Goal: Information Seeking & Learning: Check status

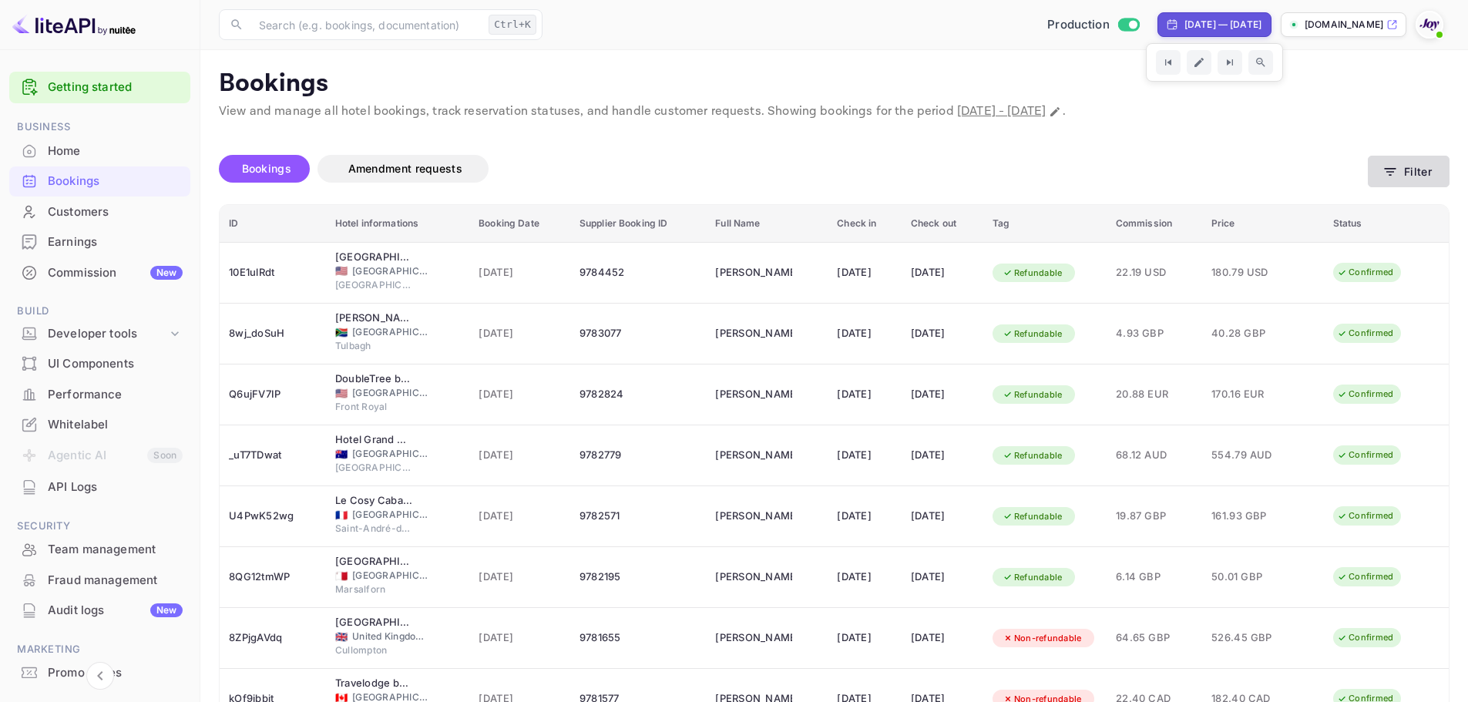
click at [1402, 187] on button "Filter" at bounding box center [1409, 172] width 82 height 32
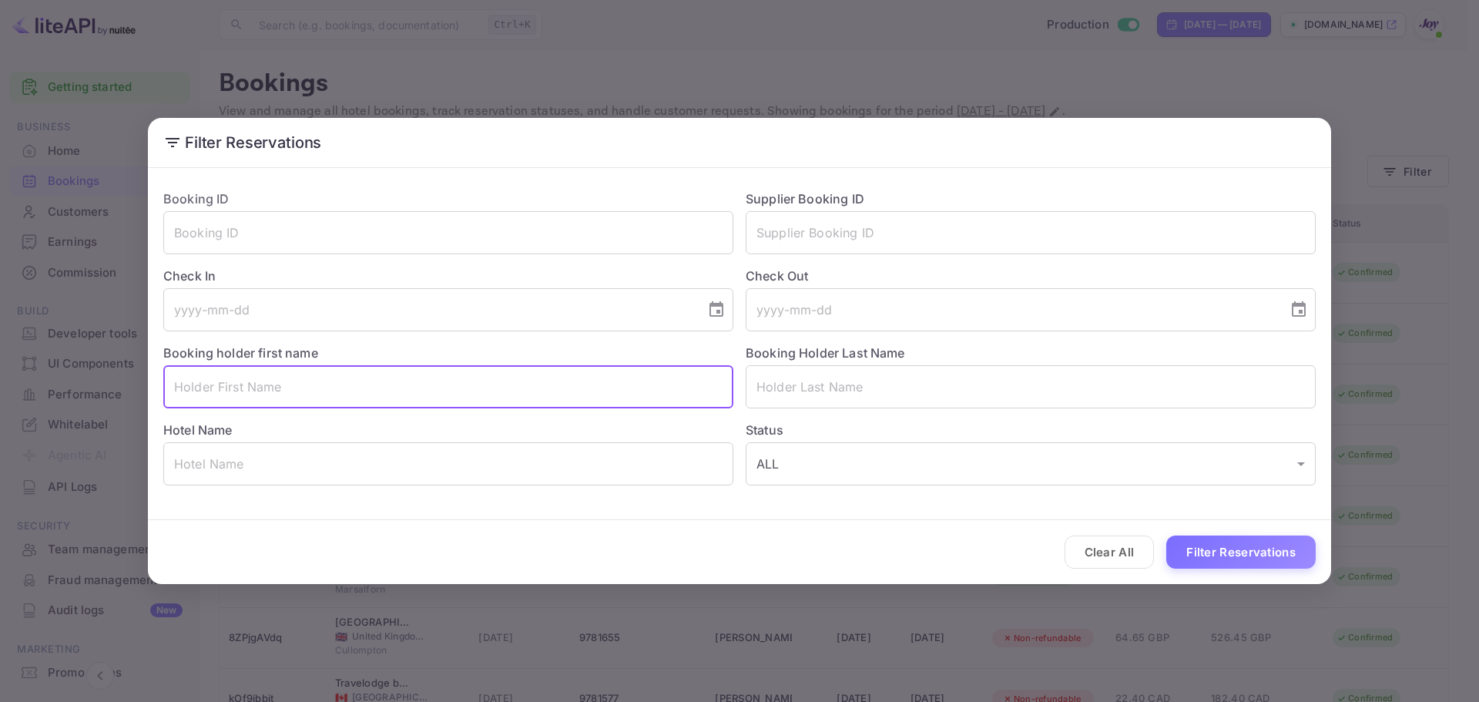
click at [280, 380] on input "text" at bounding box center [448, 386] width 570 height 43
paste input "Madembe Nemukovhani"
drag, startPoint x: 338, startPoint y: 384, endPoint x: 240, endPoint y: 386, distance: 98.6
click at [240, 386] on input "Madembe Nemukovhani" at bounding box center [448, 386] width 570 height 43
type input "Madembe"
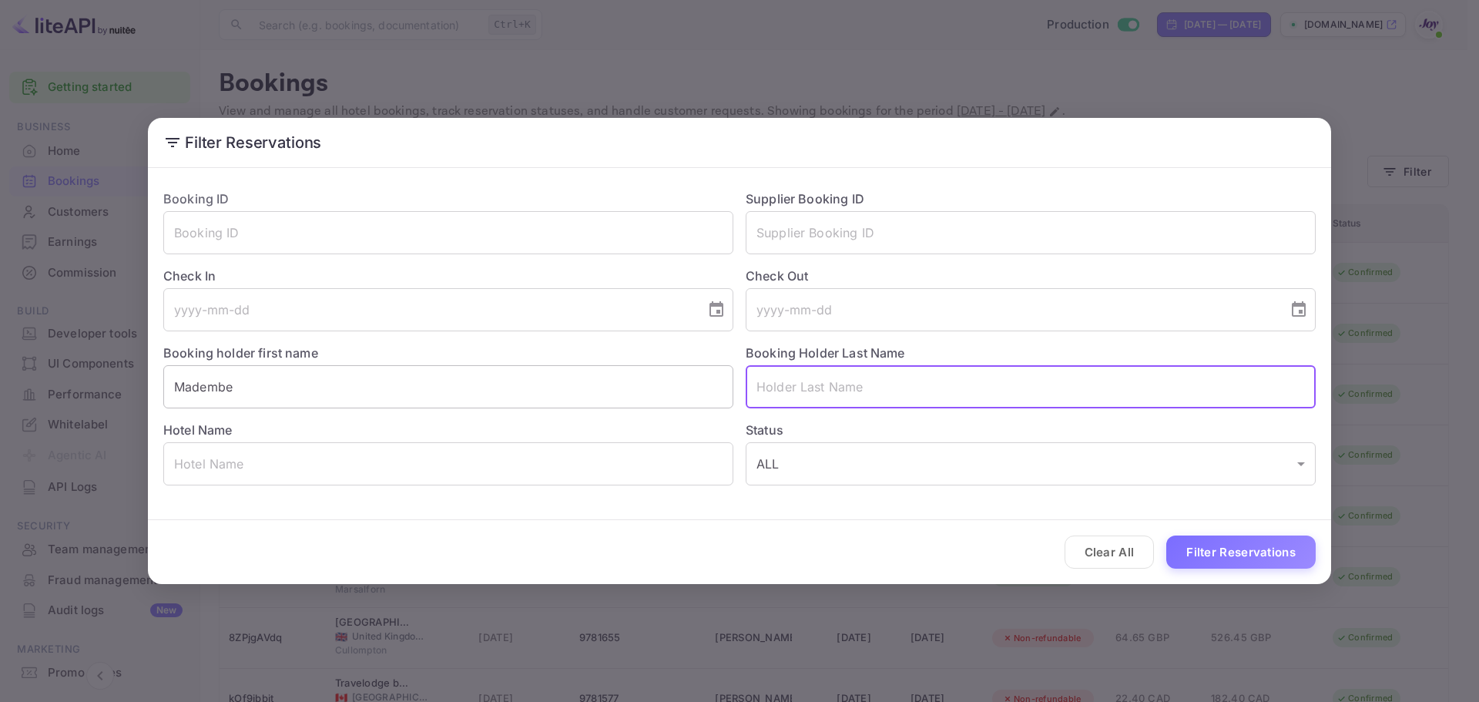
paste input "Nemukovhani"
type input "Nemukovhani"
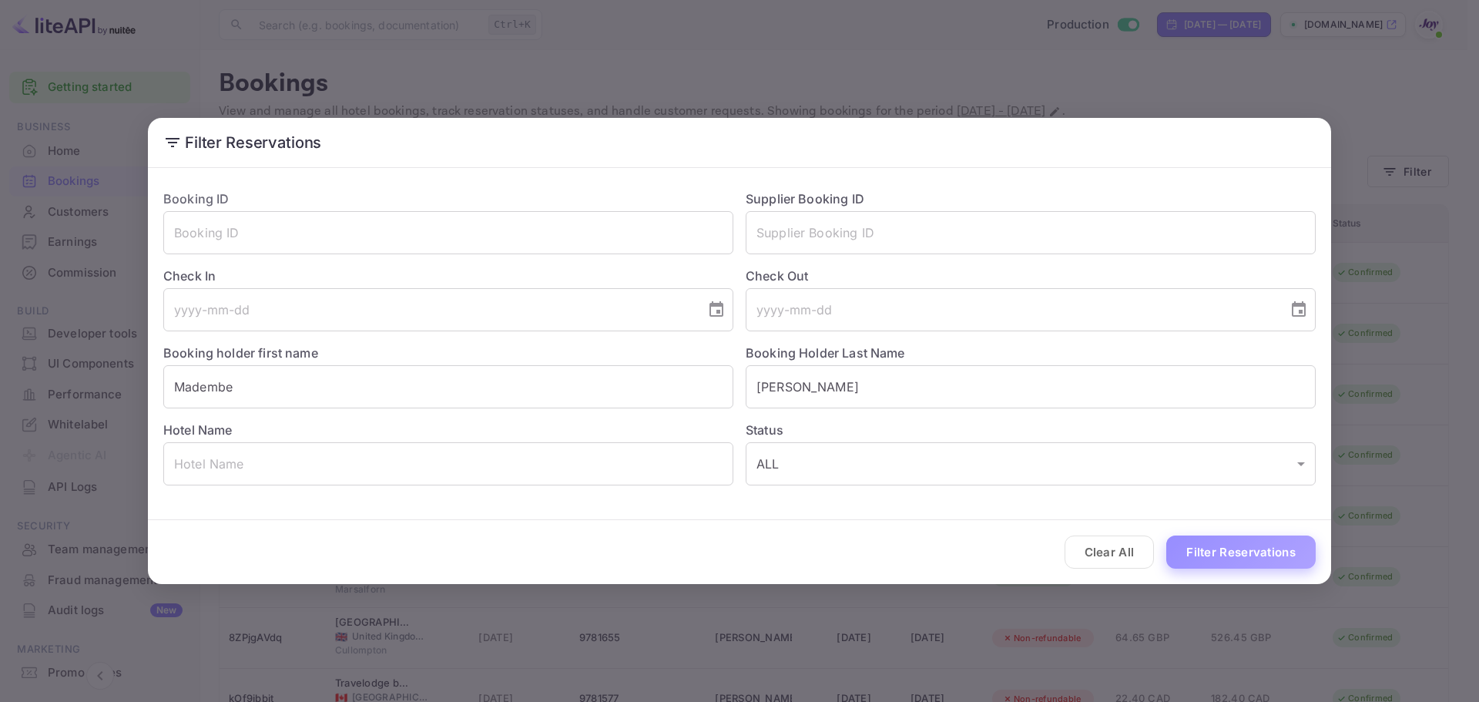
click at [1256, 539] on button "Filter Reservations" at bounding box center [1240, 551] width 149 height 33
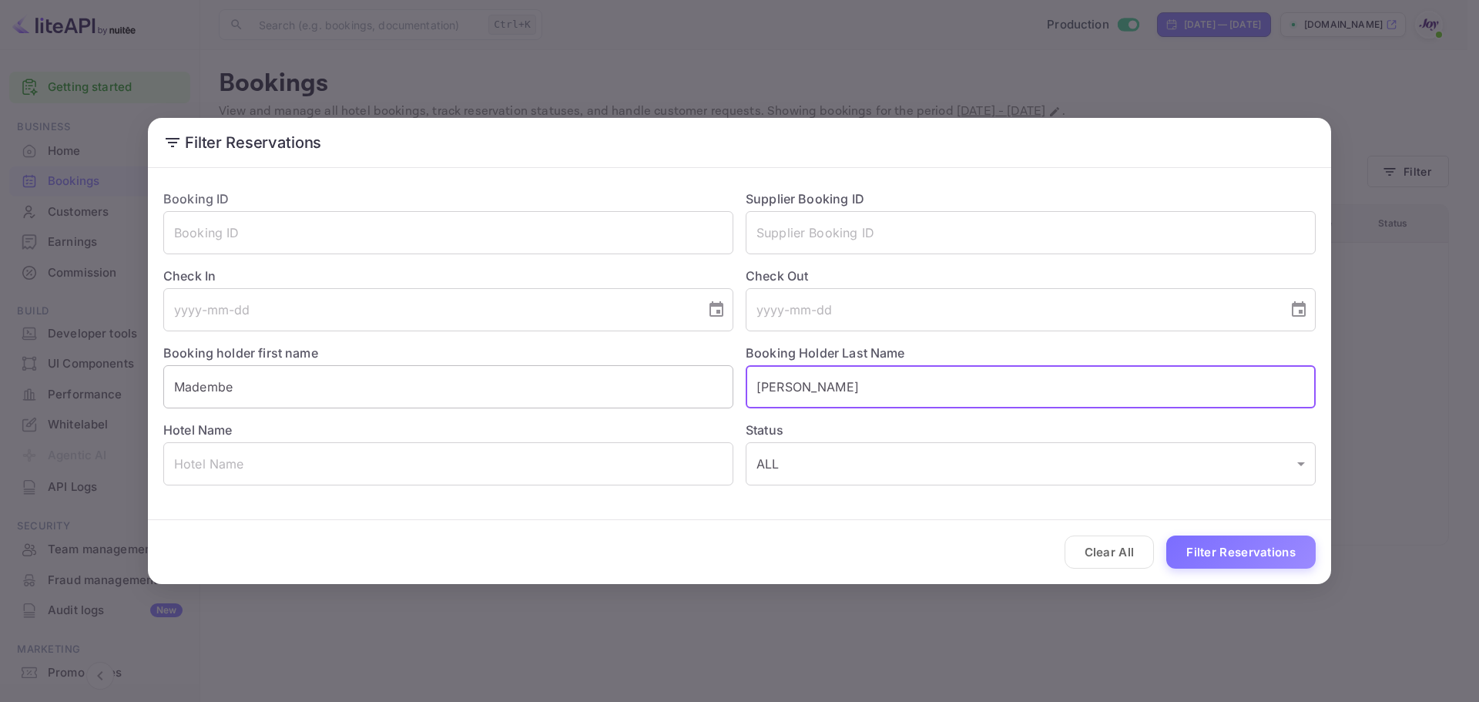
drag, startPoint x: 856, startPoint y: 373, endPoint x: 638, endPoint y: 387, distance: 218.5
click at [639, 388] on div "Booking ID ​ Supplier Booking ID ​ Check In ​ Check Out ​ Booking holder first …" at bounding box center [733, 331] width 1165 height 308
click at [314, 390] on input "Madembe" at bounding box center [448, 386] width 570 height 43
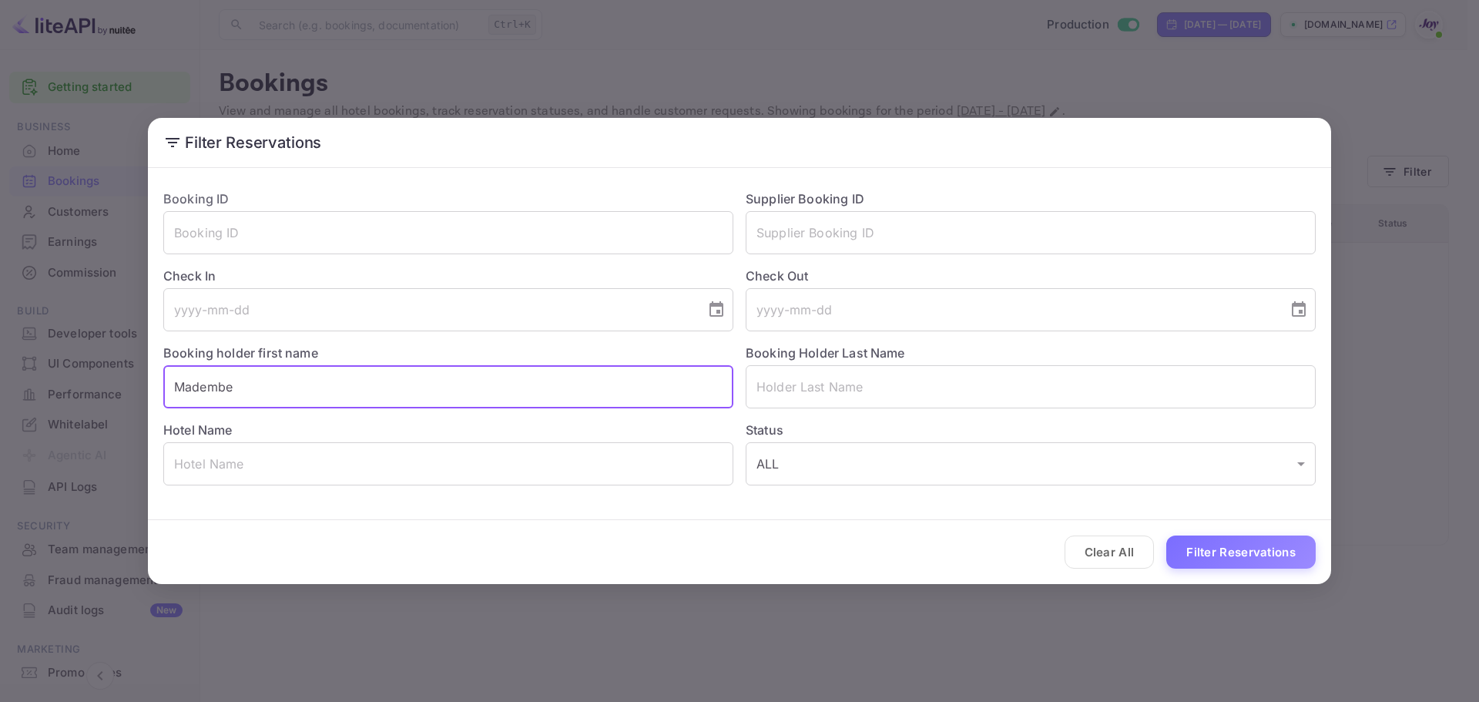
click at [314, 390] on input "Madembe" at bounding box center [448, 386] width 570 height 43
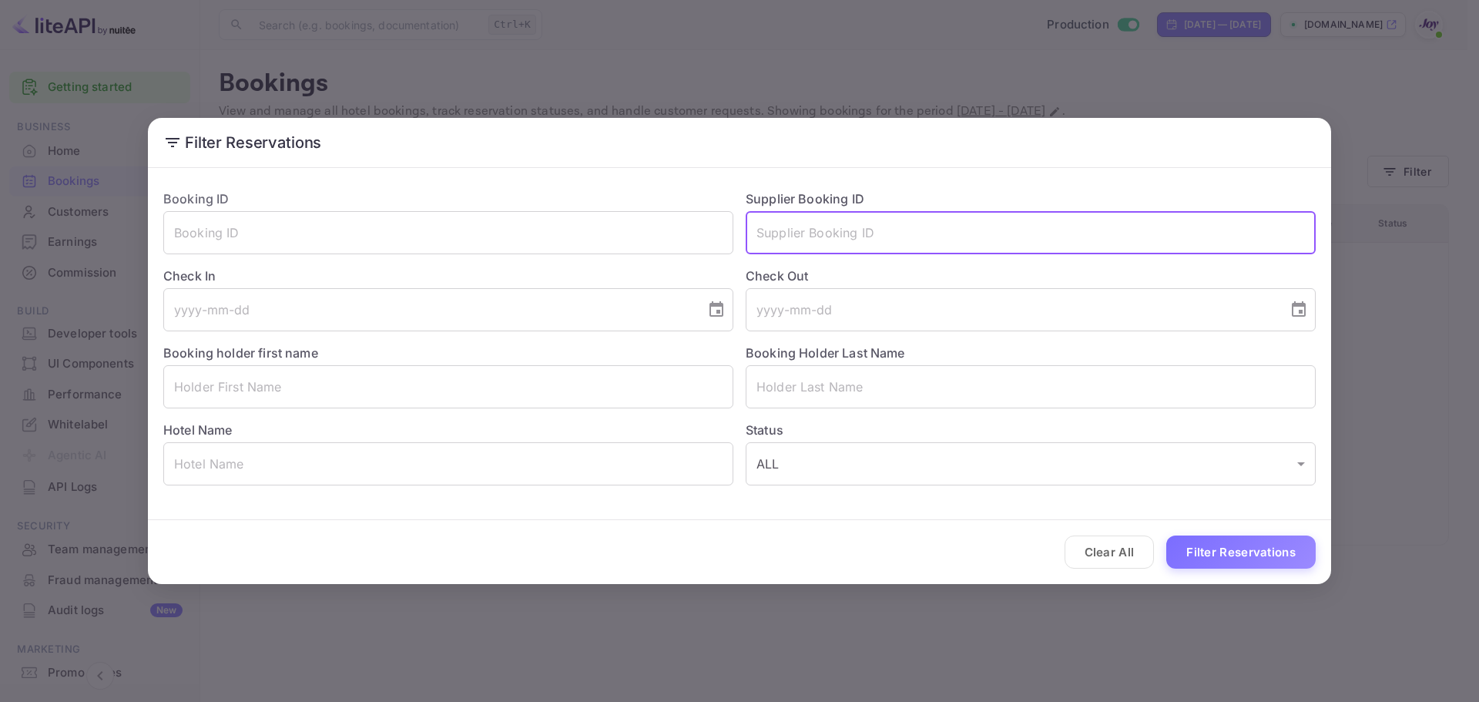
click at [834, 235] on input "text" at bounding box center [1031, 232] width 570 height 43
type input "9162712"
click at [1166, 535] on button "Filter Reservations" at bounding box center [1240, 551] width 149 height 33
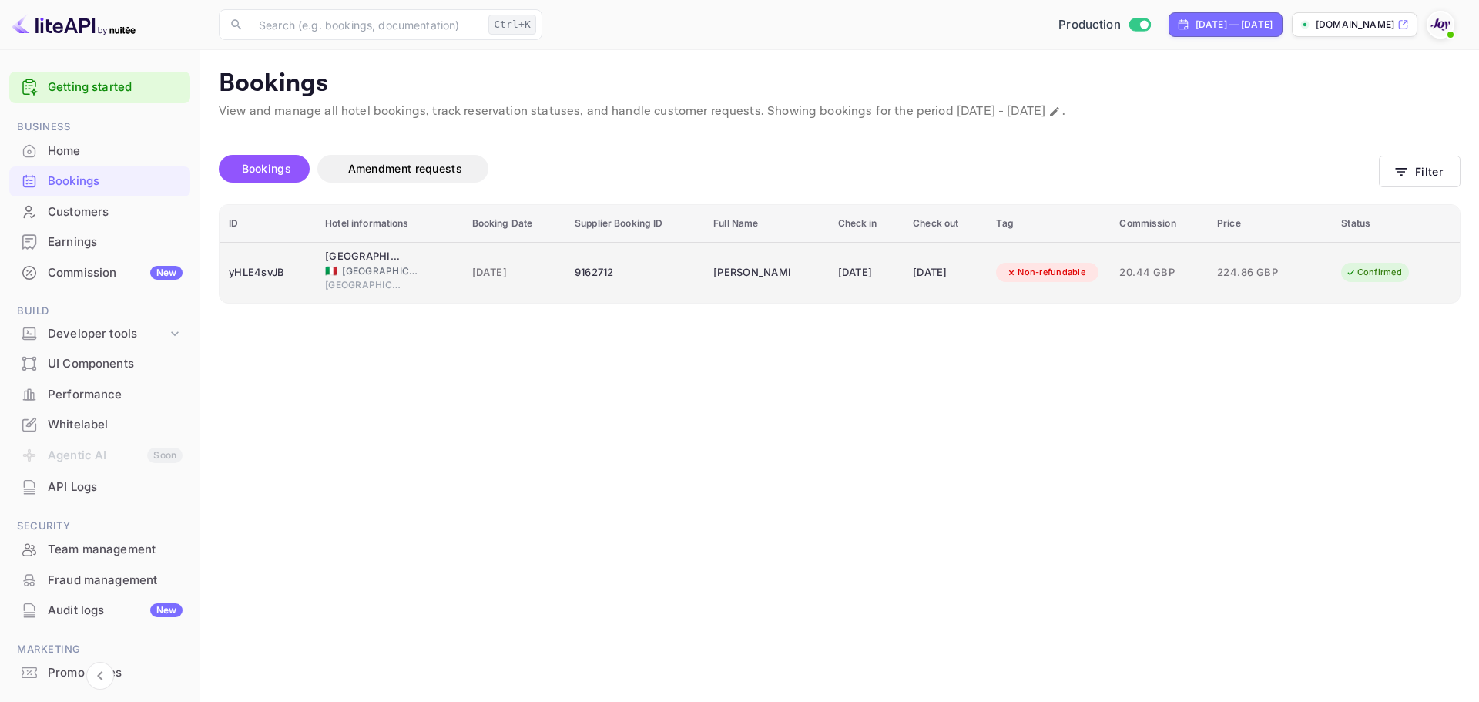
click at [908, 266] on td "06 Oct 2025" at bounding box center [945, 272] width 83 height 61
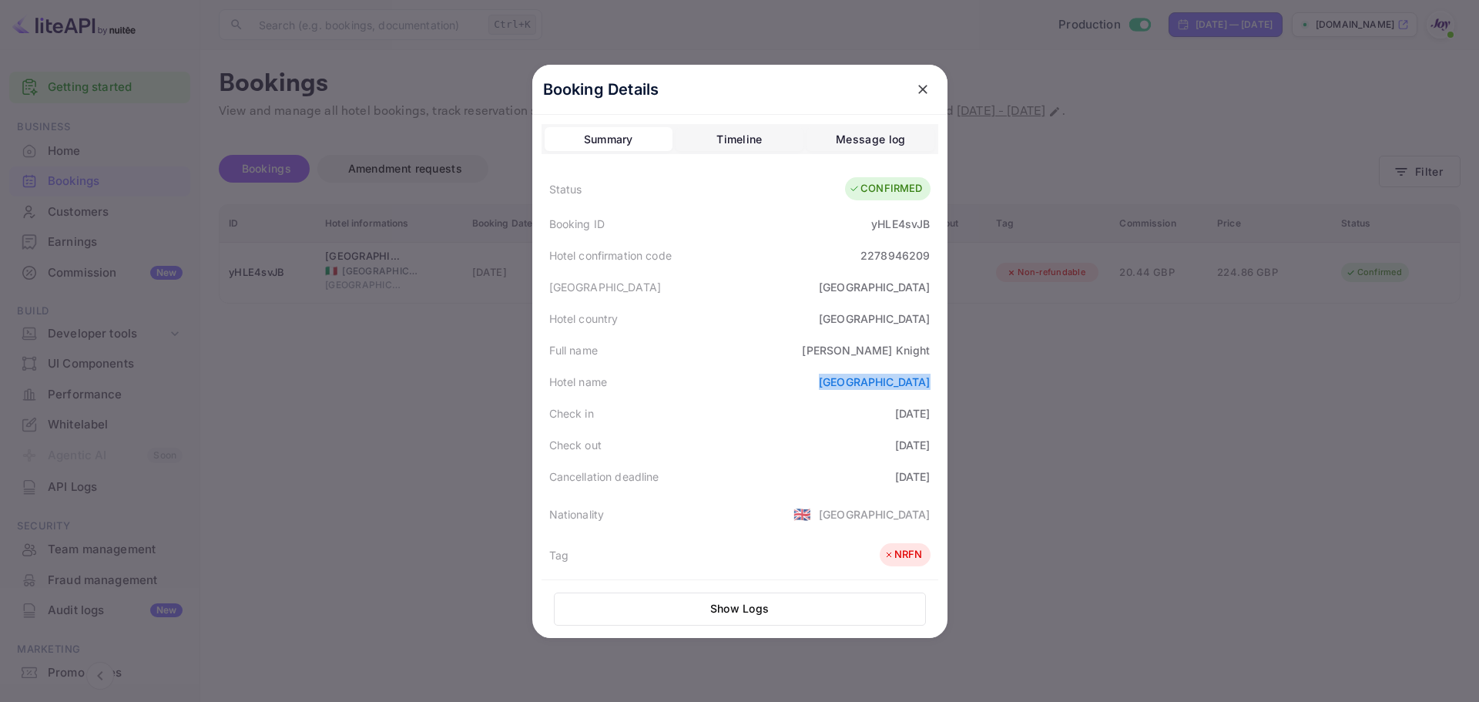
drag, startPoint x: 931, startPoint y: 382, endPoint x: 811, endPoint y: 350, distance: 123.7
click at [808, 388] on div "Hotel name B&B Hotel Brescia" at bounding box center [740, 382] width 397 height 32
copy link "B&B Hotel Brescia"
click at [922, 87] on icon "close" at bounding box center [922, 89] width 15 height 15
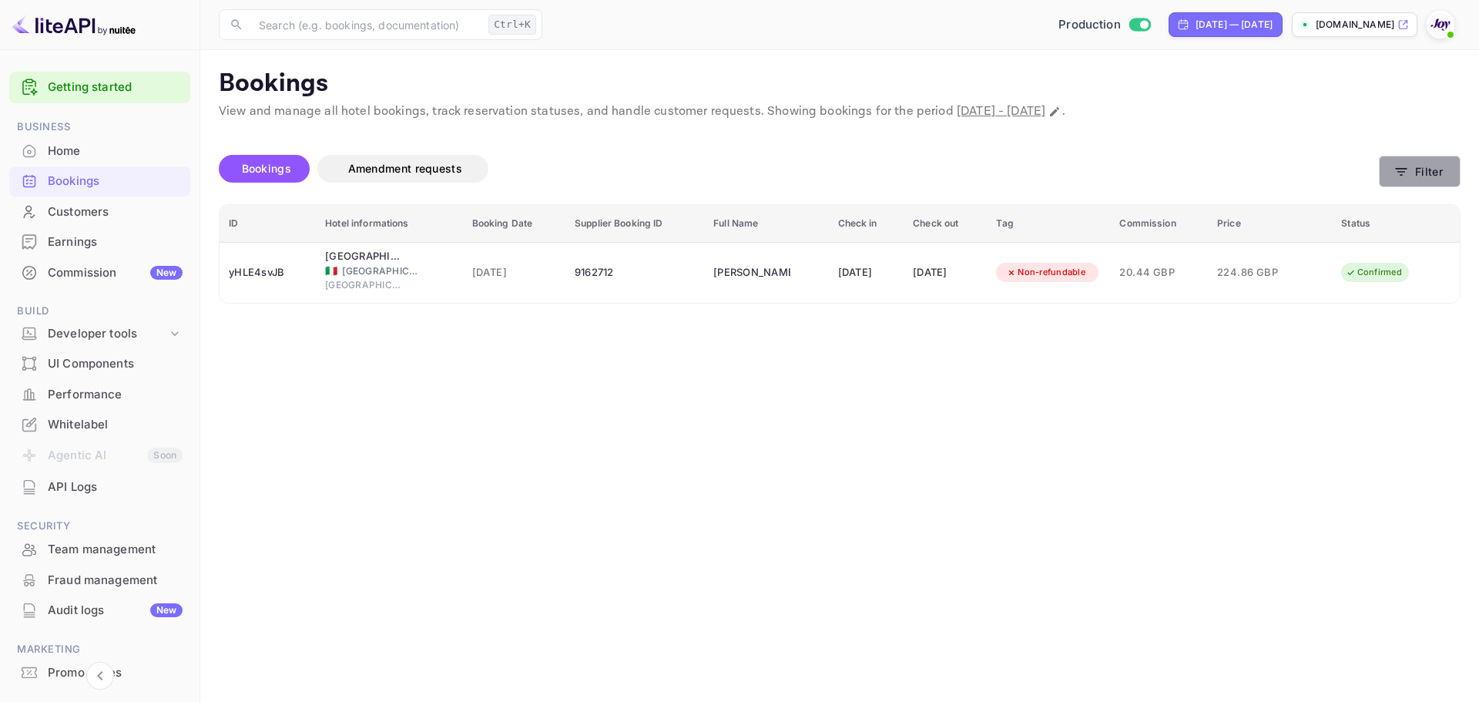
click at [1414, 162] on button "Filter" at bounding box center [1420, 172] width 82 height 32
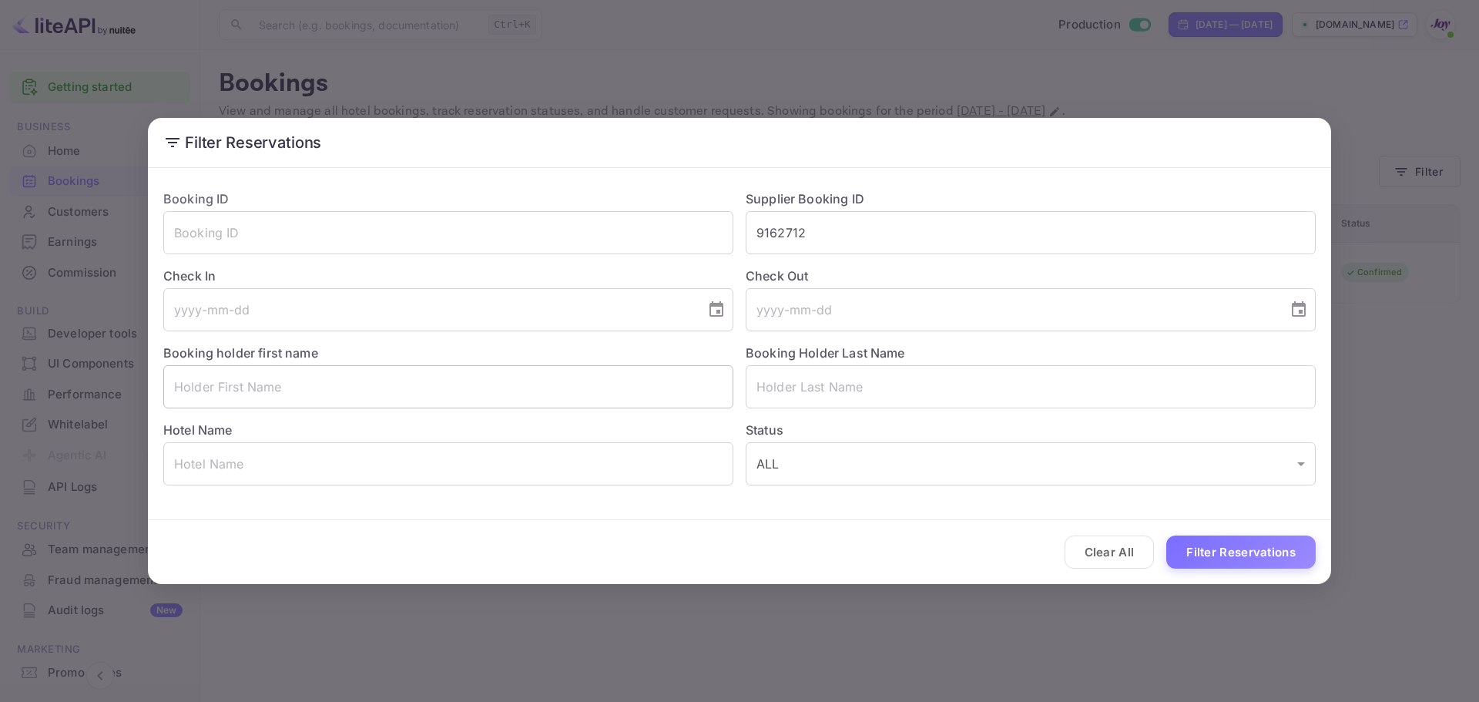
click at [253, 386] on input "text" at bounding box center [448, 386] width 570 height 43
paste input "Margaret Diaz"
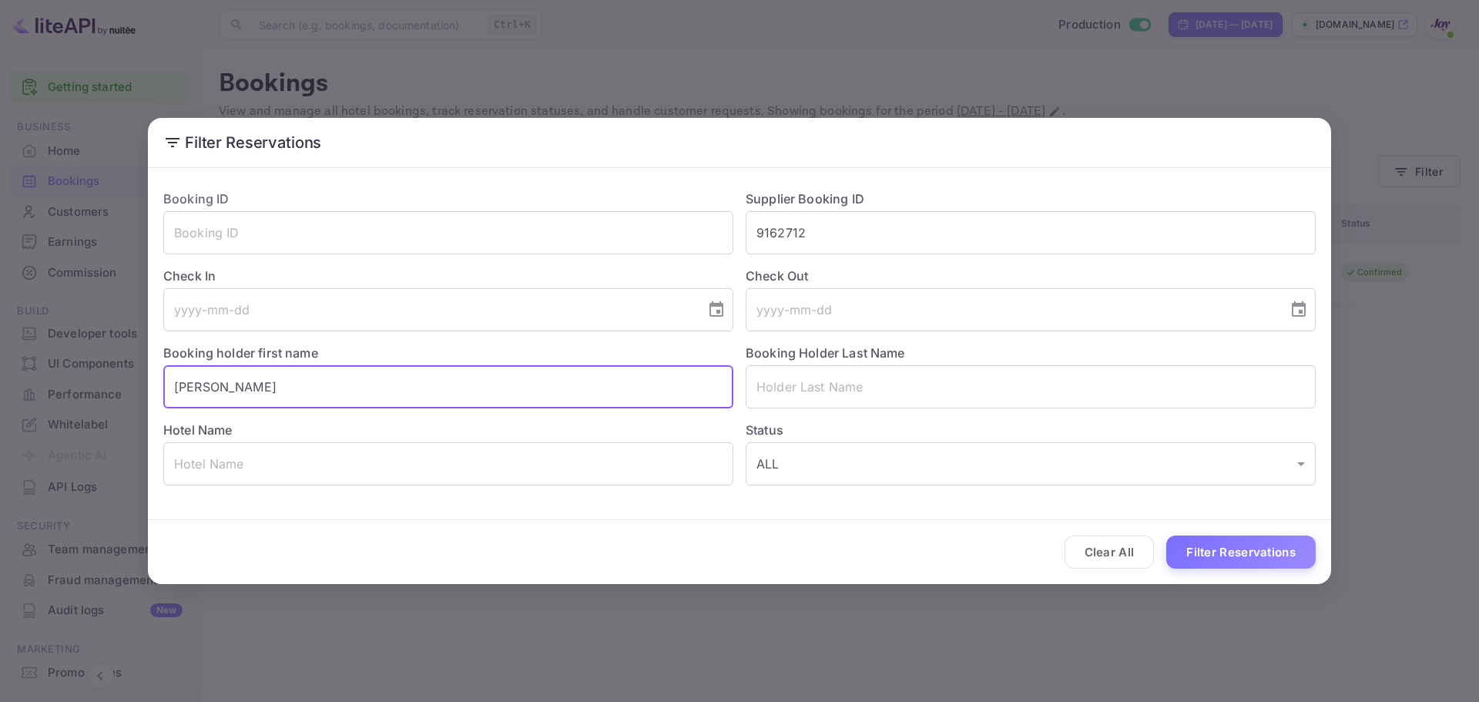
click at [233, 386] on input "Margaret Diaz" at bounding box center [448, 386] width 570 height 43
type input "Margaret"
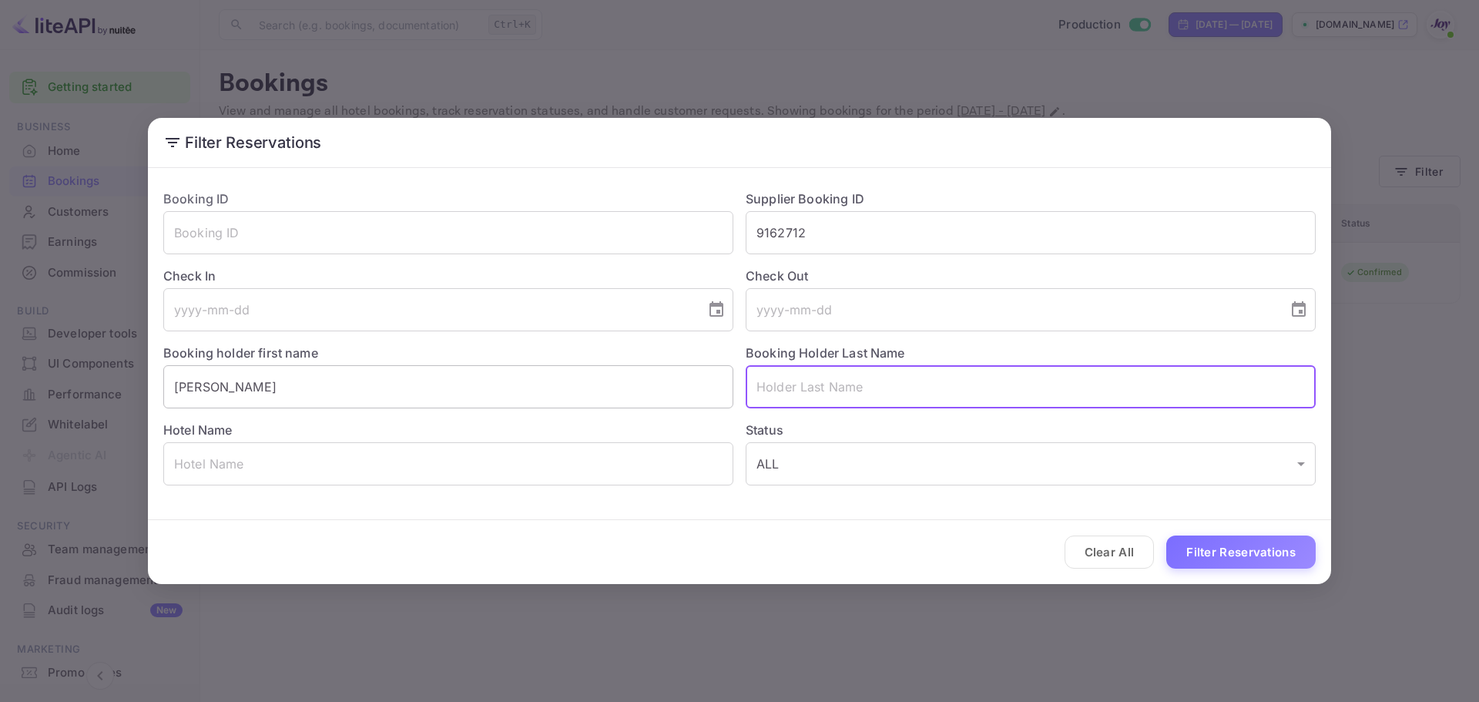
paste input "Diaz"
type input "Diaz"
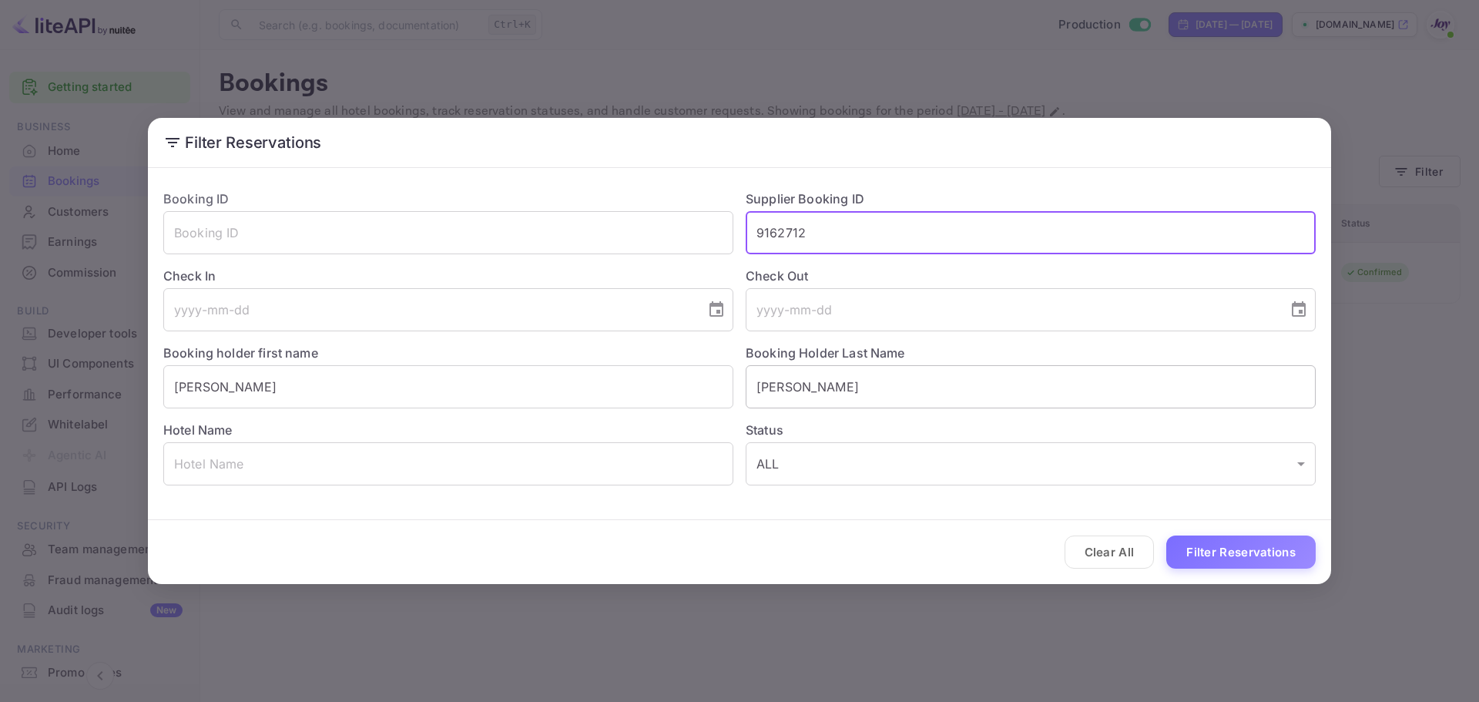
drag, startPoint x: 831, startPoint y: 240, endPoint x: 1029, endPoint y: 405, distance: 257.6
click at [629, 256] on div "Booking ID ​ Supplier Booking ID 9162712 ​ Check In ​ Check Out ​ Booking holde…" at bounding box center [733, 331] width 1165 height 308
click at [1284, 566] on button "Filter Reservations" at bounding box center [1240, 551] width 149 height 33
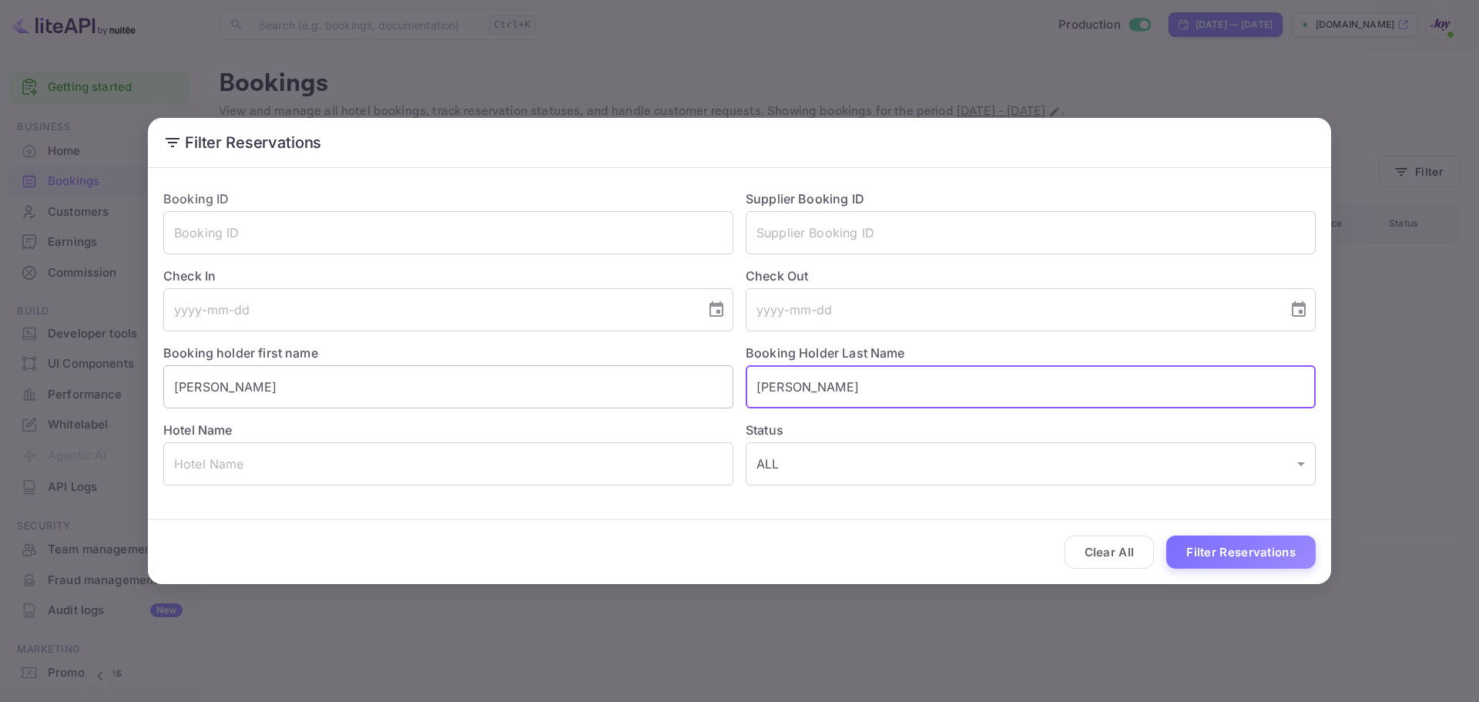
drag, startPoint x: 826, startPoint y: 388, endPoint x: 407, endPoint y: 385, distance: 419.1
click at [399, 388] on div "Booking ID ​ Supplier Booking ID ​ Check In ​ Check Out ​ Booking holder first …" at bounding box center [733, 331] width 1165 height 308
click at [293, 398] on input "Margaret" at bounding box center [448, 386] width 570 height 43
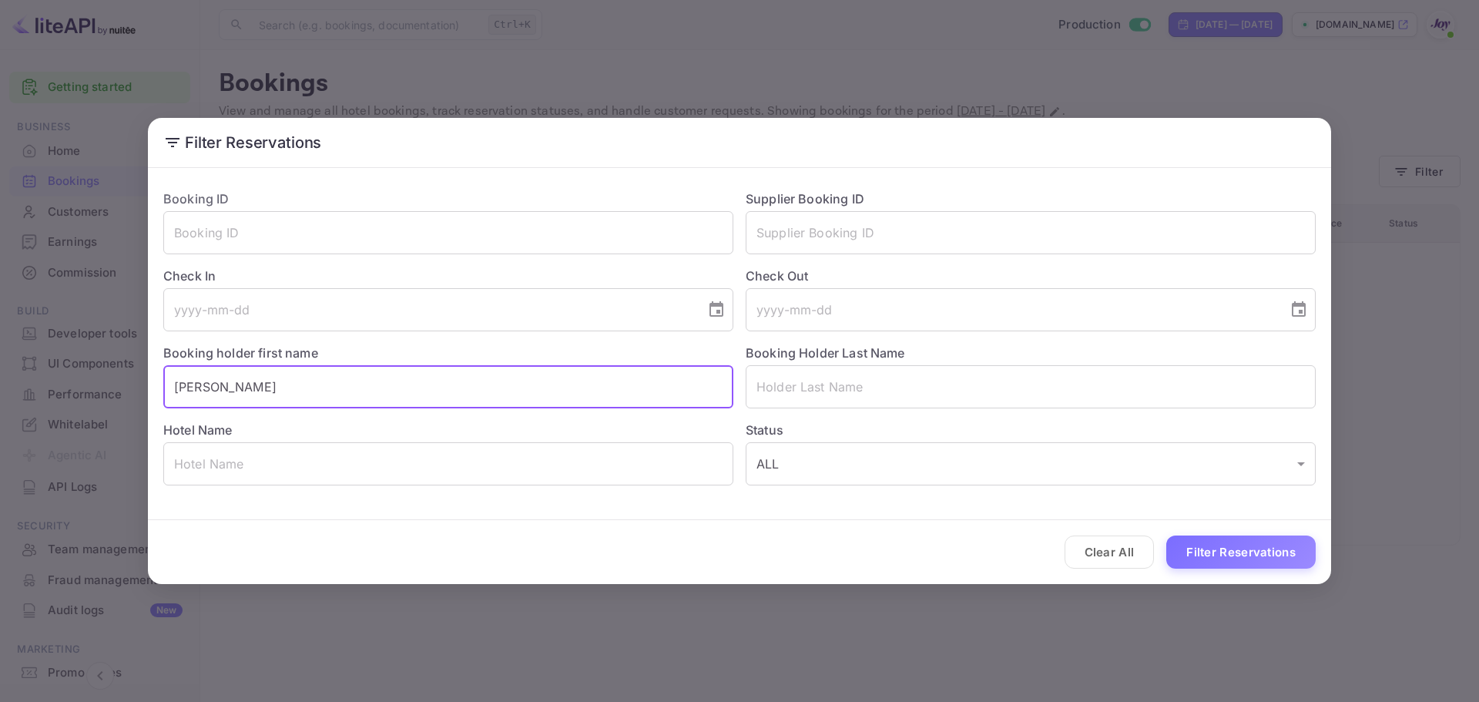
click at [293, 398] on input "Margaret" at bounding box center [448, 386] width 570 height 43
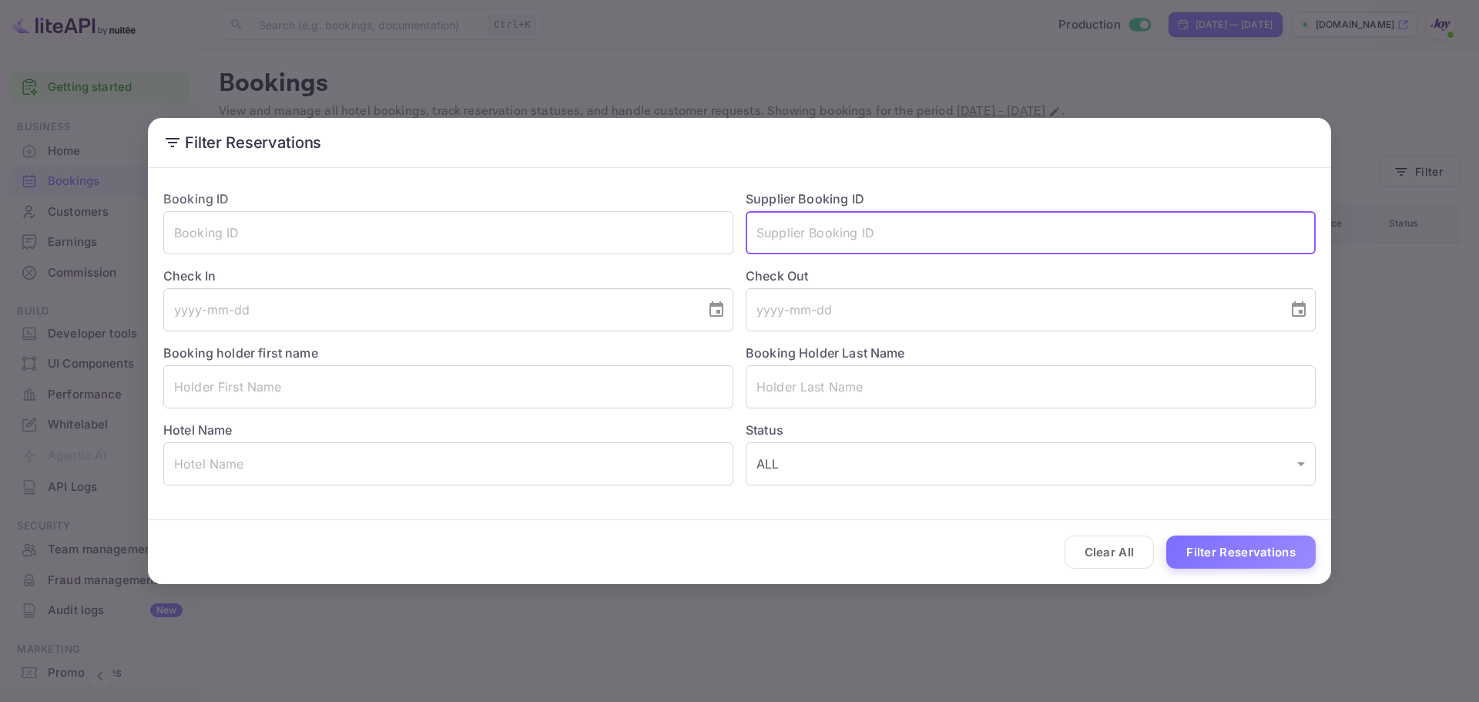
click at [948, 219] on input "text" at bounding box center [1031, 232] width 570 height 43
click at [789, 233] on input "9075556" at bounding box center [1031, 232] width 570 height 43
type input "90755556"
click at [1261, 562] on button "Filter Reservations" at bounding box center [1240, 551] width 149 height 33
drag, startPoint x: 875, startPoint y: 230, endPoint x: 482, endPoint y: 256, distance: 393.8
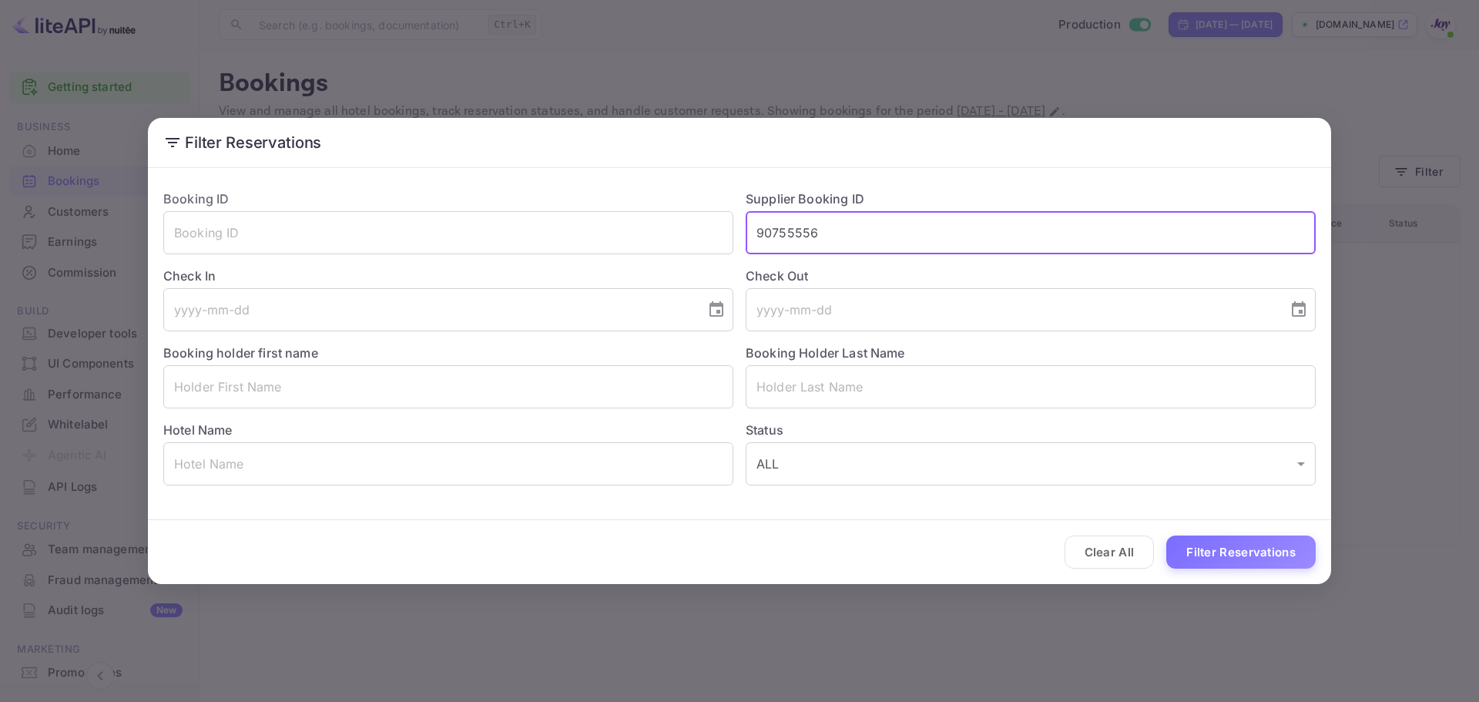
click at [482, 256] on div "Booking ID ​ Supplier Booking ID 90755556 ​ Check In ​ Check Out ​ Booking hold…" at bounding box center [733, 331] width 1165 height 308
click at [283, 399] on input "text" at bounding box center [448, 386] width 570 height 43
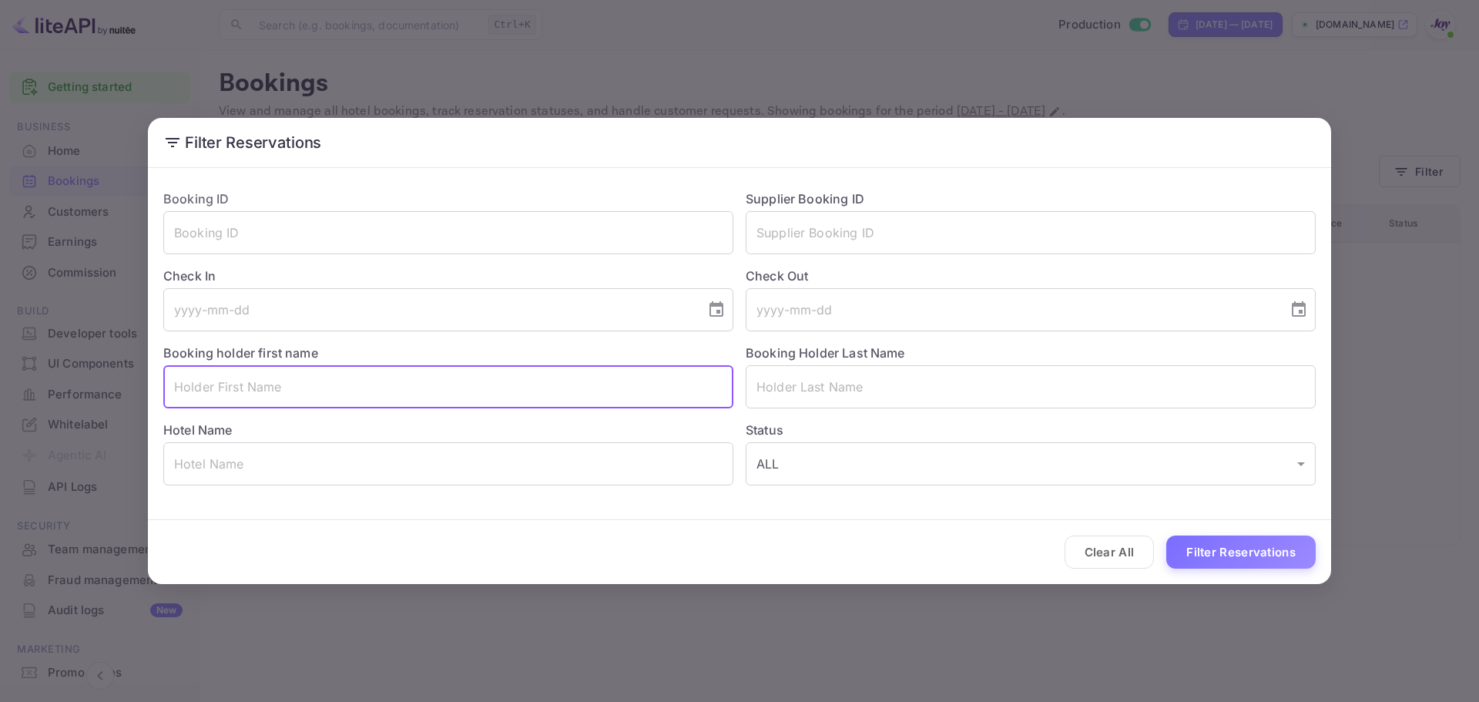
paste input "Ashley Matthews"
drag, startPoint x: 296, startPoint y: 389, endPoint x: 217, endPoint y: 385, distance: 78.7
click at [217, 385] on input "Ashley Matthews" at bounding box center [448, 386] width 570 height 43
type input "Ashley"
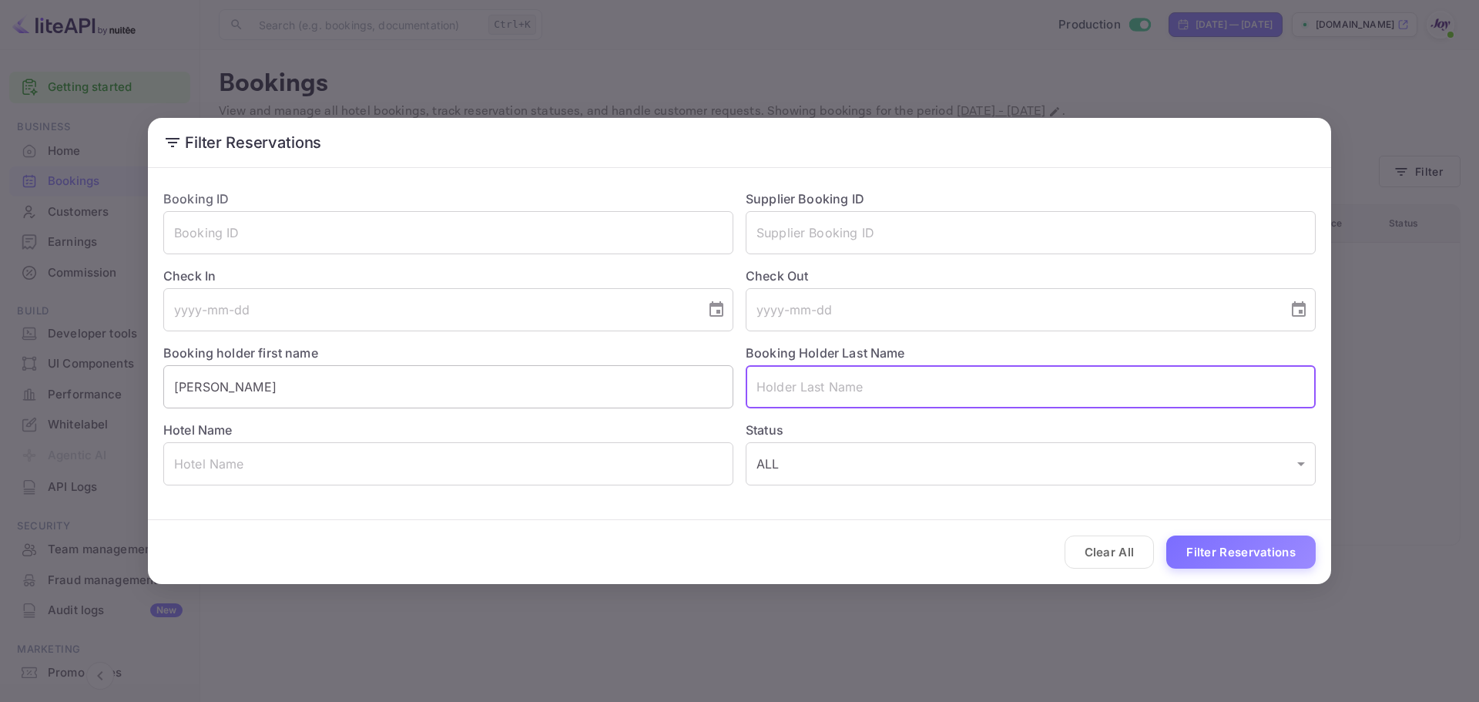
paste input "Matthews"
type input "Matthews"
click at [1213, 557] on button "Filter Reservations" at bounding box center [1240, 551] width 149 height 33
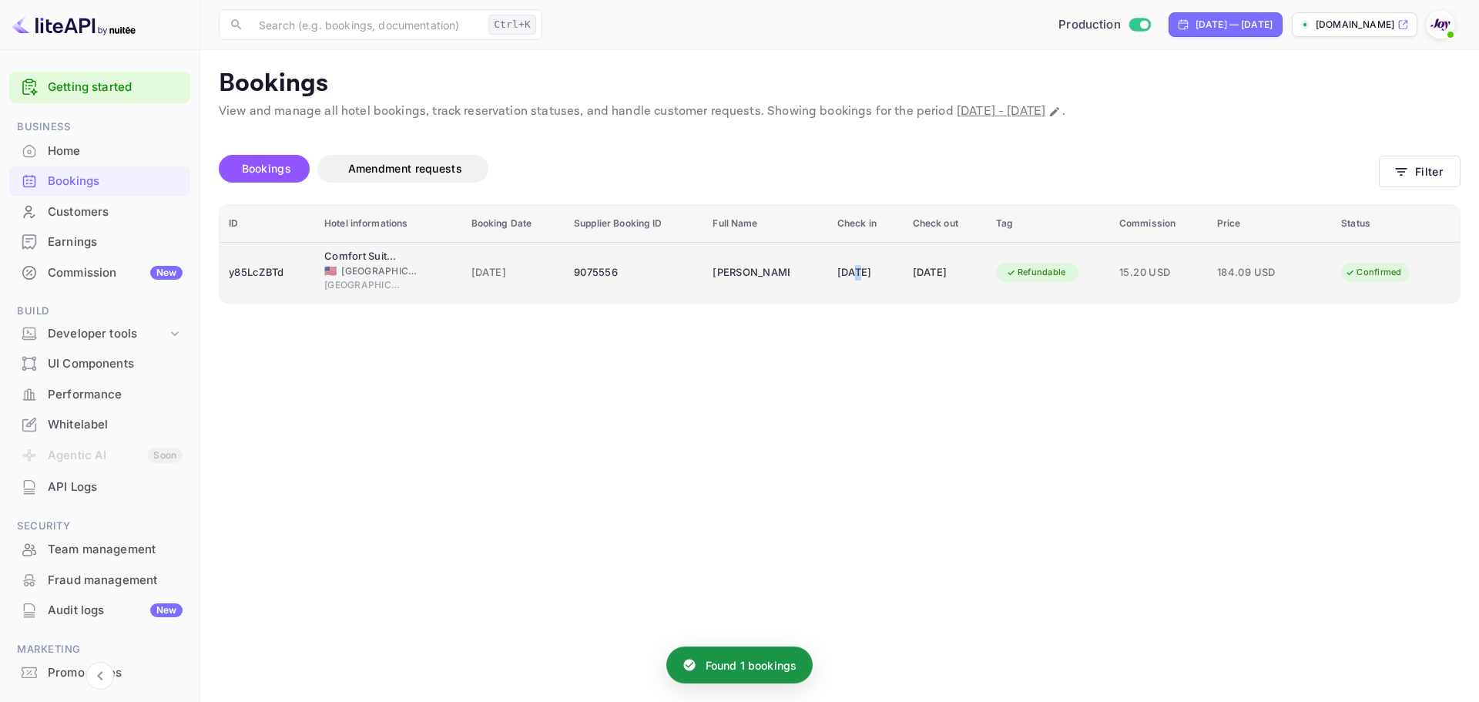
click at [828, 257] on td "15 Nov 2025" at bounding box center [866, 272] width 76 height 61
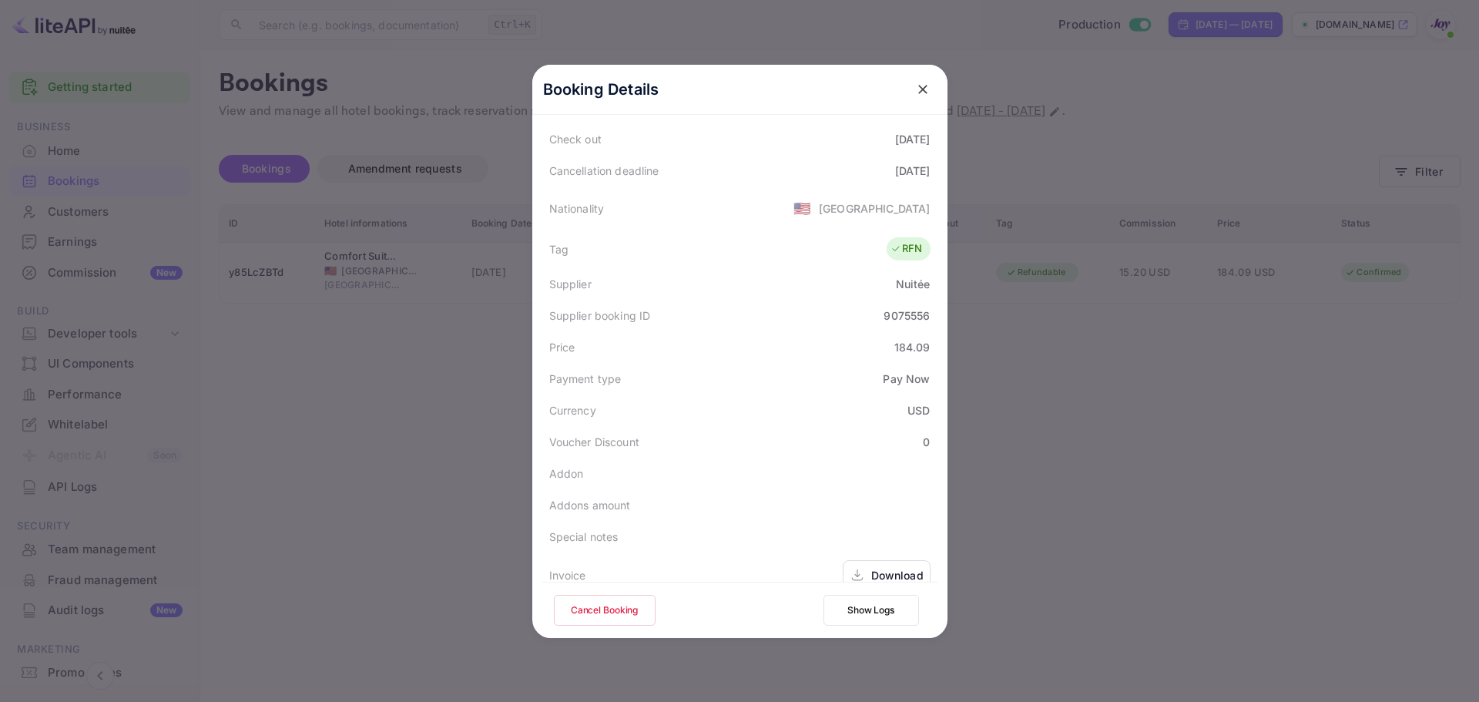
scroll to position [220, 0]
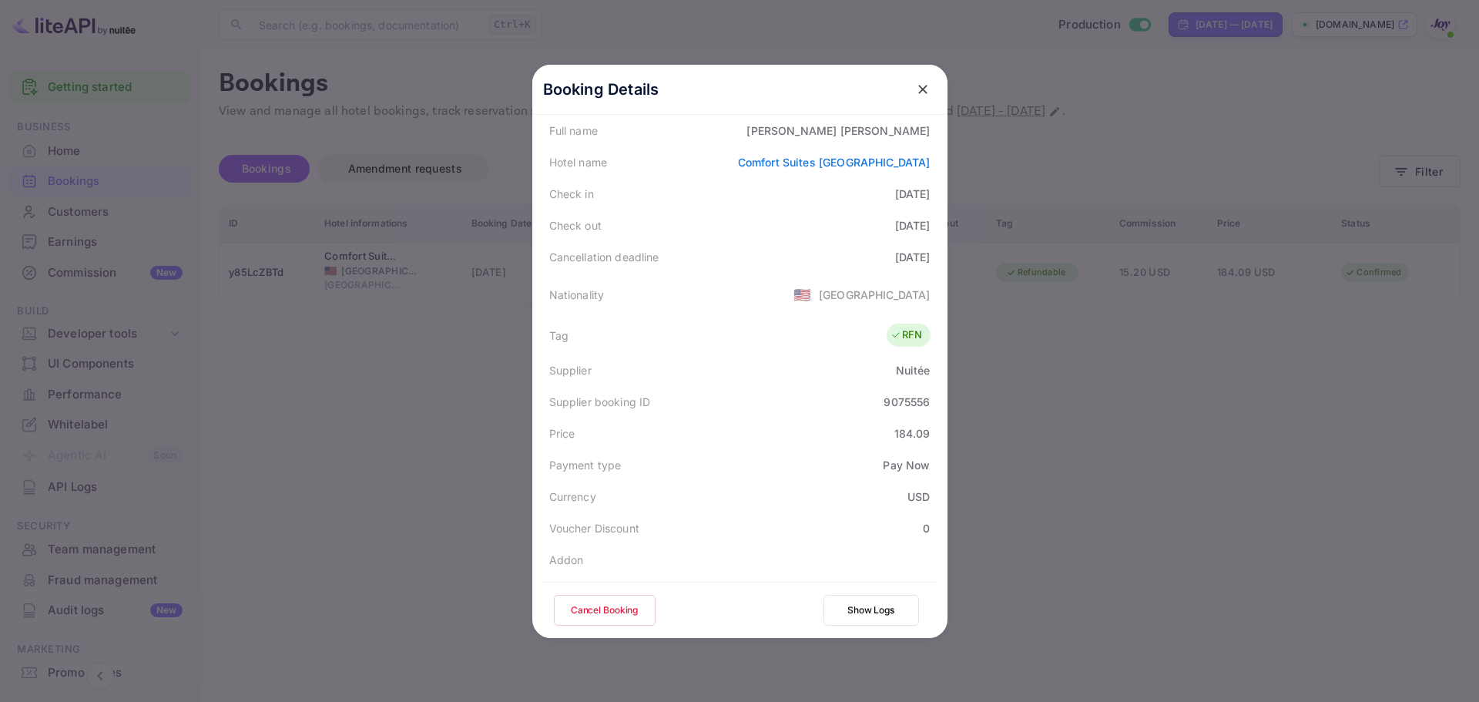
click at [891, 404] on div "9075556" at bounding box center [907, 402] width 46 height 16
copy div "9075556"
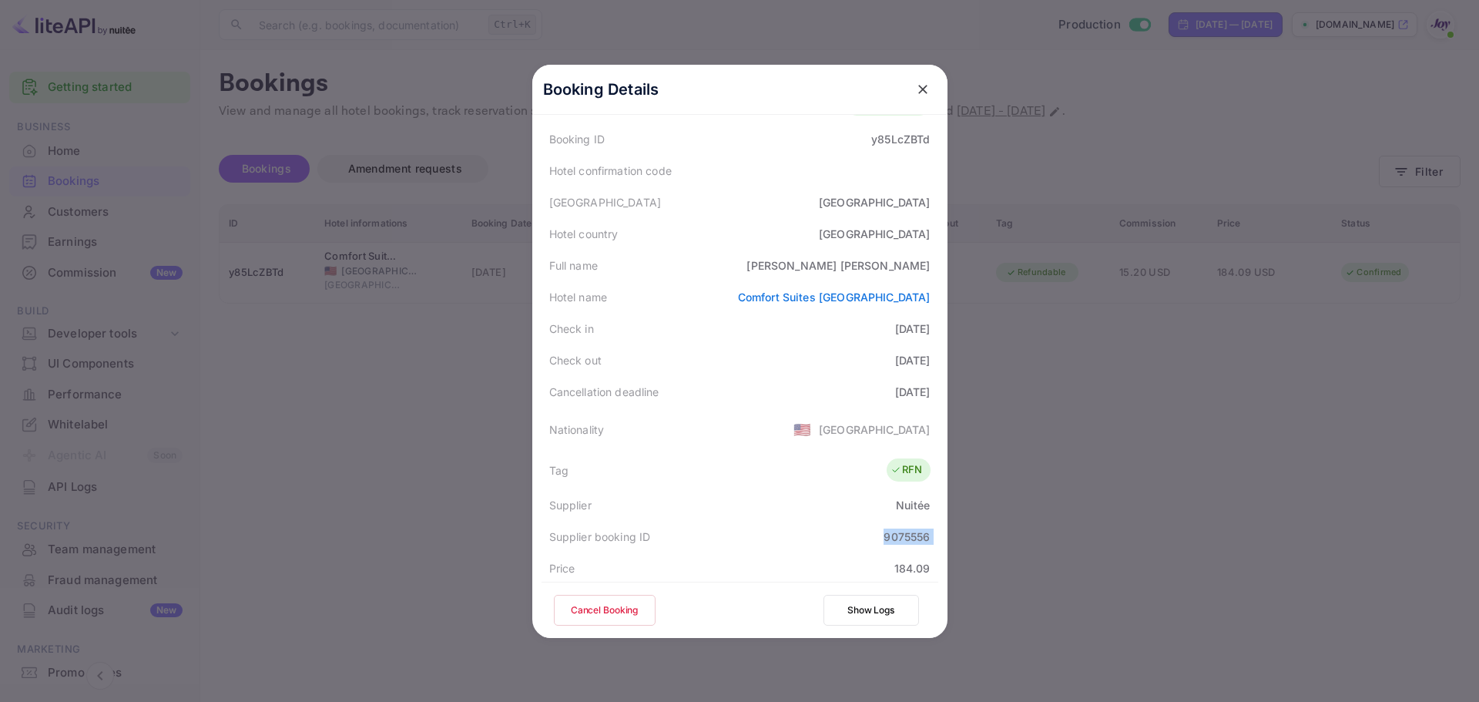
scroll to position [0, 0]
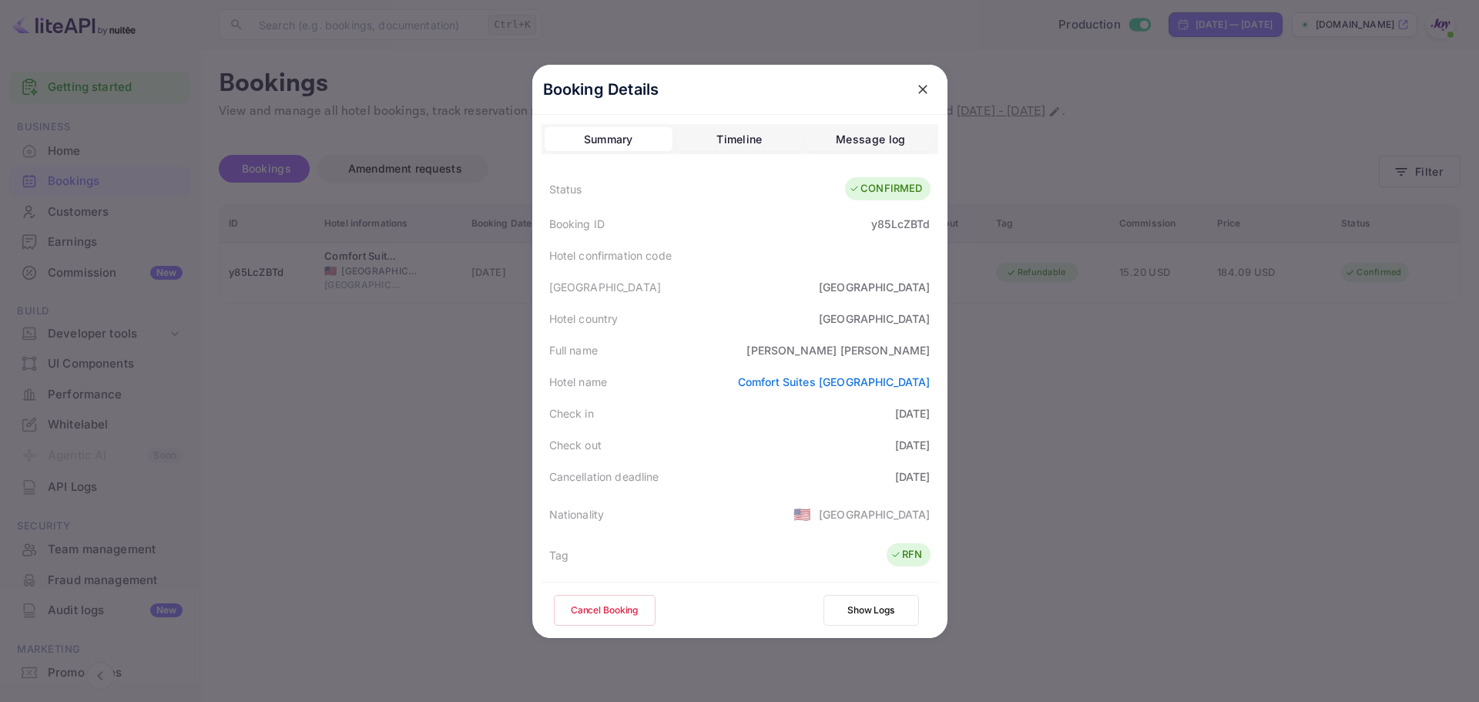
click at [907, 223] on div "y85LcZBTd" at bounding box center [900, 224] width 59 height 16
copy div "y85LcZBTd"
click at [914, 79] on button "close" at bounding box center [923, 90] width 28 height 28
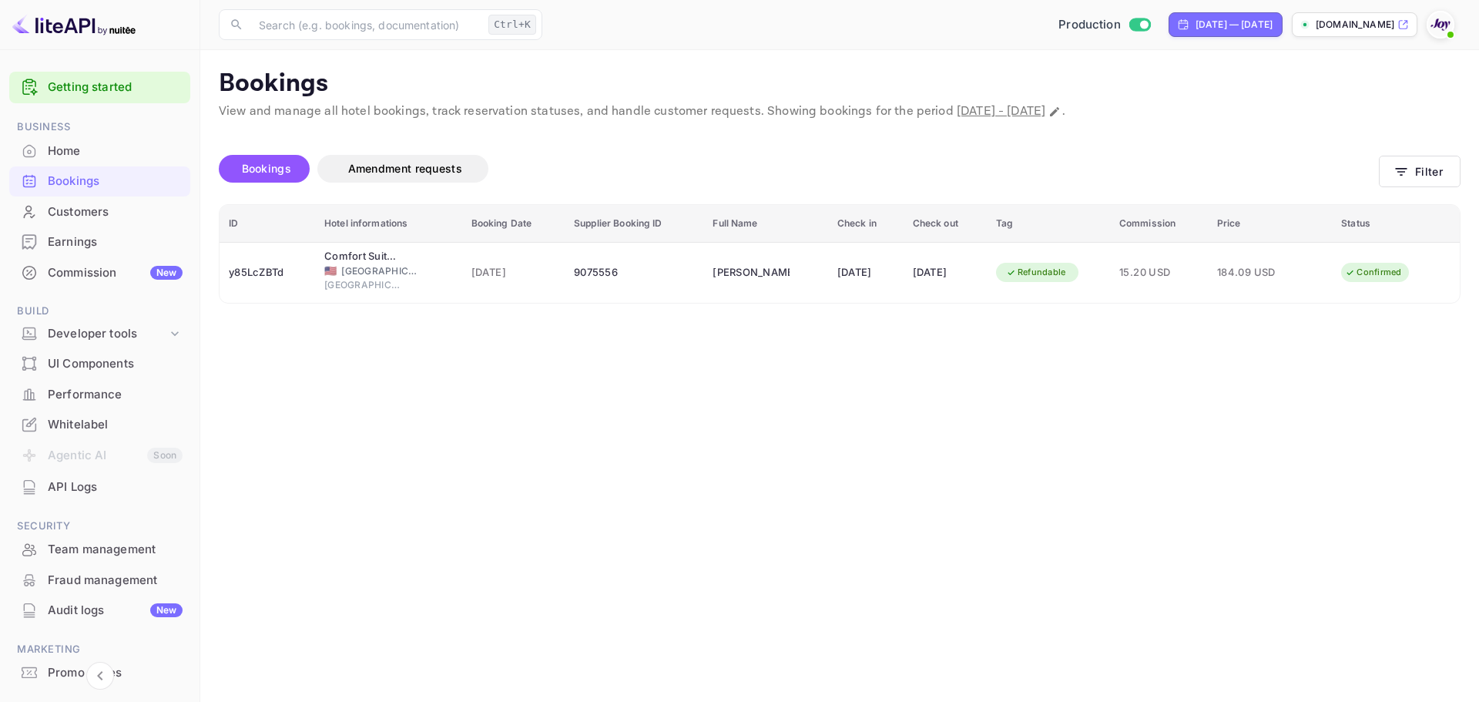
click at [1378, 177] on div "Bookings Amendment requests" at bounding box center [799, 169] width 1160 height 28
click at [1384, 168] on button "Filter" at bounding box center [1420, 172] width 82 height 32
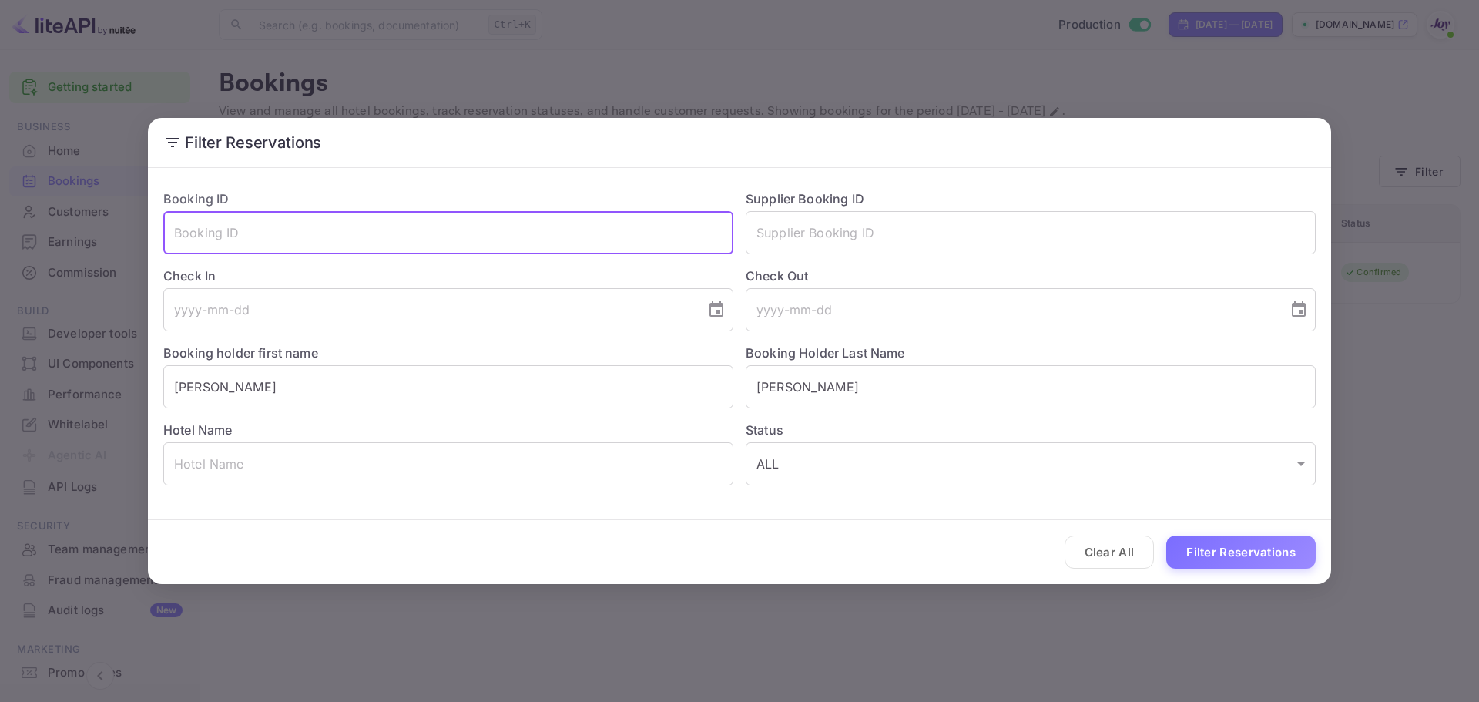
click at [319, 229] on input "text" at bounding box center [448, 232] width 570 height 43
paste input "y85LcZBTd"
type input "y85LcZBTd"
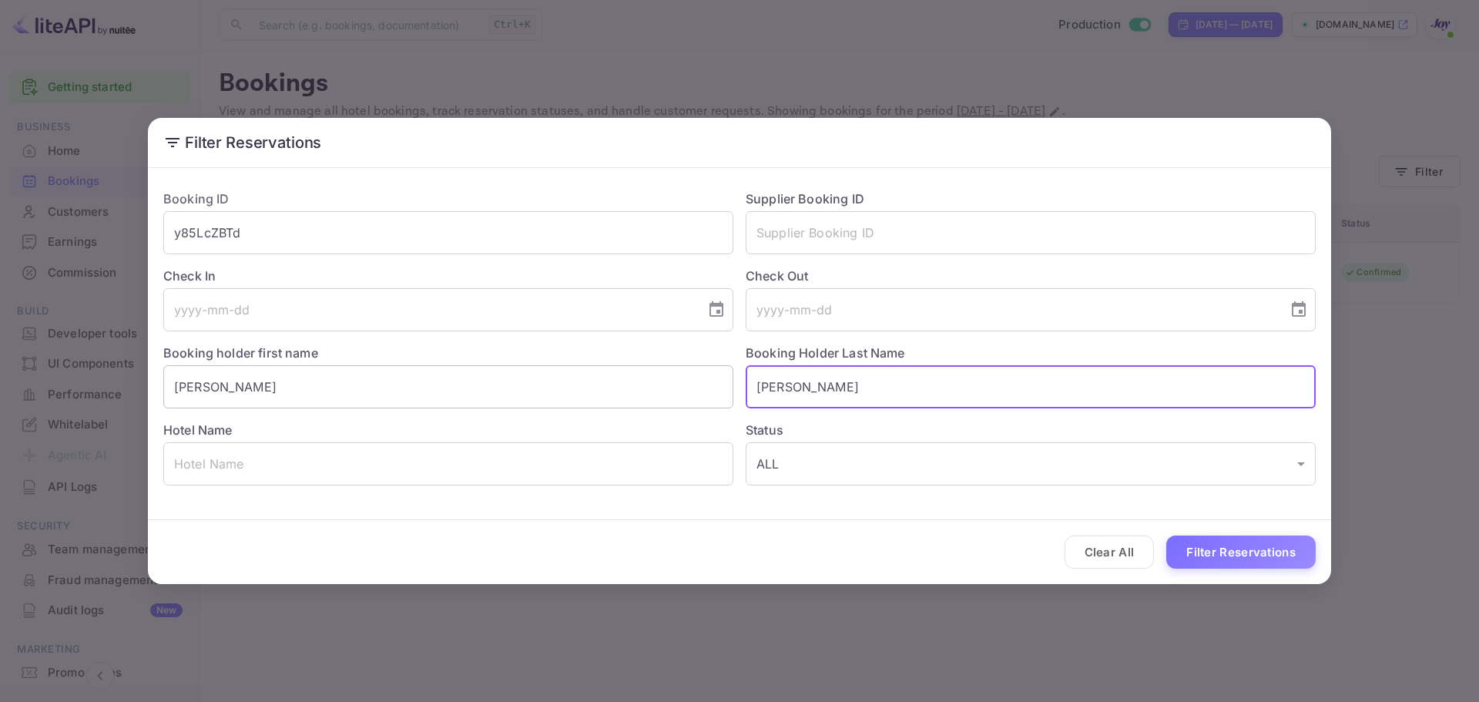
drag, startPoint x: 858, startPoint y: 391, endPoint x: 592, endPoint y: 391, distance: 265.8
click at [592, 391] on div "Booking ID y85LcZBTd ​ Supplier Booking ID ​ Check In ​ Check Out ​ Booking hol…" at bounding box center [733, 331] width 1165 height 308
click at [338, 395] on input "Ashley" at bounding box center [448, 386] width 570 height 43
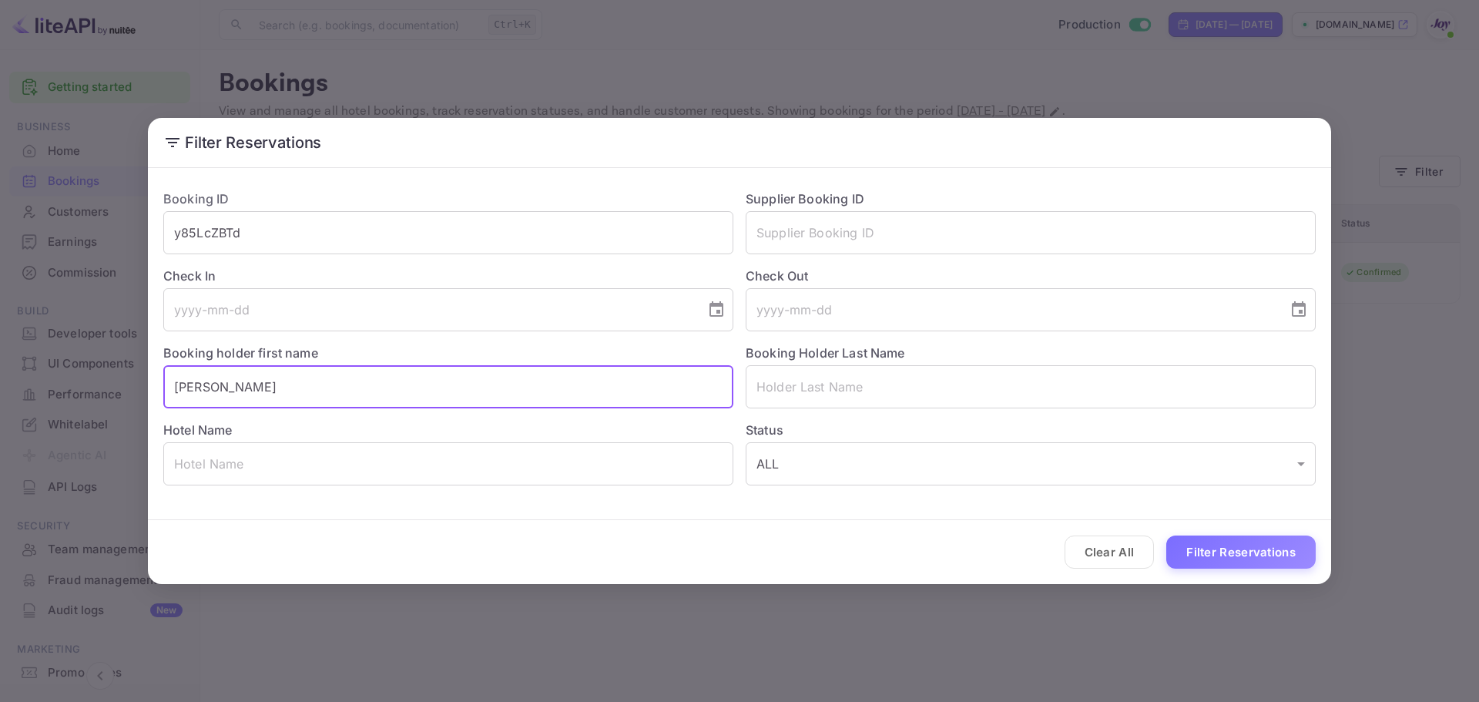
click at [338, 395] on input "Ashley" at bounding box center [448, 386] width 570 height 43
click at [1247, 556] on button "Filter Reservations" at bounding box center [1240, 551] width 149 height 33
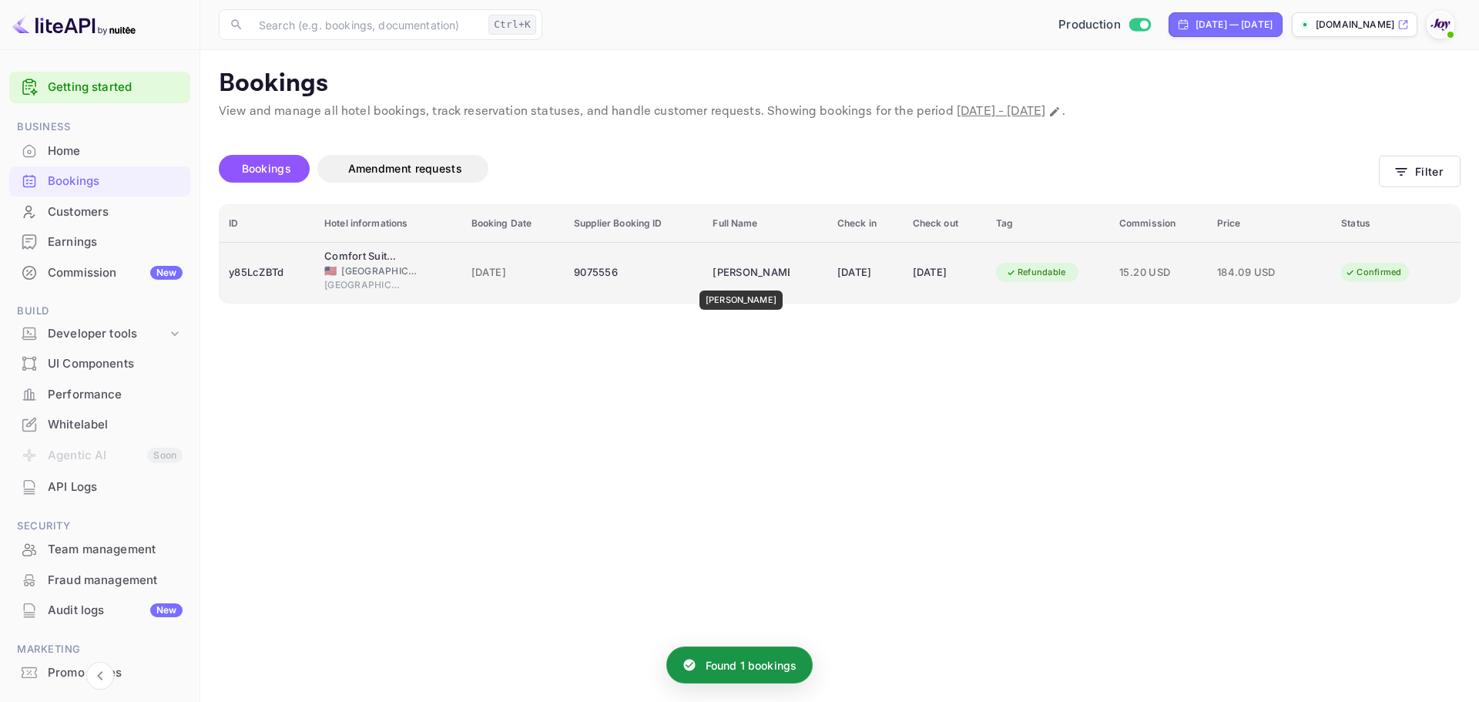
click at [741, 280] on div "Ashley Matthews" at bounding box center [751, 272] width 77 height 25
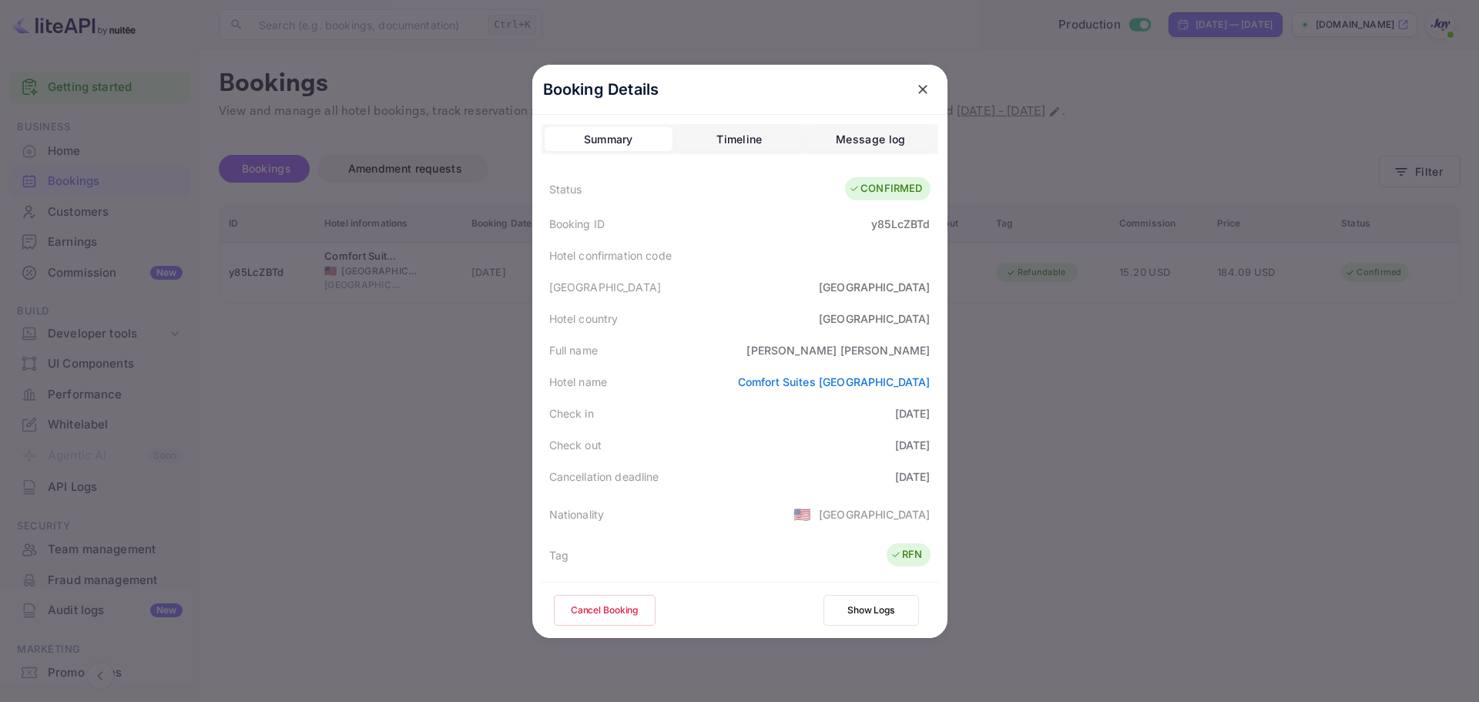
click at [914, 228] on div "y85LcZBTd" at bounding box center [900, 224] width 59 height 16
copy div "y85LcZBTd"
click at [901, 225] on div "y85LcZBTd" at bounding box center [900, 224] width 59 height 16
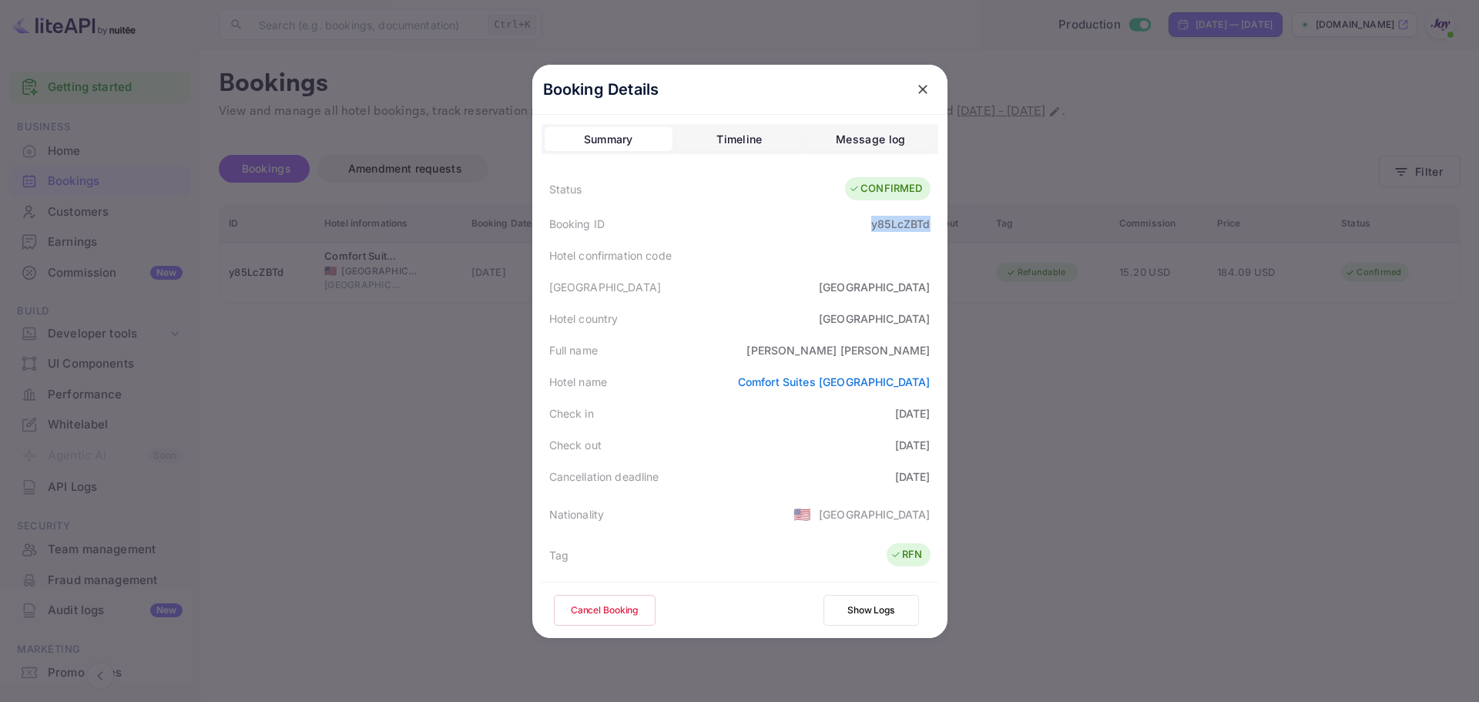
click at [901, 225] on div "y85LcZBTd" at bounding box center [900, 224] width 59 height 16
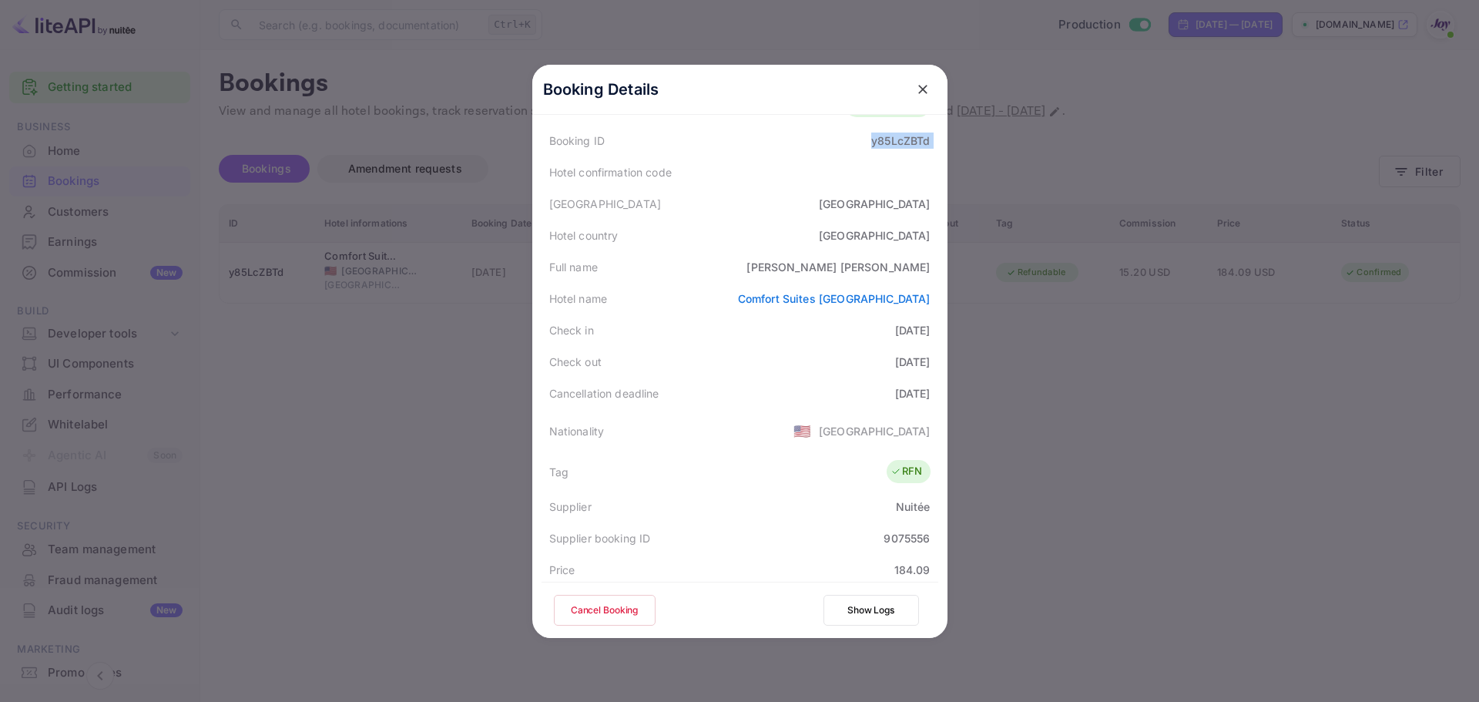
scroll to position [154, 0]
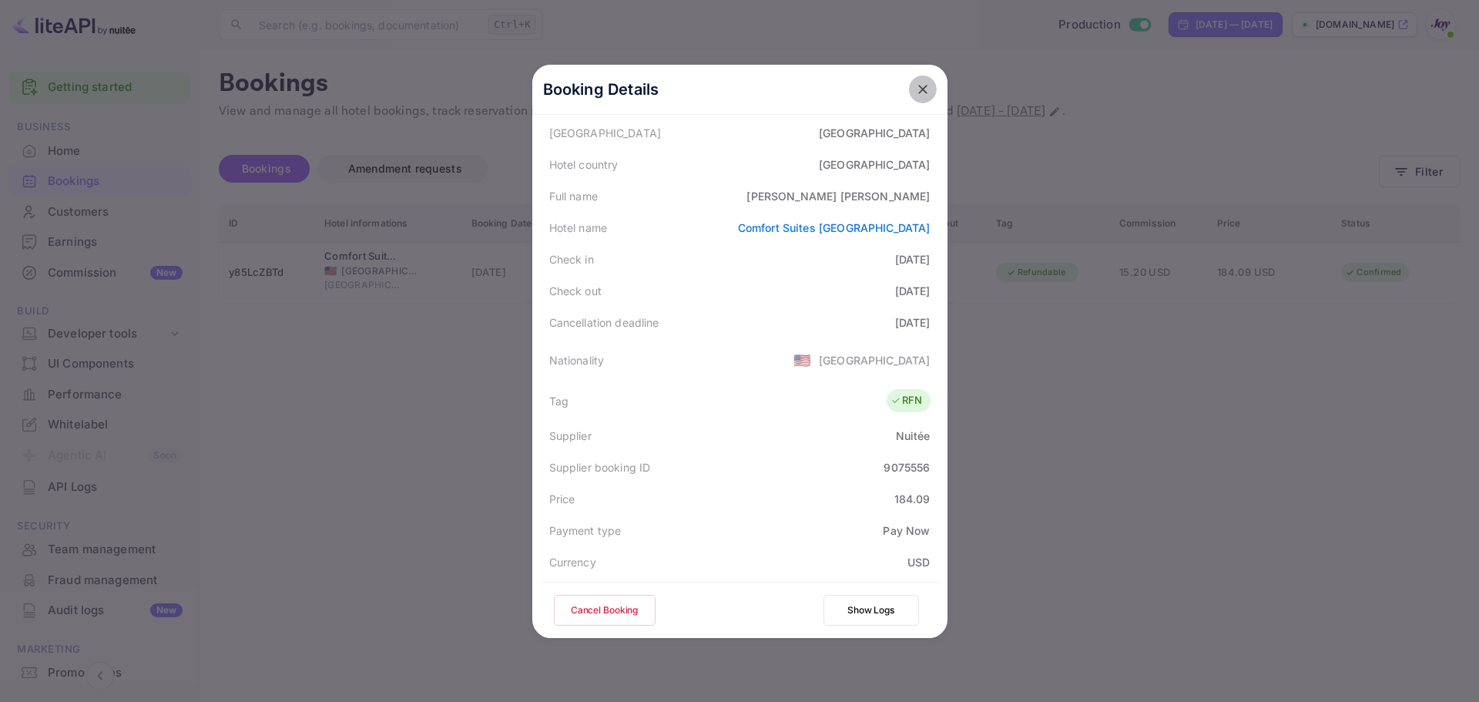
click at [915, 85] on icon "close" at bounding box center [922, 89] width 15 height 15
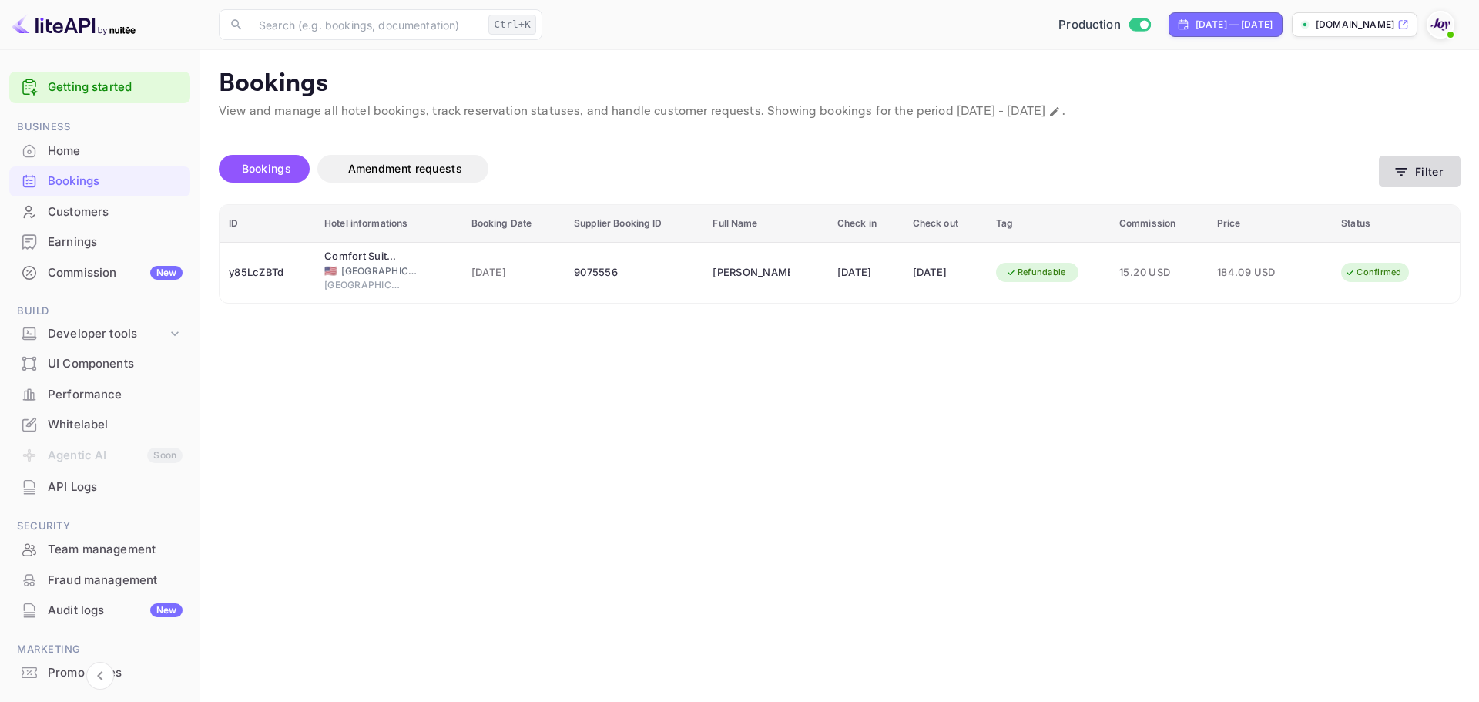
click at [1416, 171] on button "Filter" at bounding box center [1420, 172] width 82 height 32
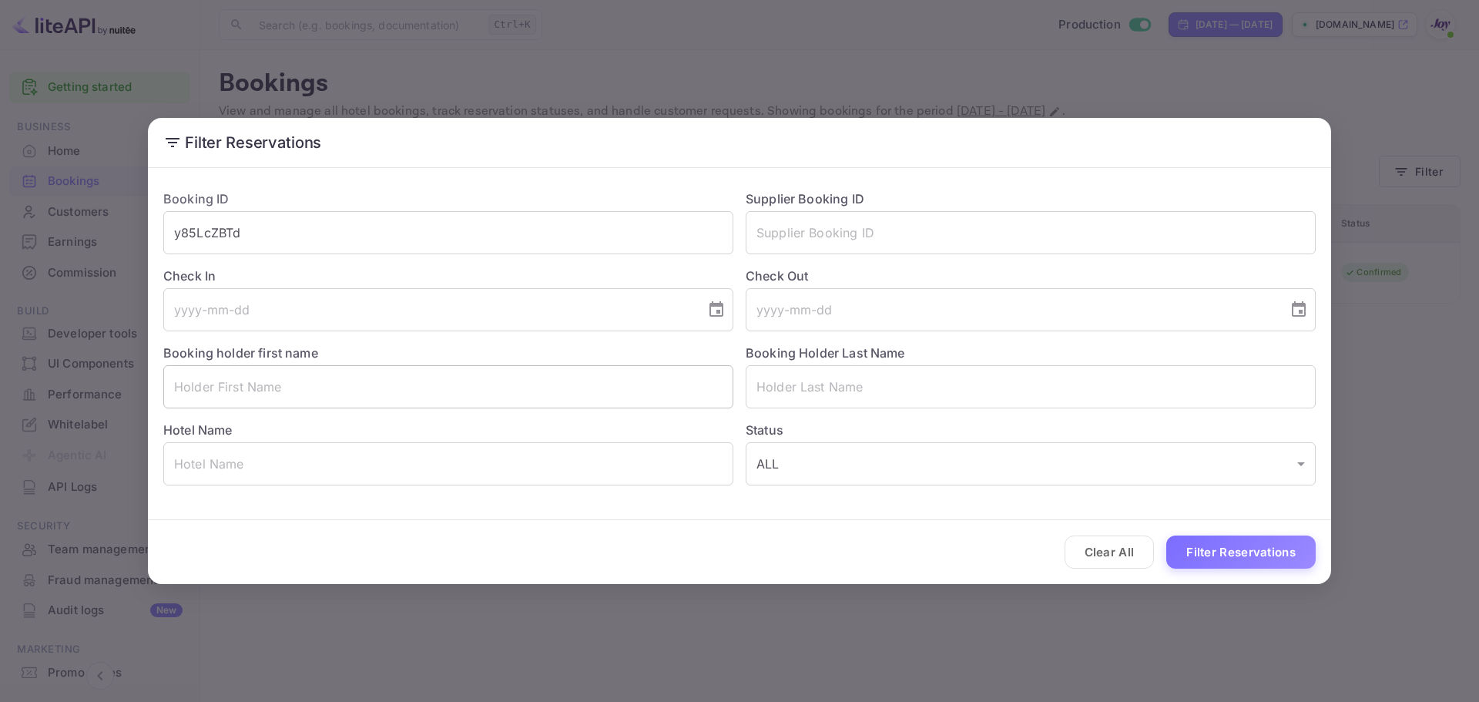
click at [347, 371] on input "text" at bounding box center [448, 386] width 570 height 43
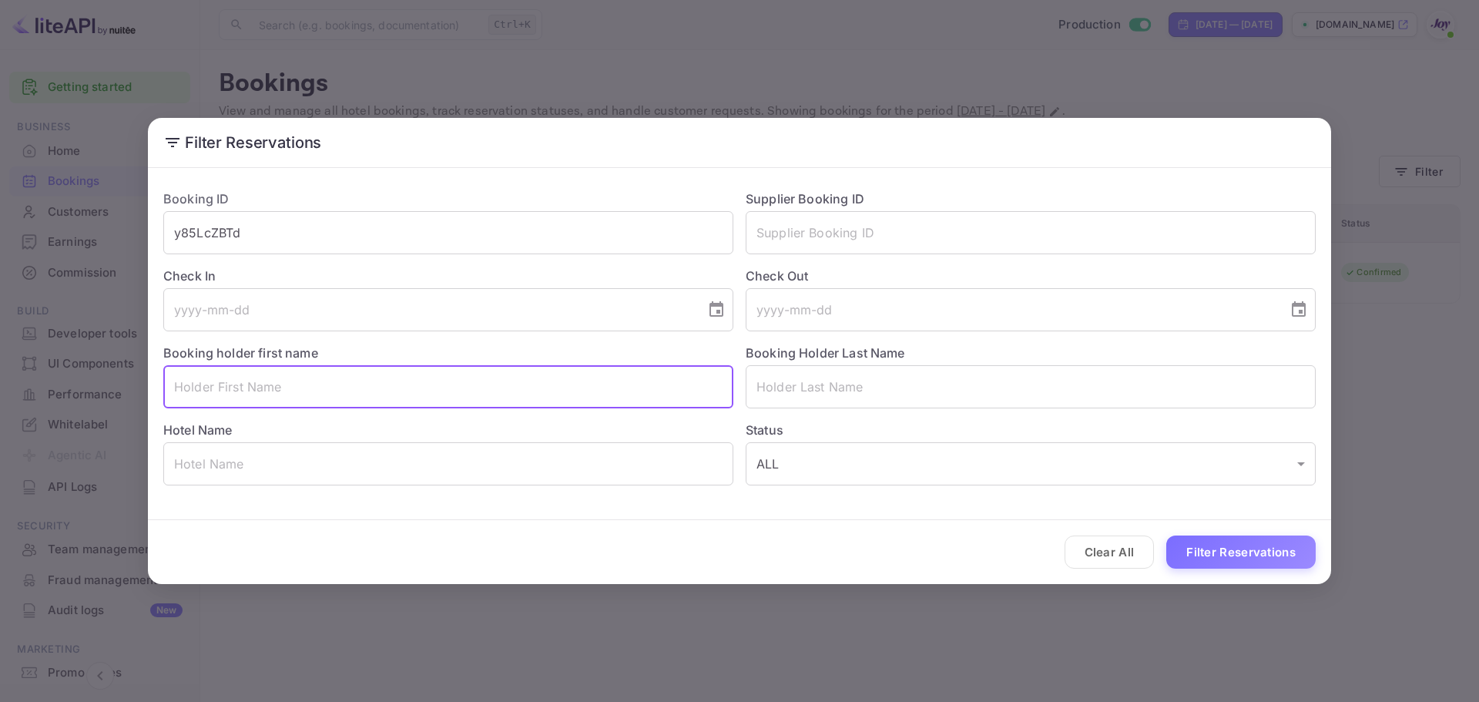
paste input "Beth O'Neill"
drag, startPoint x: 288, startPoint y: 389, endPoint x: 207, endPoint y: 378, distance: 81.6
click at [207, 378] on input "Beth O'Neill" at bounding box center [448, 386] width 570 height 43
type input "Beth"
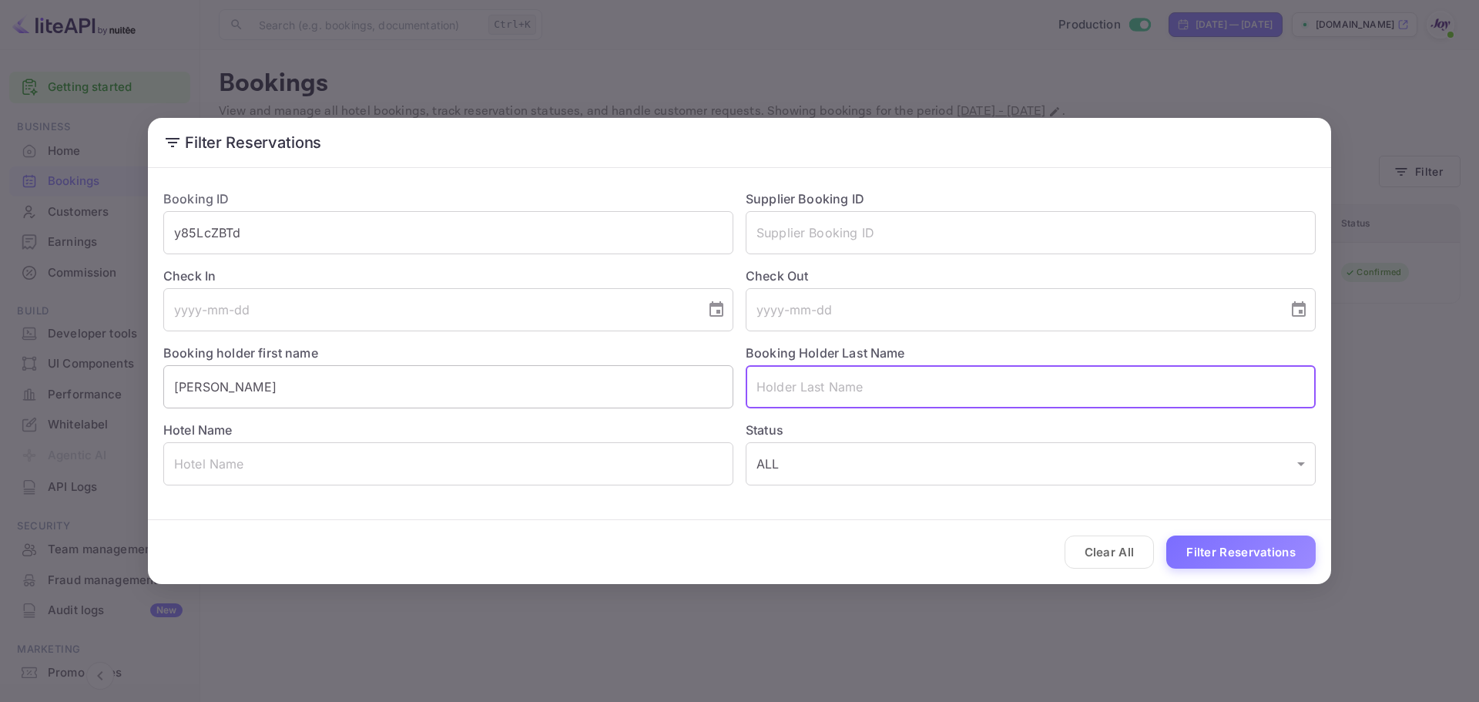
paste input "O'Neill"
type input "O'Neill"
click at [1196, 544] on button "Filter Reservations" at bounding box center [1240, 551] width 149 height 33
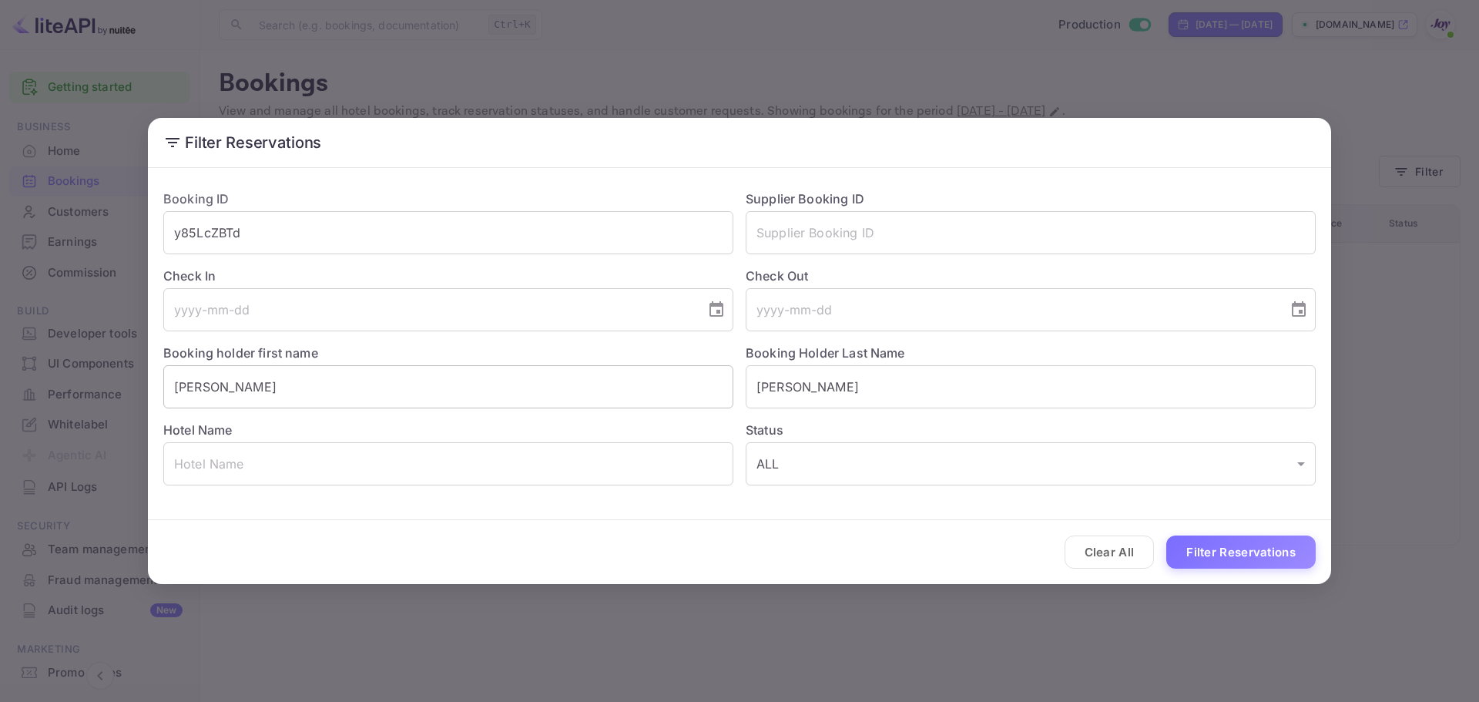
click at [168, 388] on input "Beth" at bounding box center [448, 386] width 570 height 43
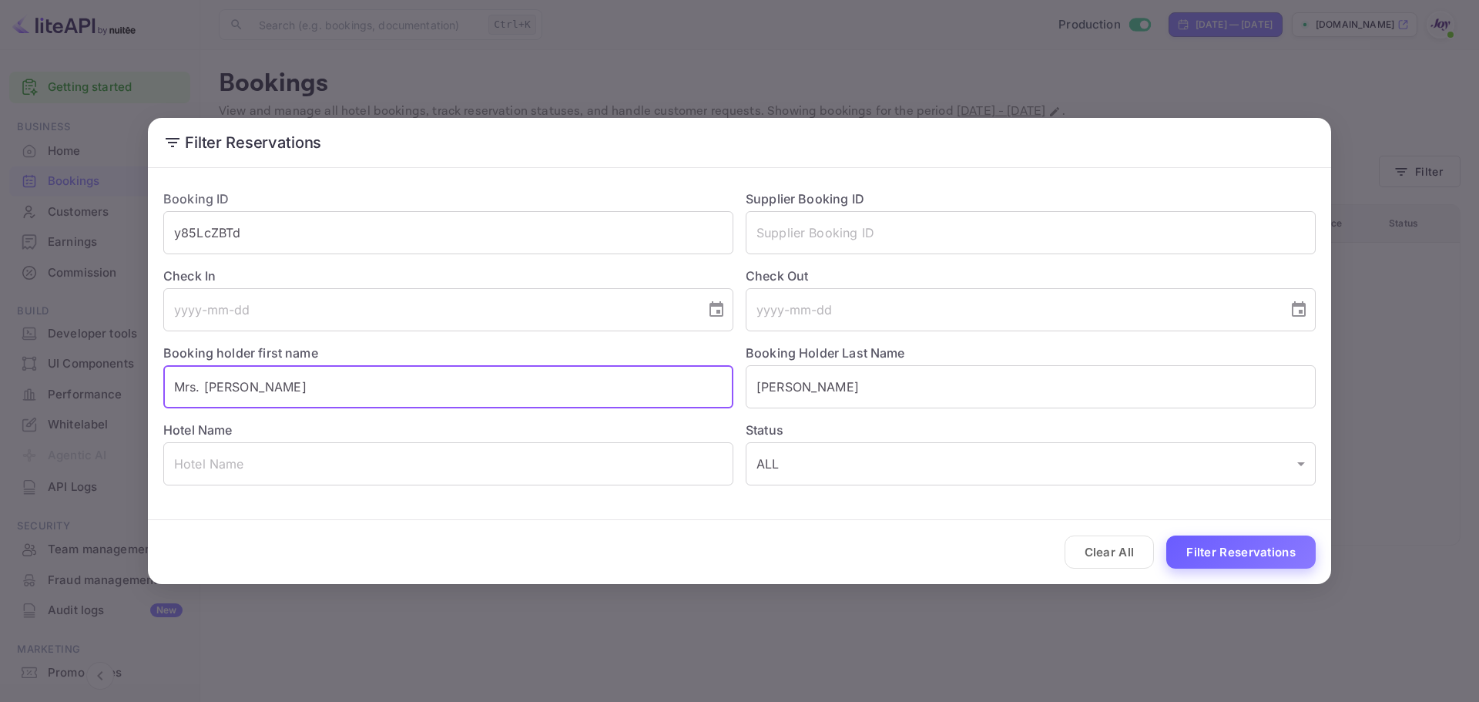
click at [1217, 552] on button "Filter Reservations" at bounding box center [1240, 551] width 149 height 33
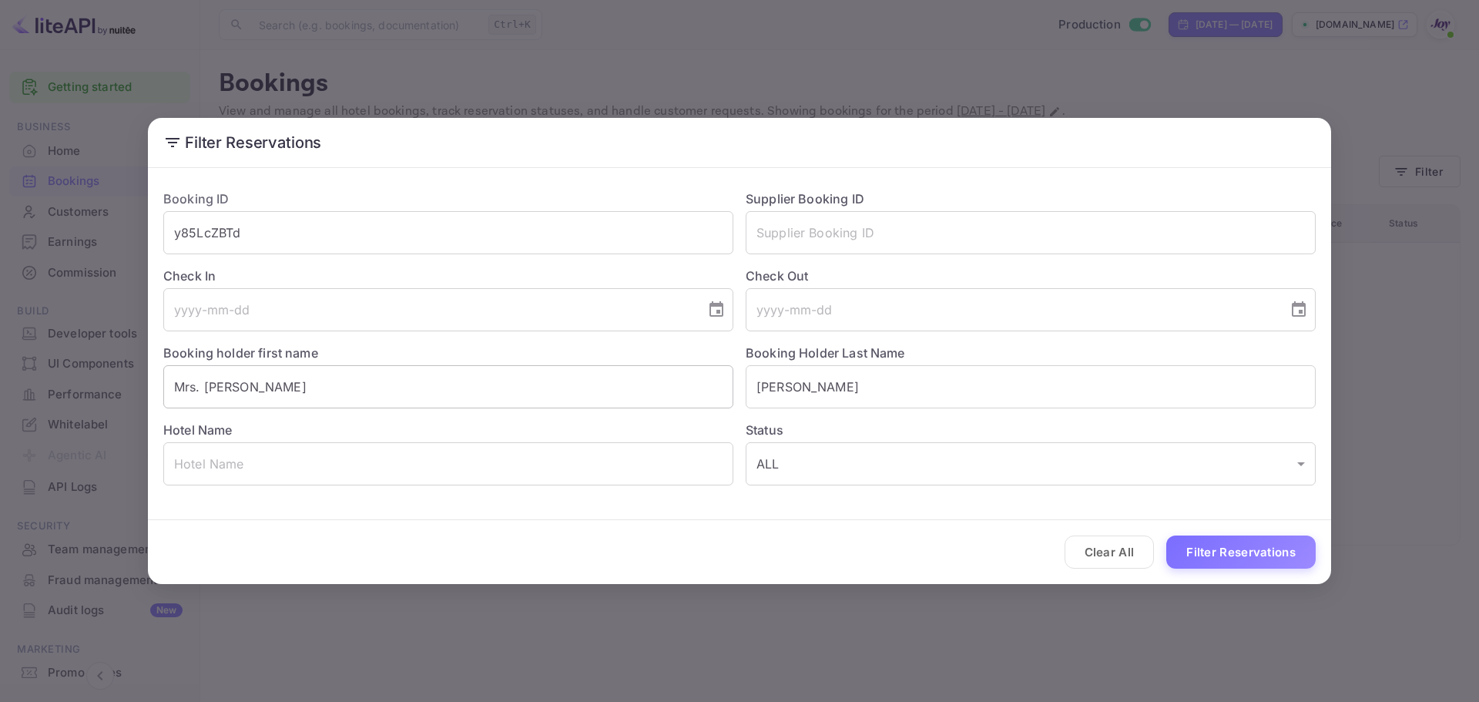
click at [194, 381] on input "Mrs. Beth" at bounding box center [448, 386] width 570 height 43
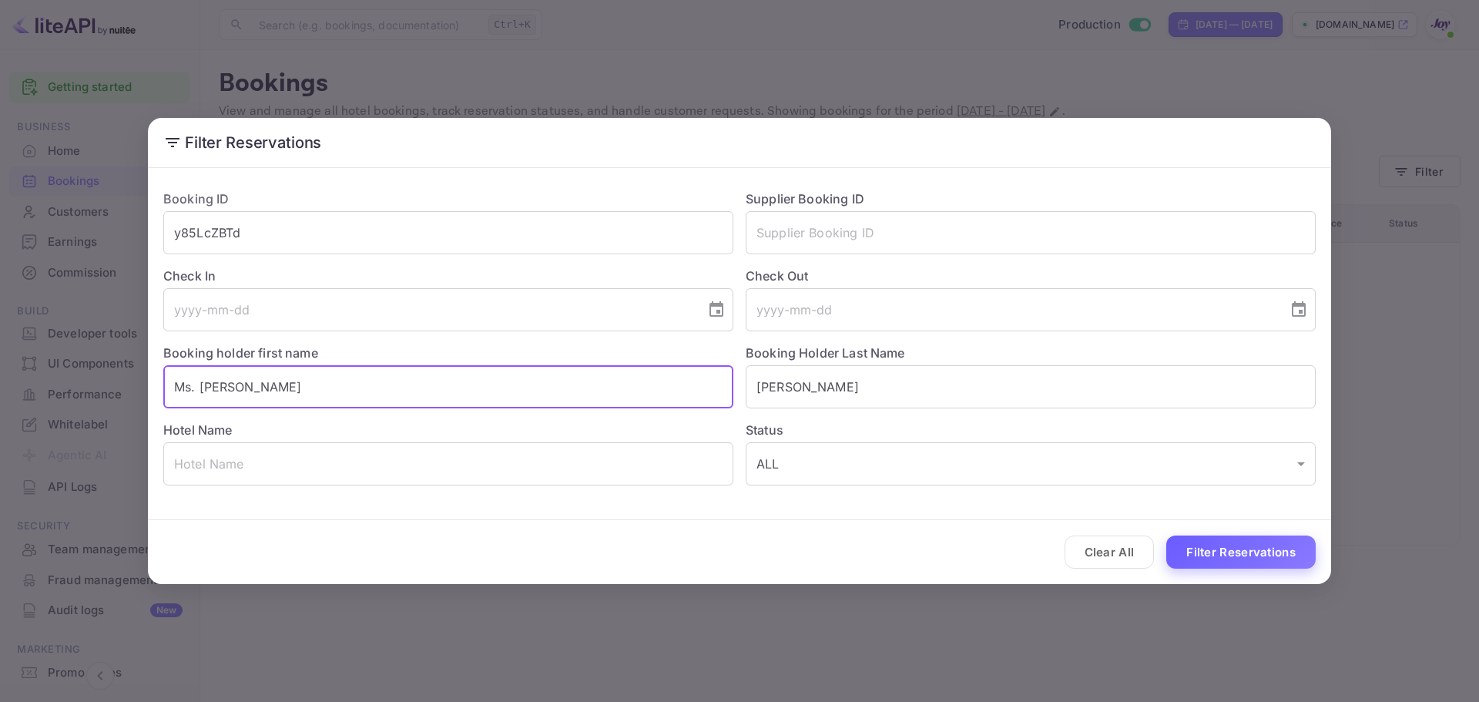
type input "Ms. Beth"
click at [1232, 555] on button "Filter Reservations" at bounding box center [1240, 551] width 149 height 33
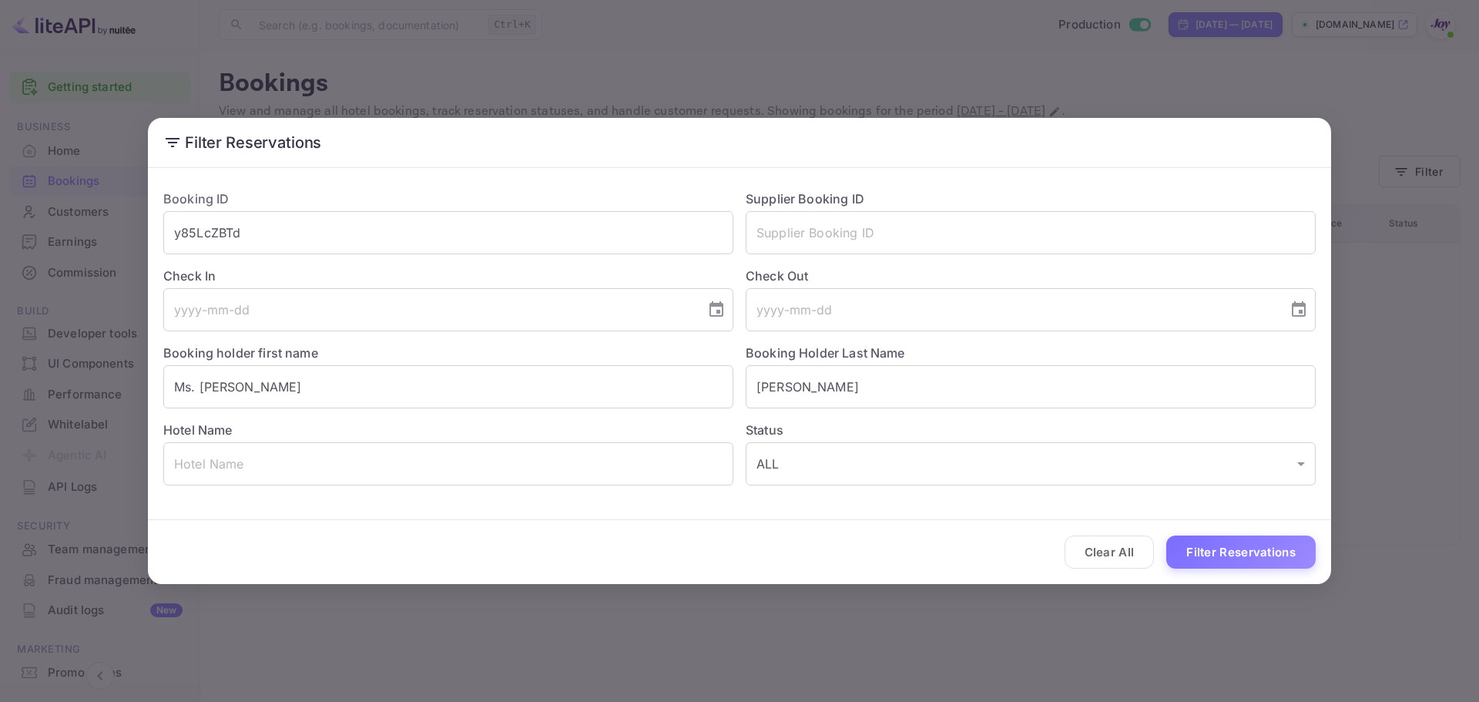
drag, startPoint x: 286, startPoint y: 379, endPoint x: -77, endPoint y: 375, distance: 362.9
click at [0, 375] on html "Getting started Business Home Bookings Customers Earnings Commission New Build …" at bounding box center [739, 351] width 1479 height 702
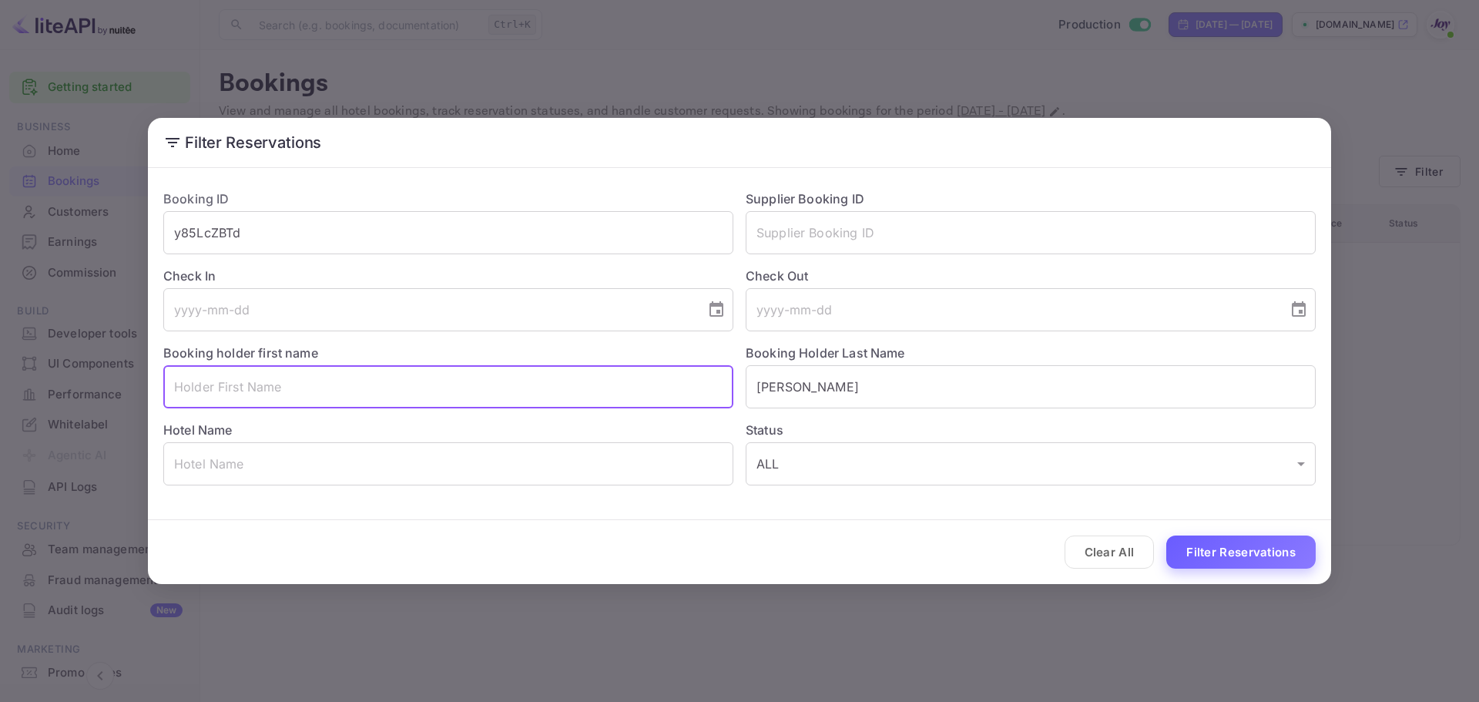
click at [1201, 552] on button "Filter Reservations" at bounding box center [1240, 551] width 149 height 33
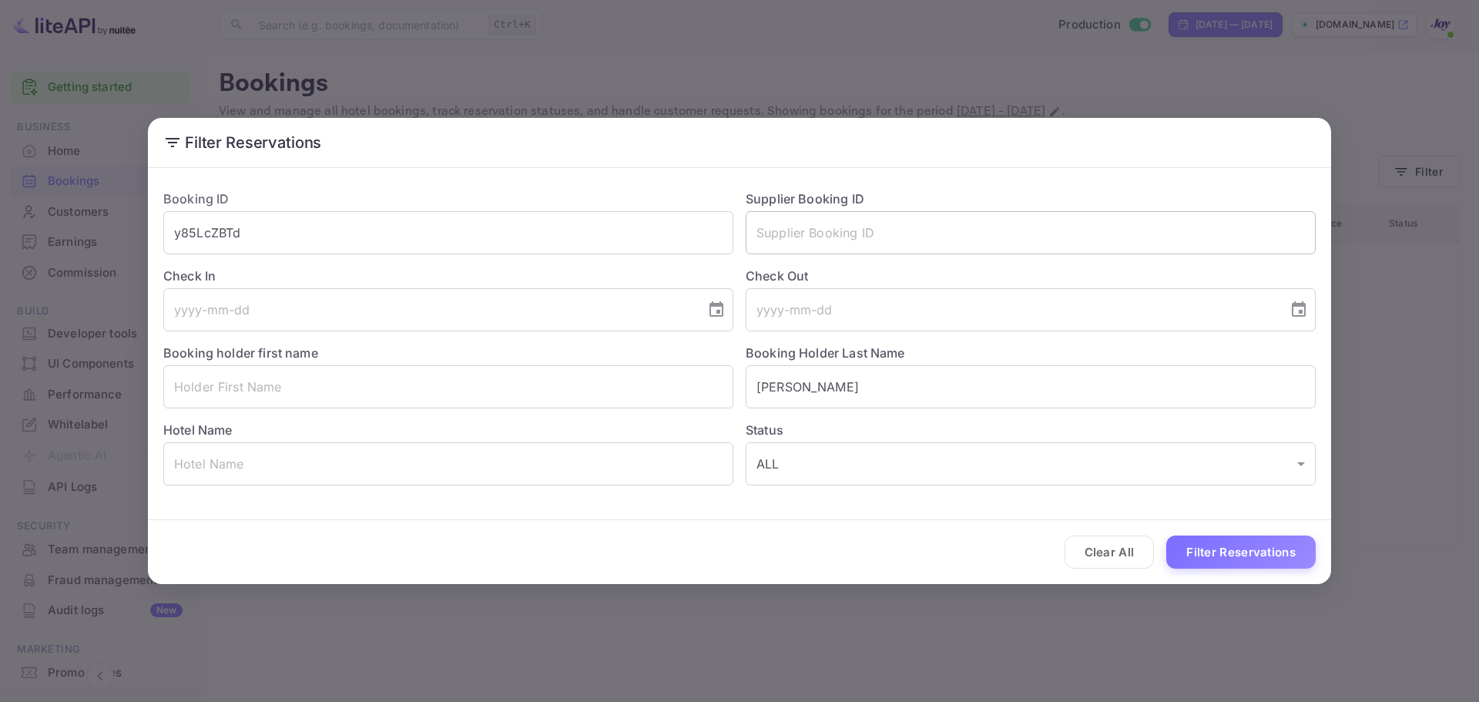
click at [982, 236] on input "text" at bounding box center [1031, 232] width 570 height 43
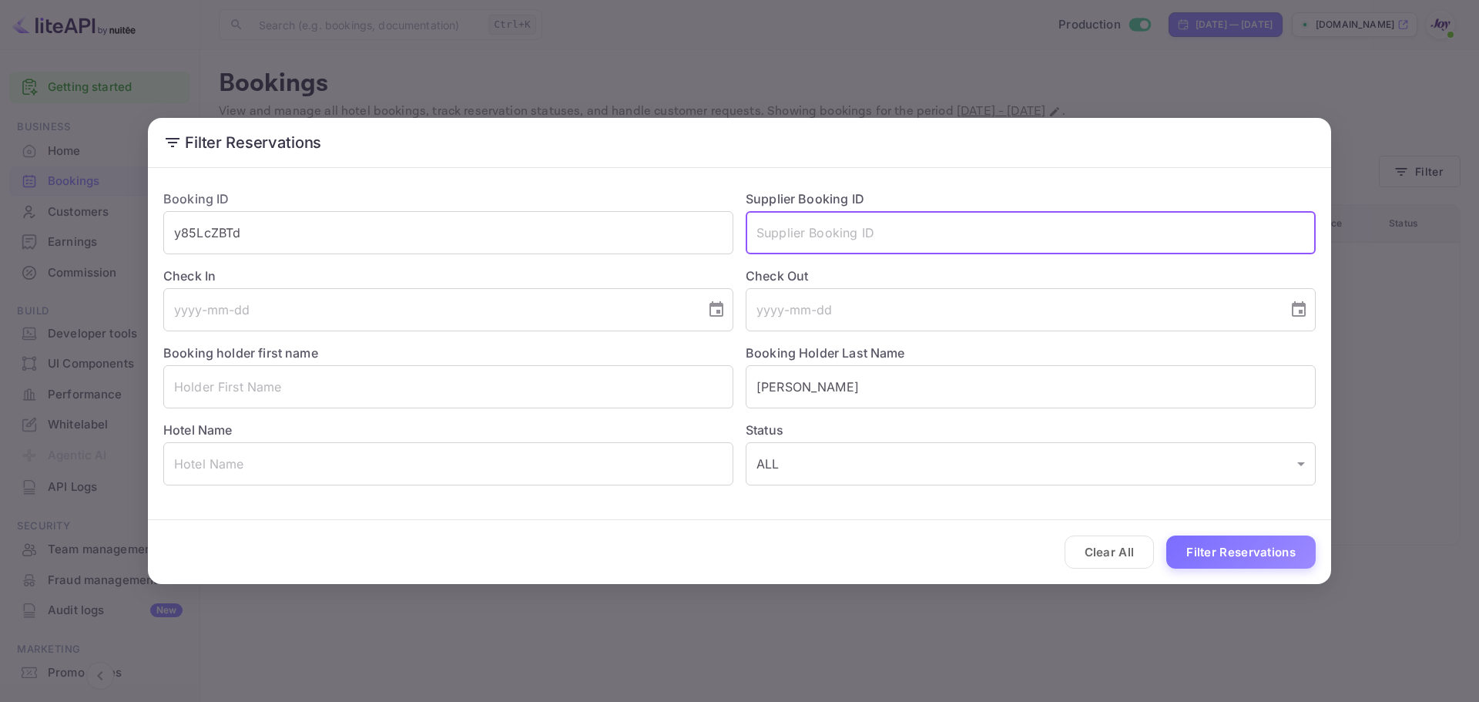
paste input "9363741"
type input "9363741"
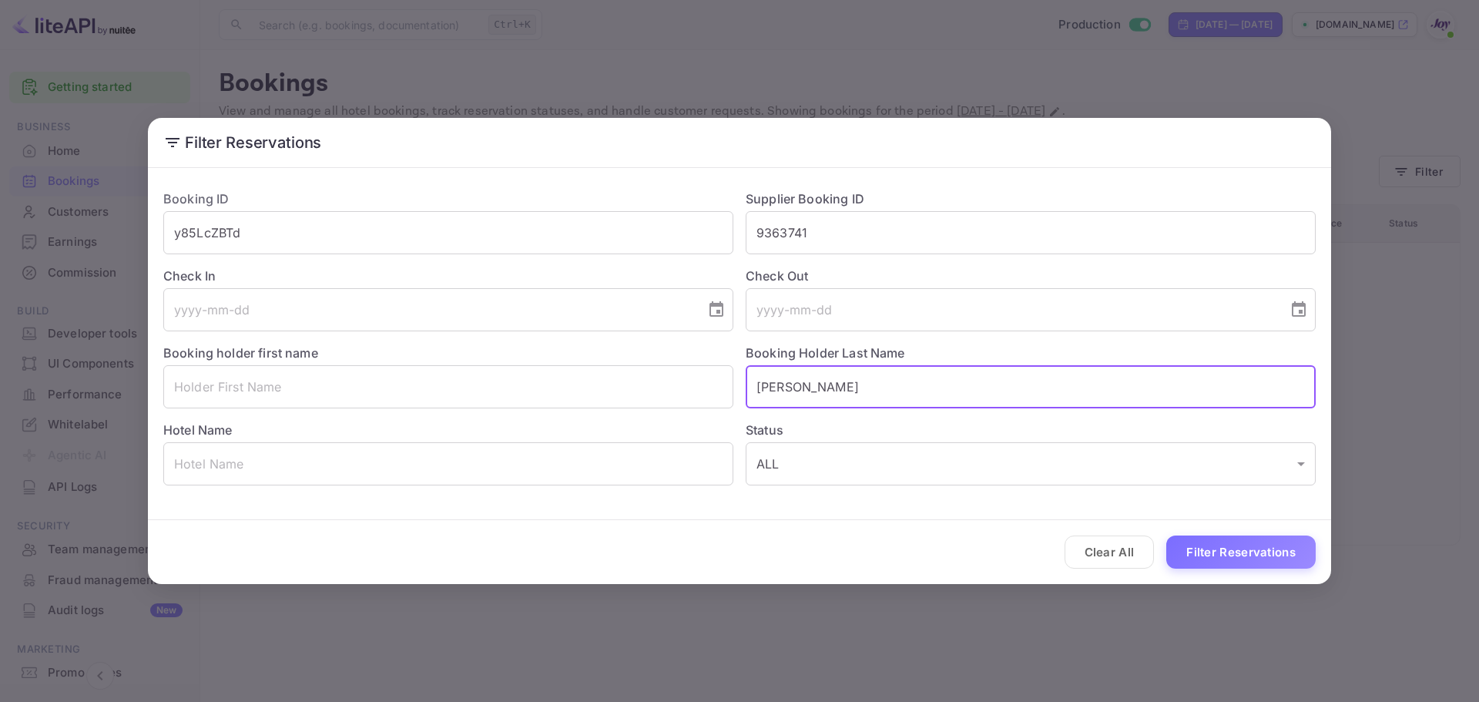
drag, startPoint x: 841, startPoint y: 394, endPoint x: 654, endPoint y: 429, distance: 189.6
click at [530, 428] on div "Booking ID y85LcZBTd ​ Supplier Booking ID 9363741 ​ Check In ​ Check Out ​ Boo…" at bounding box center [733, 331] width 1165 height 308
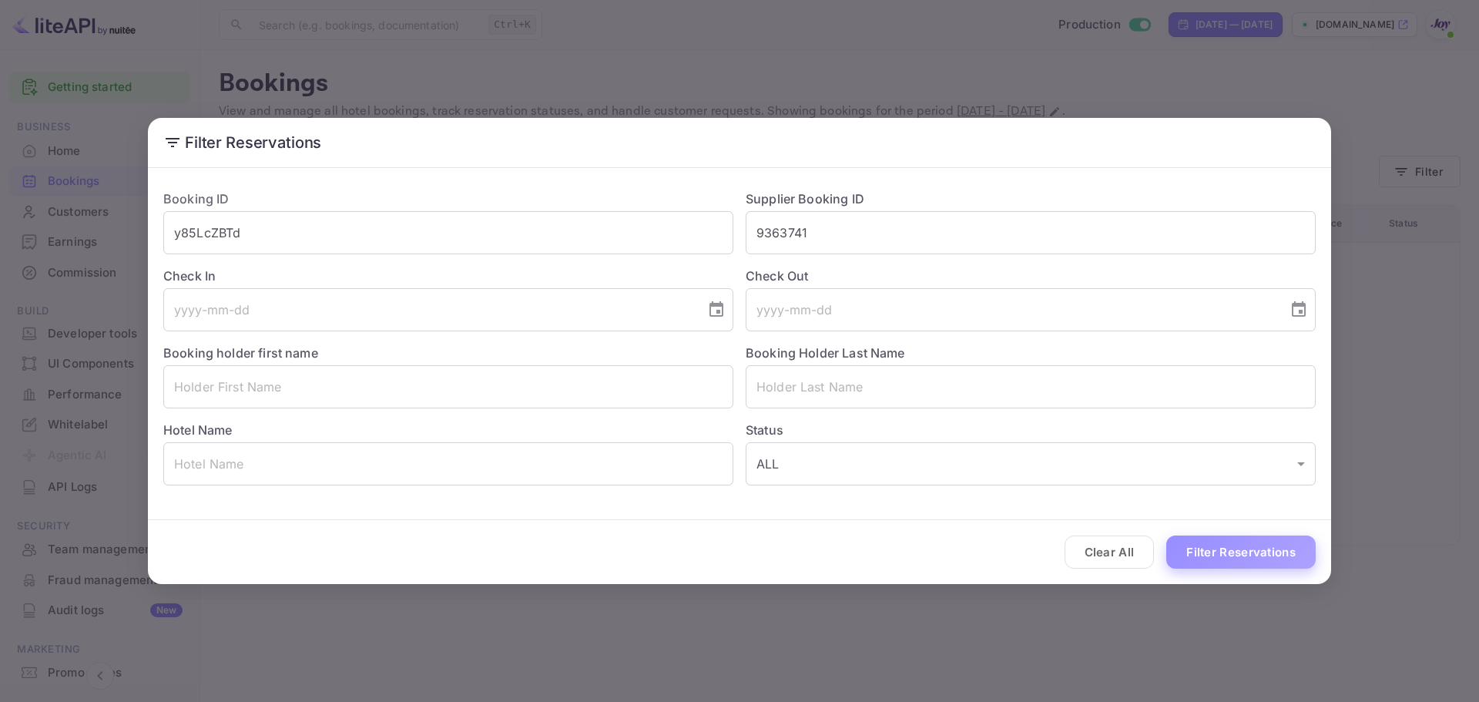
click at [1238, 543] on button "Filter Reservations" at bounding box center [1240, 551] width 149 height 33
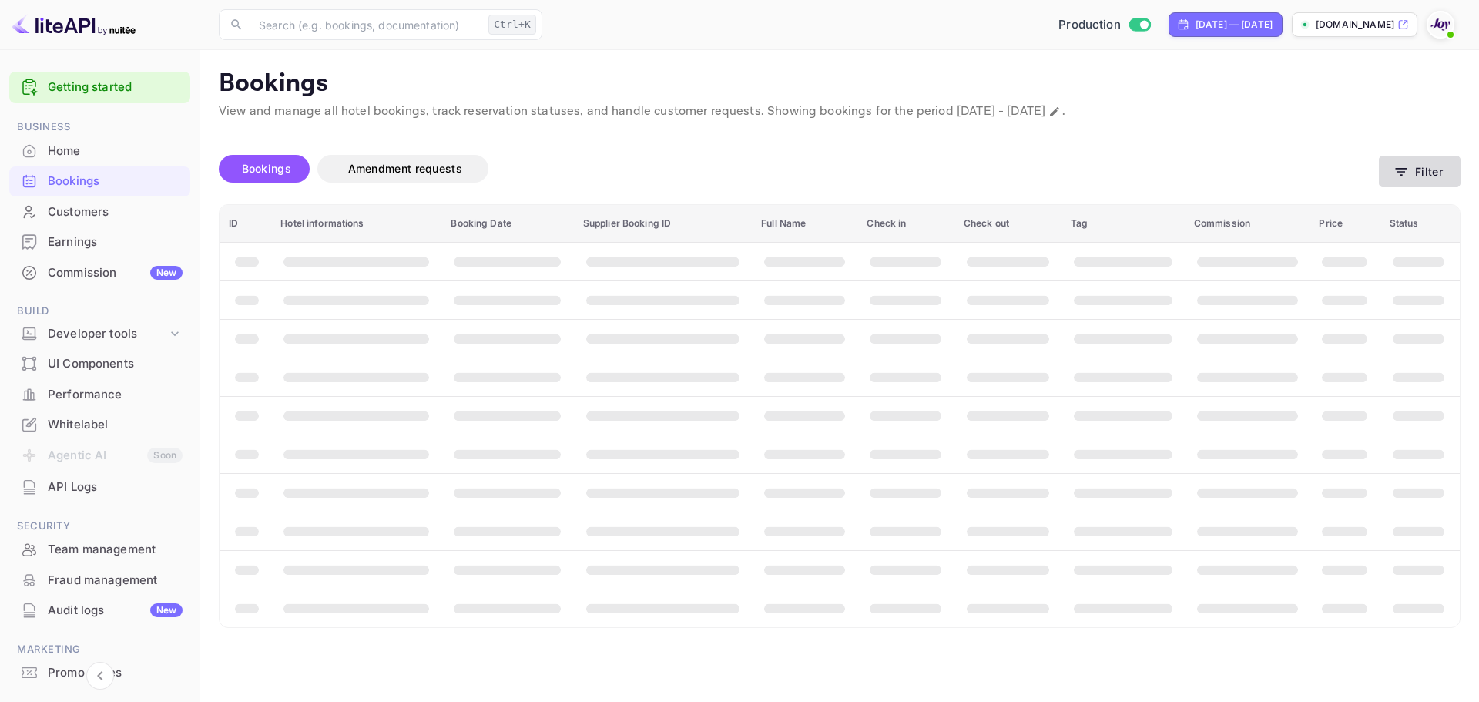
click at [1439, 170] on button "Filter" at bounding box center [1420, 172] width 82 height 32
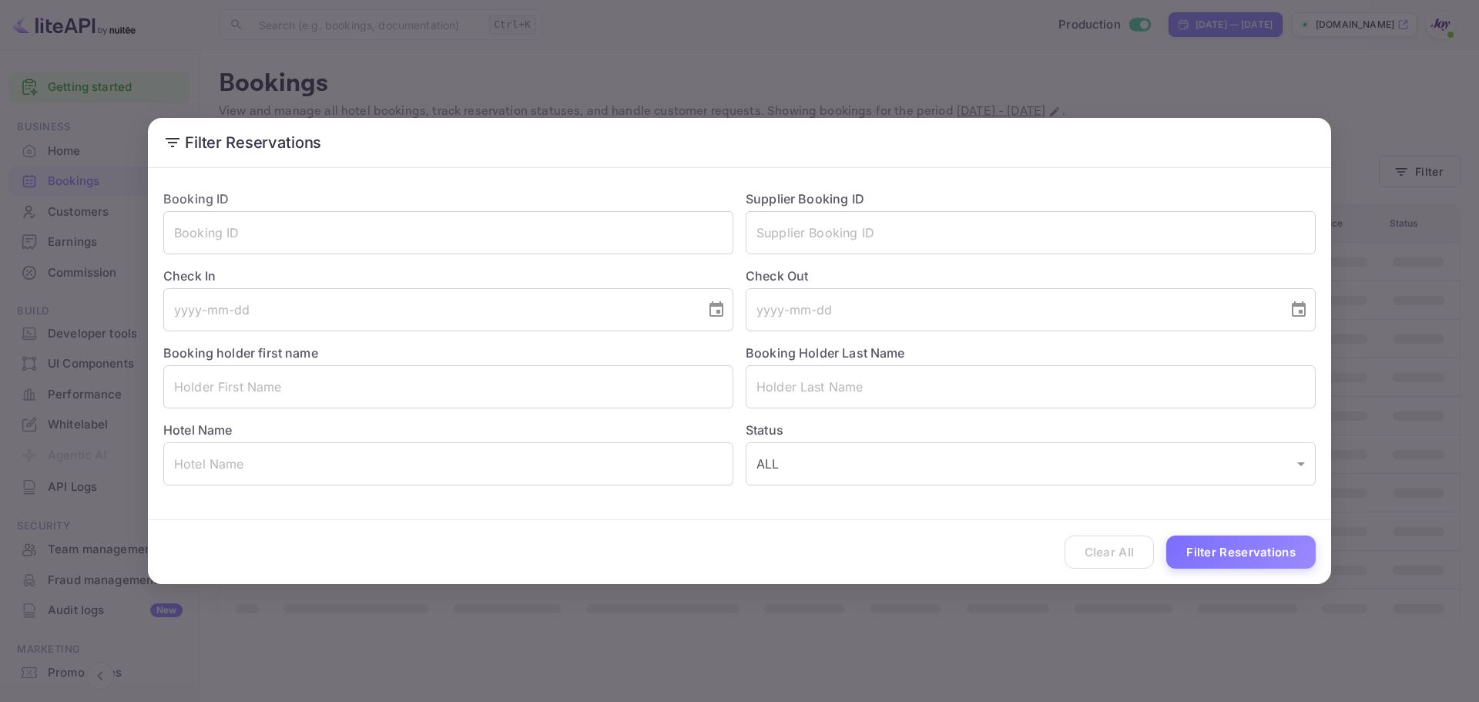
click at [796, 255] on div "Check Out ​" at bounding box center [1024, 292] width 582 height 77
click at [799, 245] on input "text" at bounding box center [1031, 232] width 570 height 43
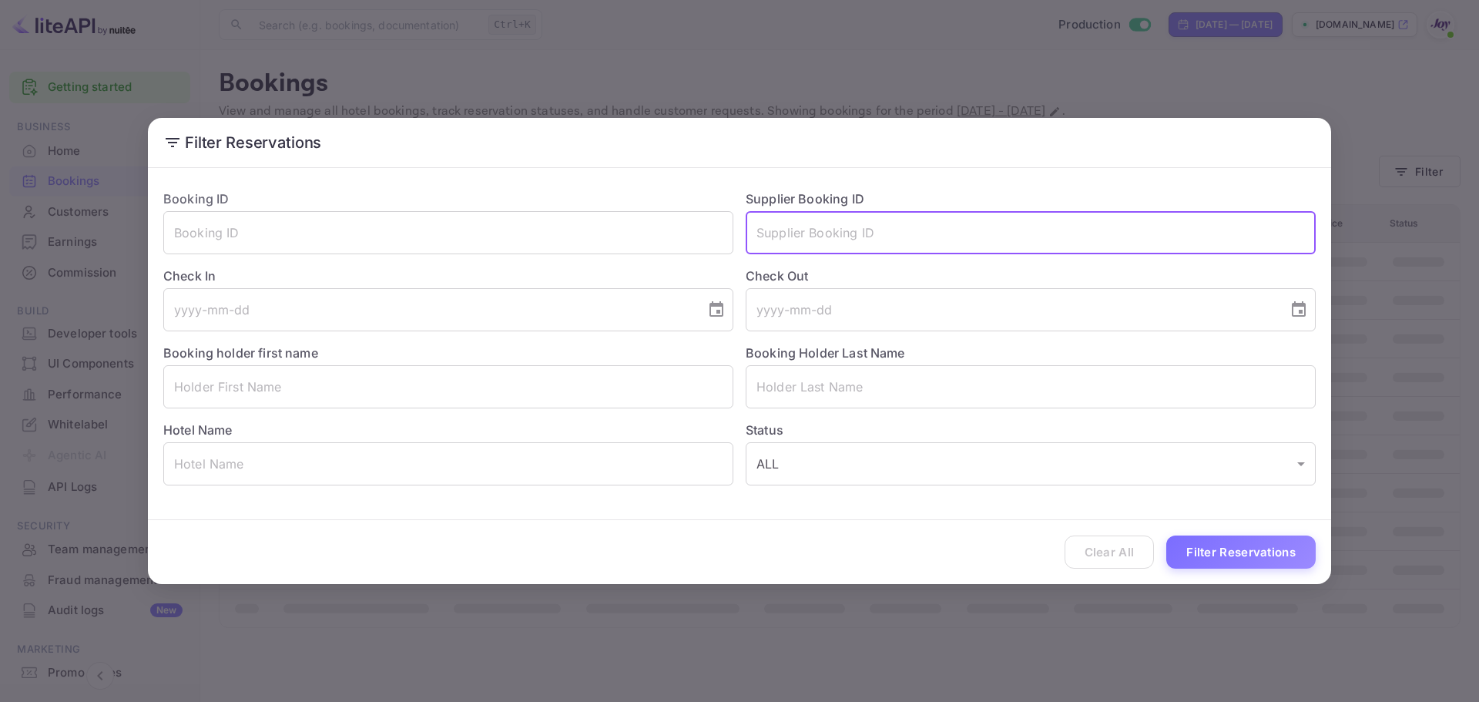
paste input "9363741"
type input "9363741"
click at [1265, 549] on button "Filter Reservations" at bounding box center [1240, 551] width 149 height 33
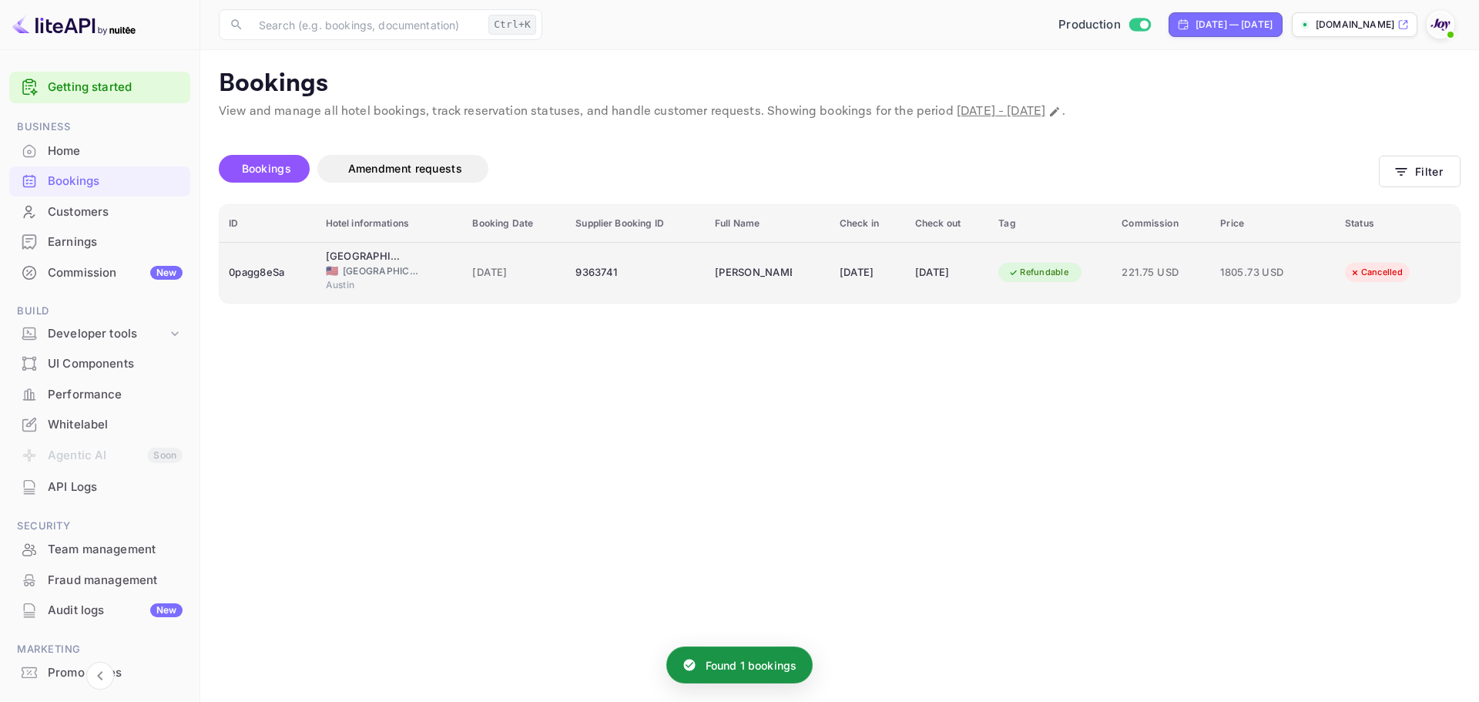
click at [908, 277] on td "19 Sep 2025" at bounding box center [948, 272] width 84 height 61
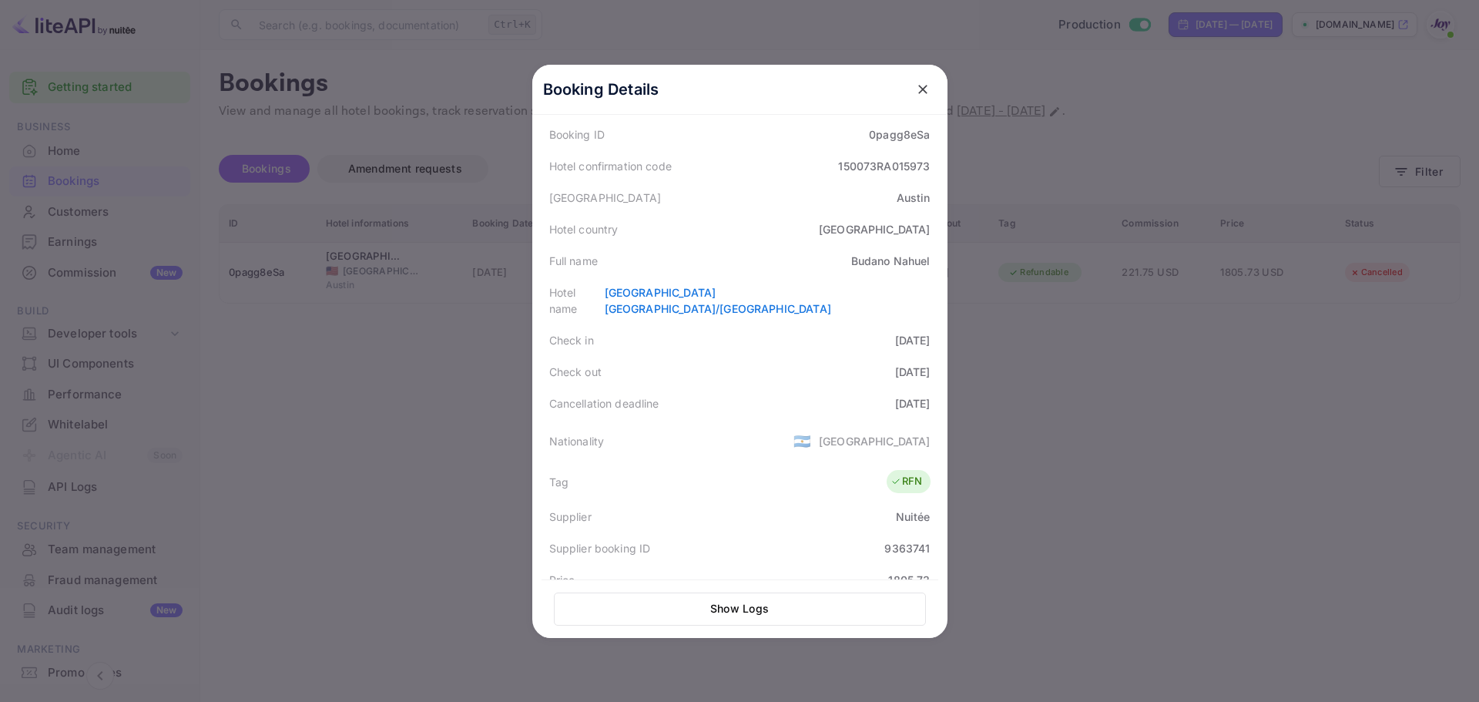
scroll to position [380, 0]
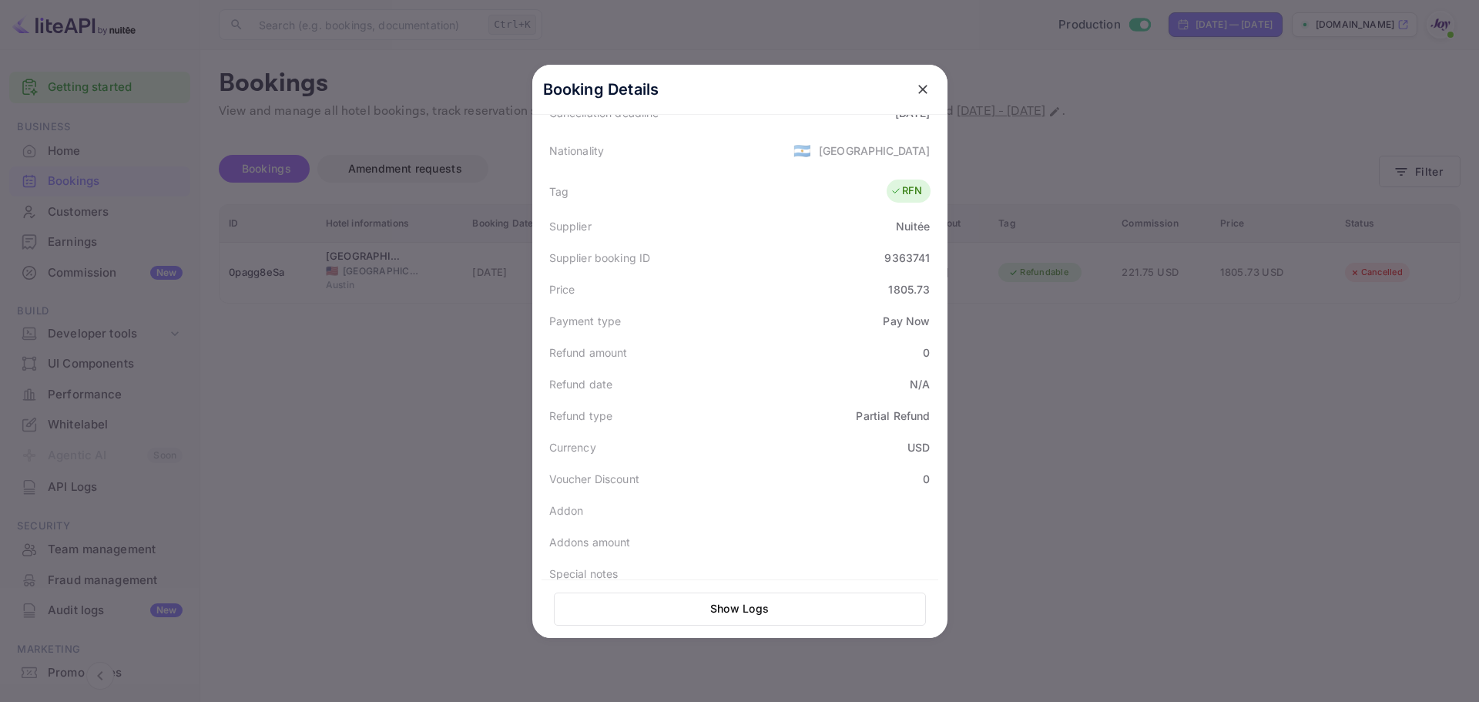
click at [918, 88] on icon "close" at bounding box center [922, 89] width 9 height 9
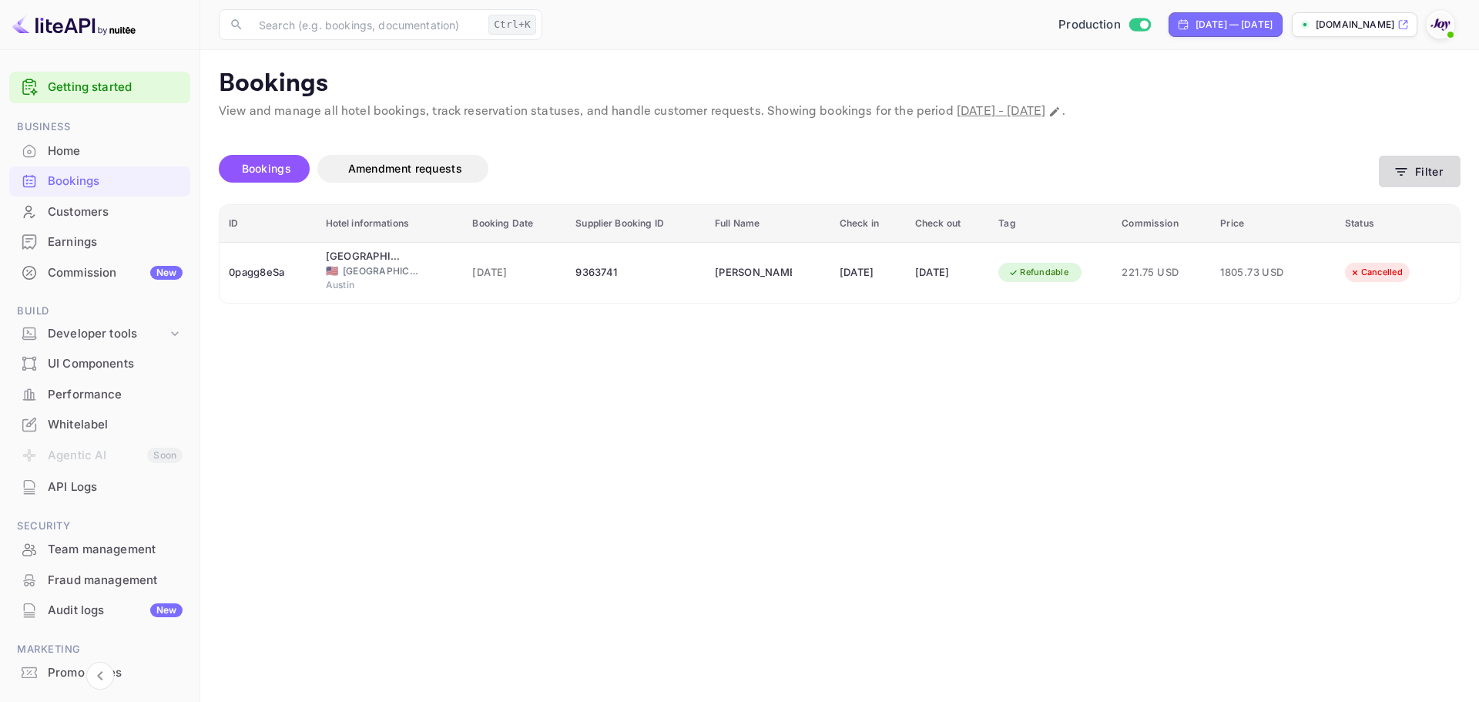
click at [1400, 170] on icon "button" at bounding box center [1401, 171] width 15 height 15
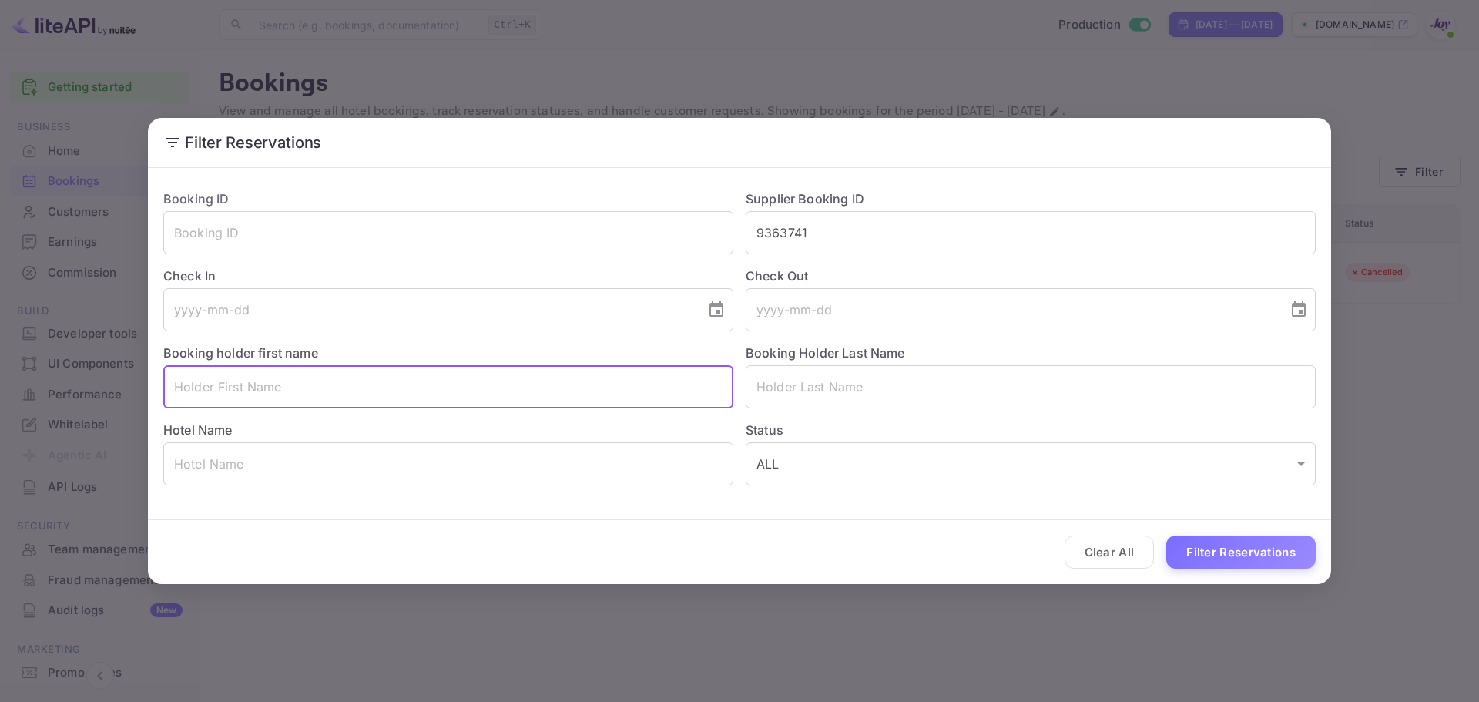
click at [333, 378] on input "text" at bounding box center [448, 386] width 570 height 43
paste input "Lyric Hill"
drag, startPoint x: 280, startPoint y: 384, endPoint x: 207, endPoint y: 384, distance: 72.4
click at [207, 384] on input "Lyric Hill" at bounding box center [448, 386] width 570 height 43
type input "Lyric"
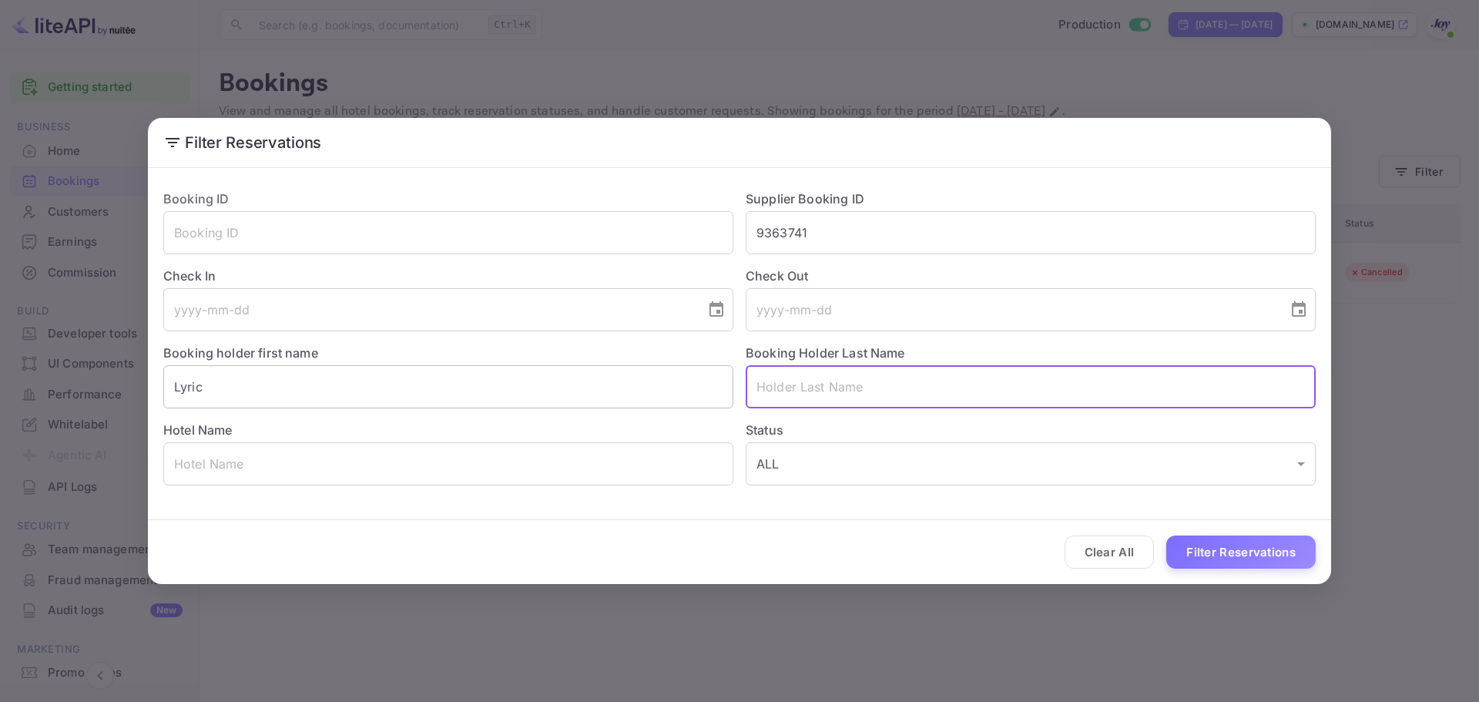
paste input "Hill"
type input "Hill"
click at [822, 235] on input "9363741" at bounding box center [1031, 232] width 570 height 43
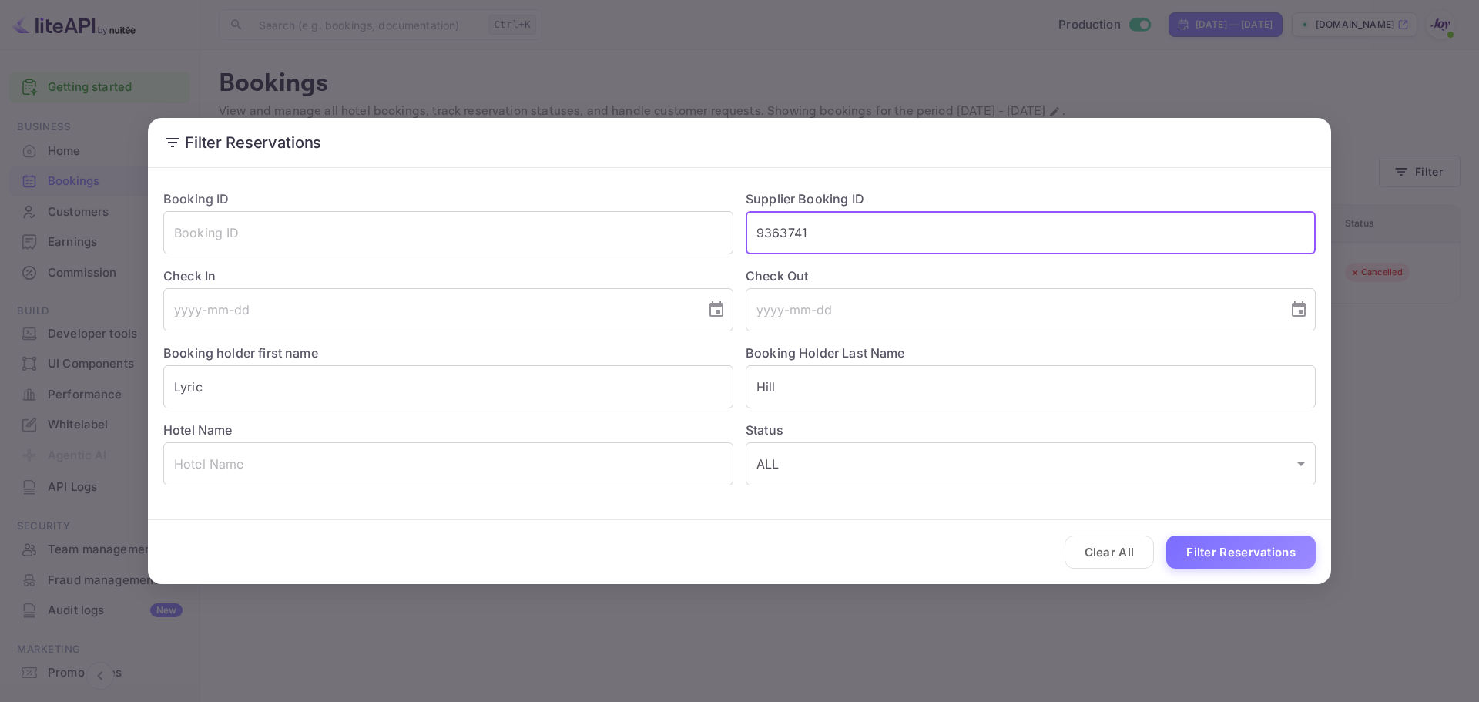
click at [822, 235] on input "9363741" at bounding box center [1031, 232] width 570 height 43
click at [1212, 562] on button "Filter Reservations" at bounding box center [1240, 551] width 149 height 33
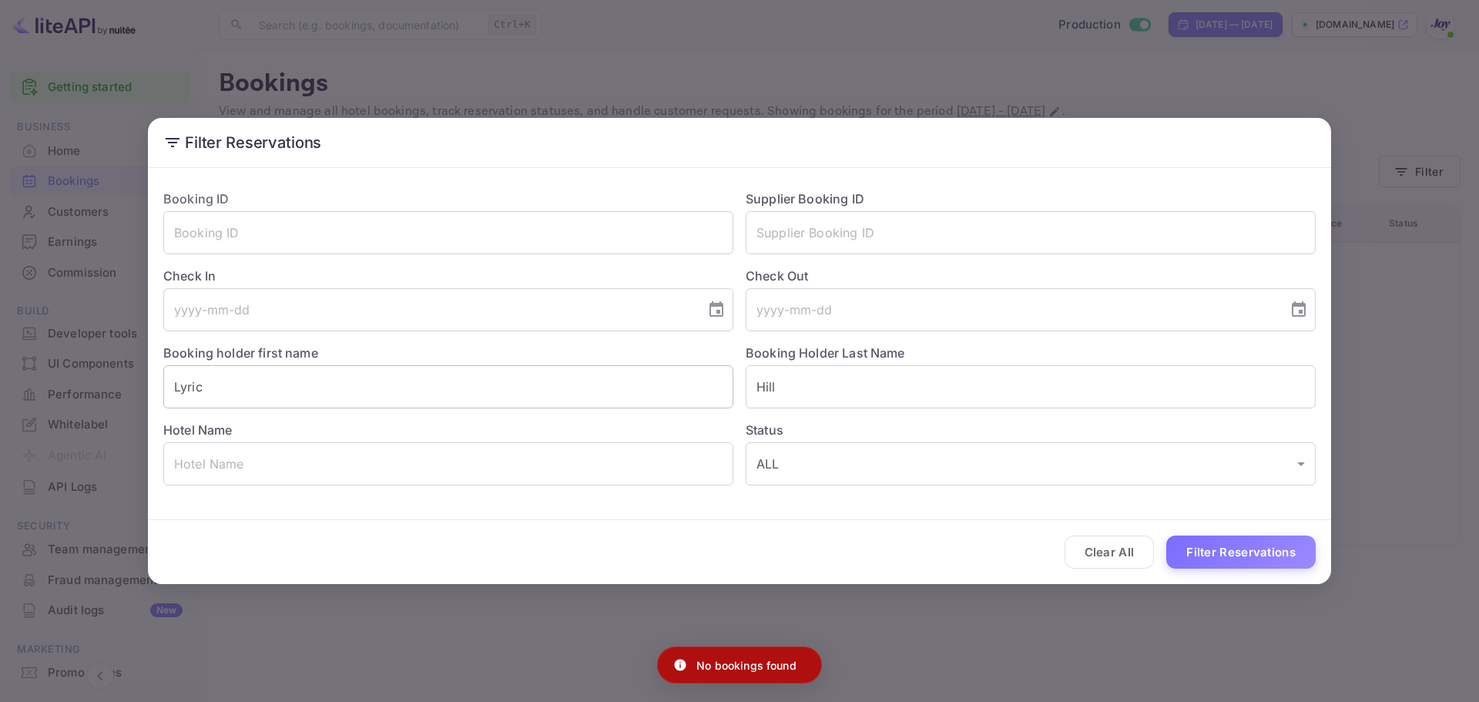
click at [277, 391] on input "Lyric" at bounding box center [448, 386] width 570 height 43
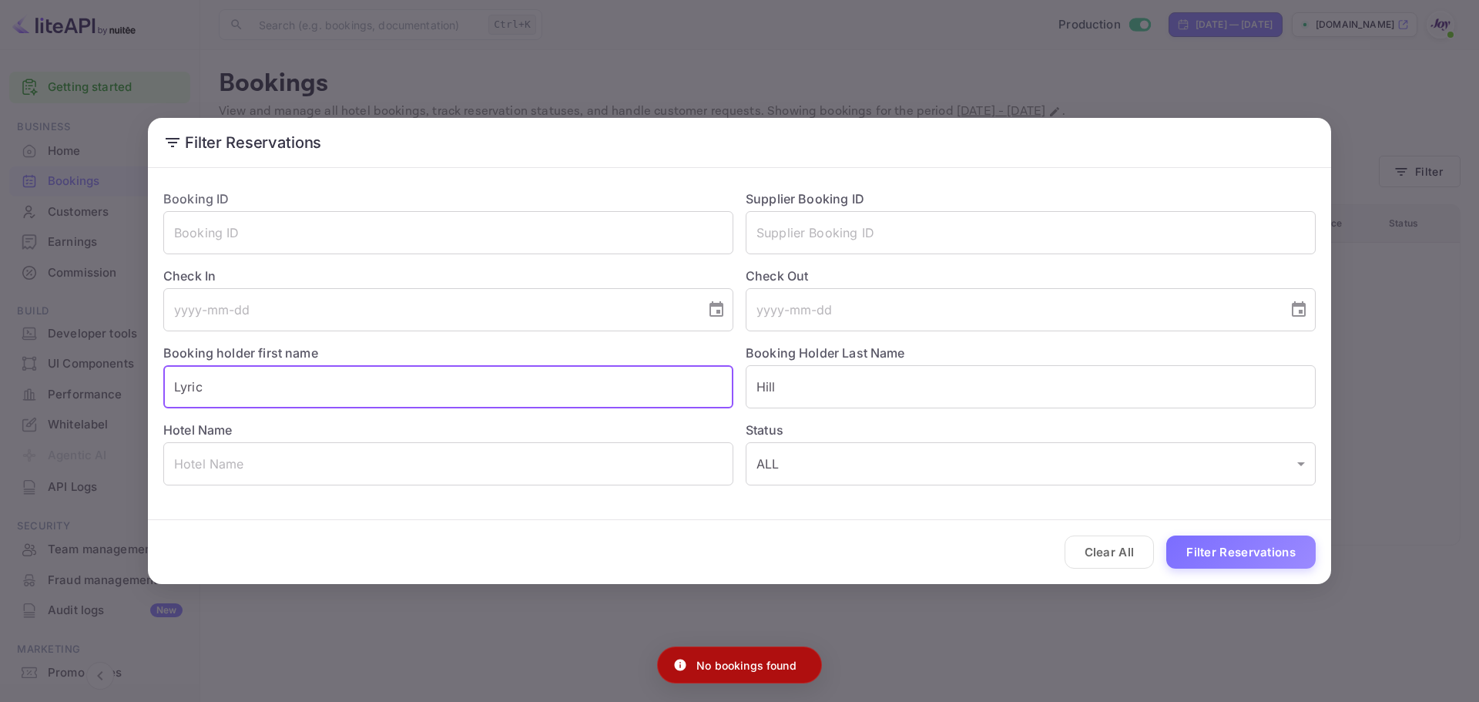
click at [277, 391] on input "Lyric" at bounding box center [448, 386] width 570 height 43
click at [1275, 551] on button "Filter Reservations" at bounding box center [1240, 551] width 149 height 33
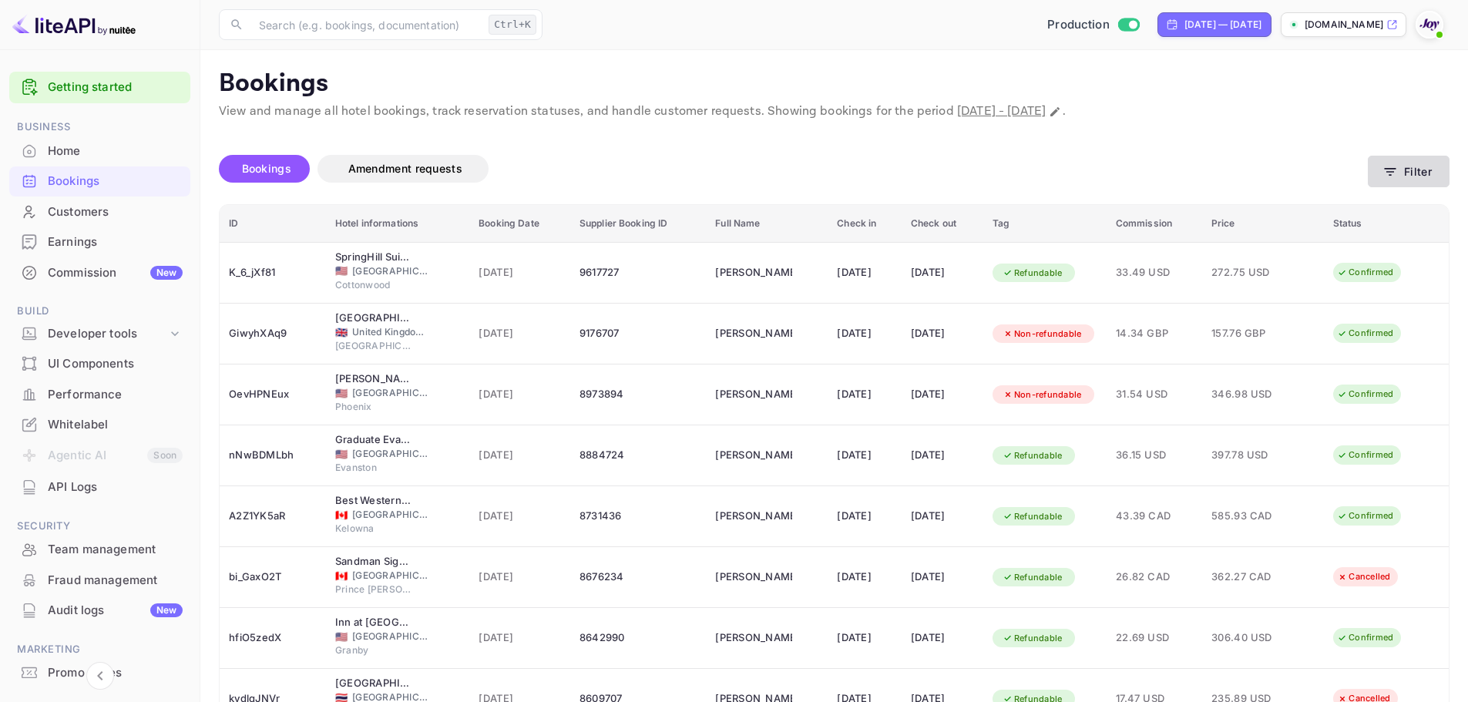
click at [1422, 176] on button "Filter" at bounding box center [1409, 172] width 82 height 32
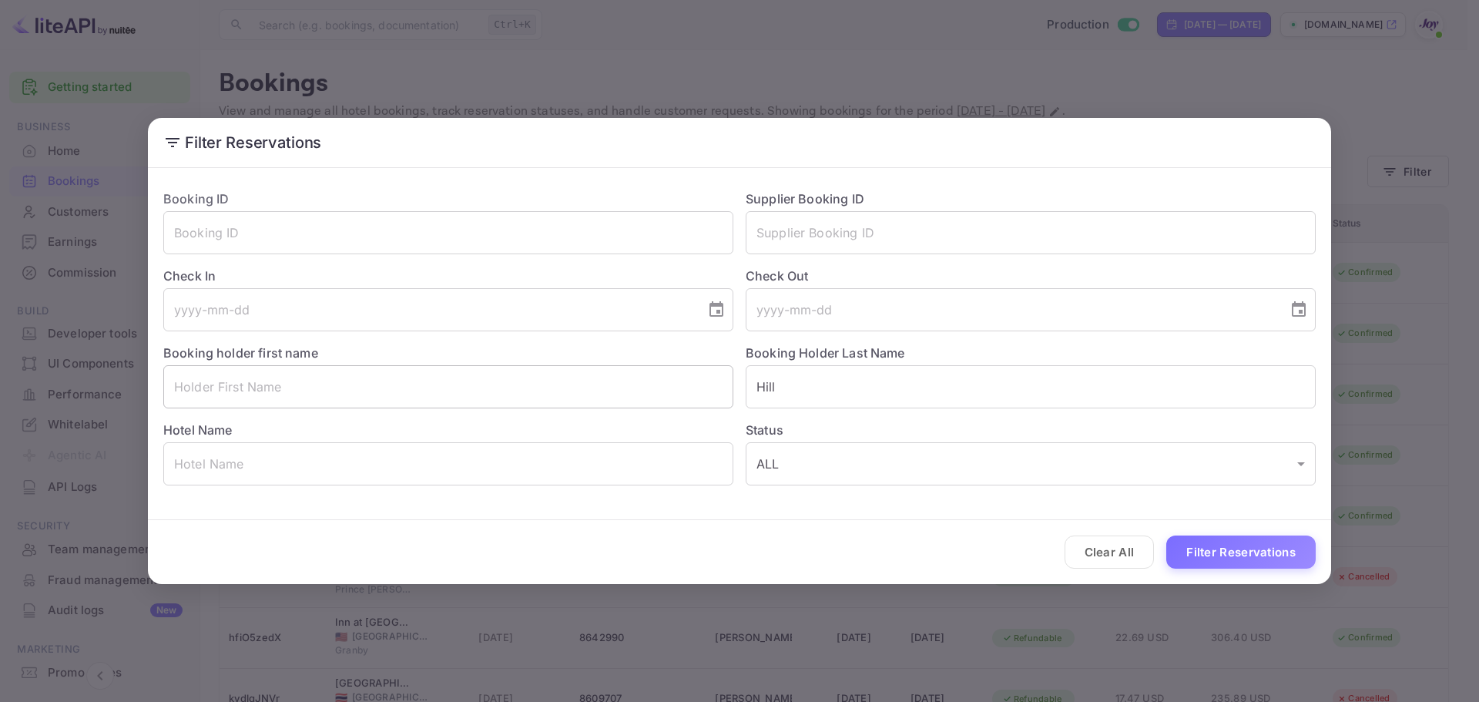
drag, startPoint x: 319, startPoint y: 407, endPoint x: 321, endPoint y: 399, distance: 8.0
click at [320, 408] on input "text" at bounding box center [448, 386] width 570 height 43
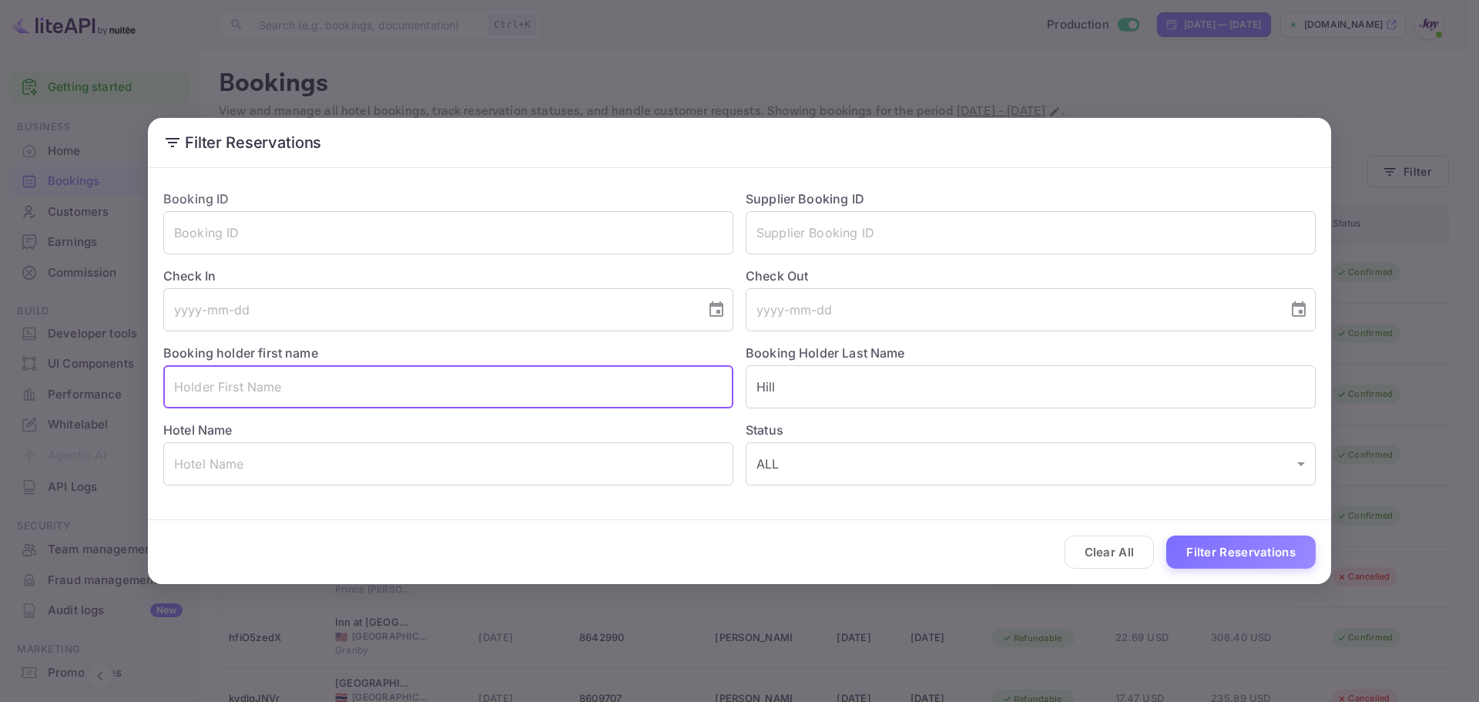
paste input "Megan Ryan"
drag, startPoint x: 284, startPoint y: 394, endPoint x: 220, endPoint y: 391, distance: 64.8
click at [220, 391] on input "Megan Ryan" at bounding box center [448, 386] width 570 height 43
type input "Megan"
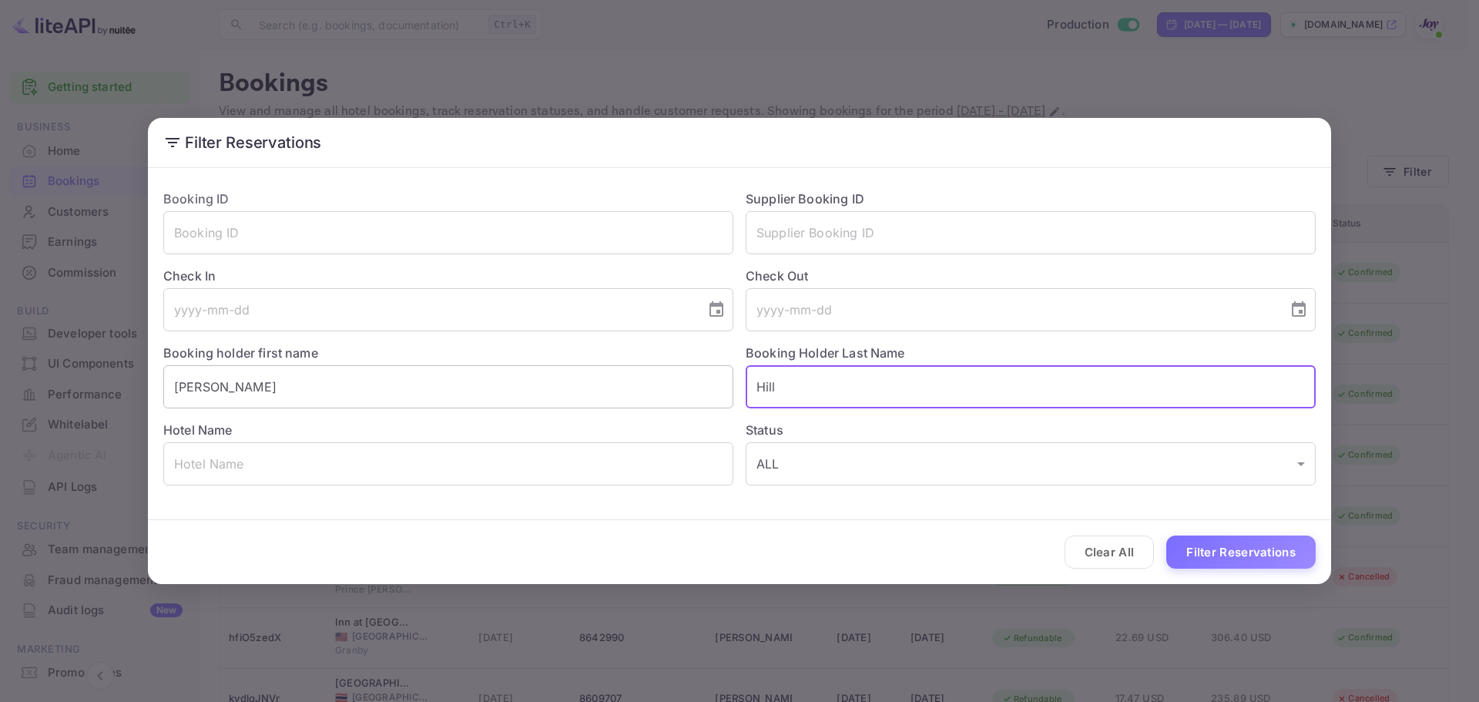
paste input "Ryan"
type input "Ryan"
click at [1251, 535] on button "Filter Reservations" at bounding box center [1240, 551] width 149 height 33
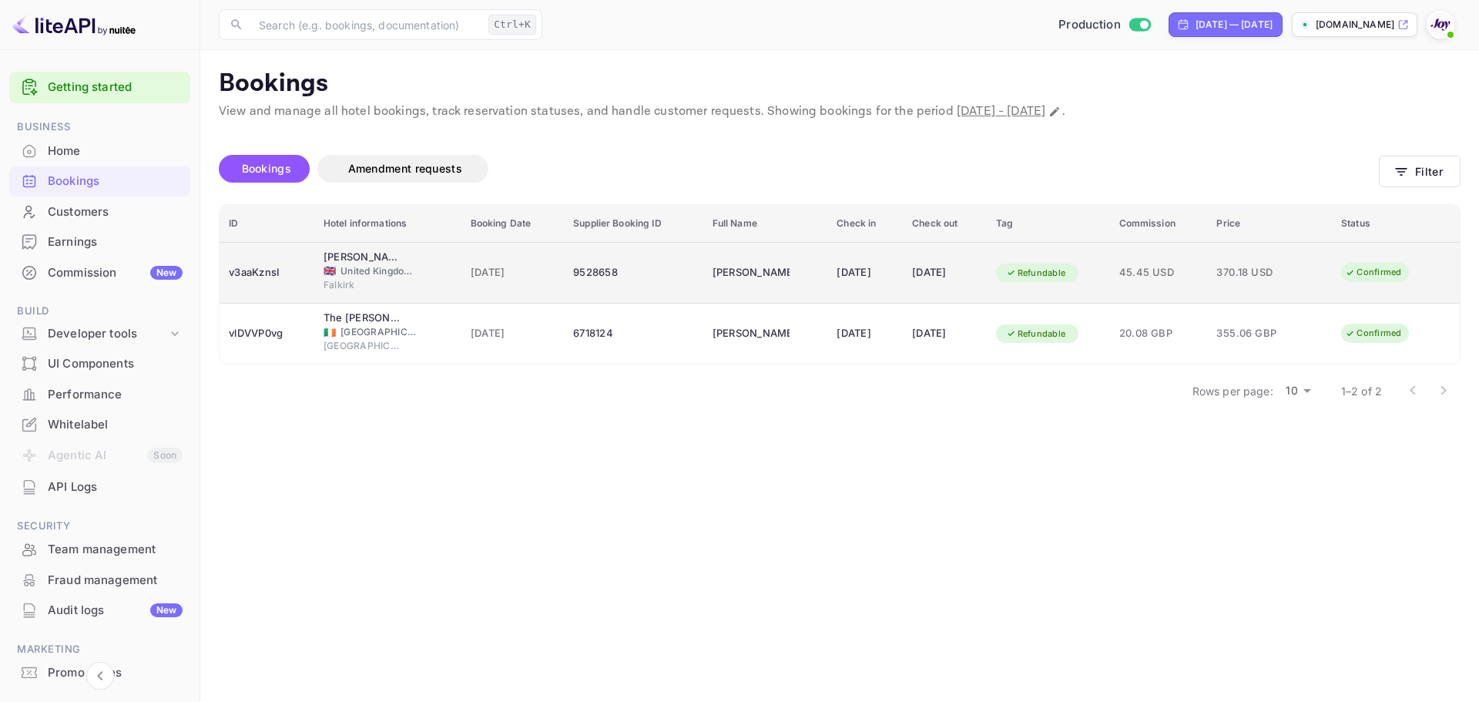
click at [920, 273] on div "19 Oct 2025" at bounding box center [944, 272] width 65 height 25
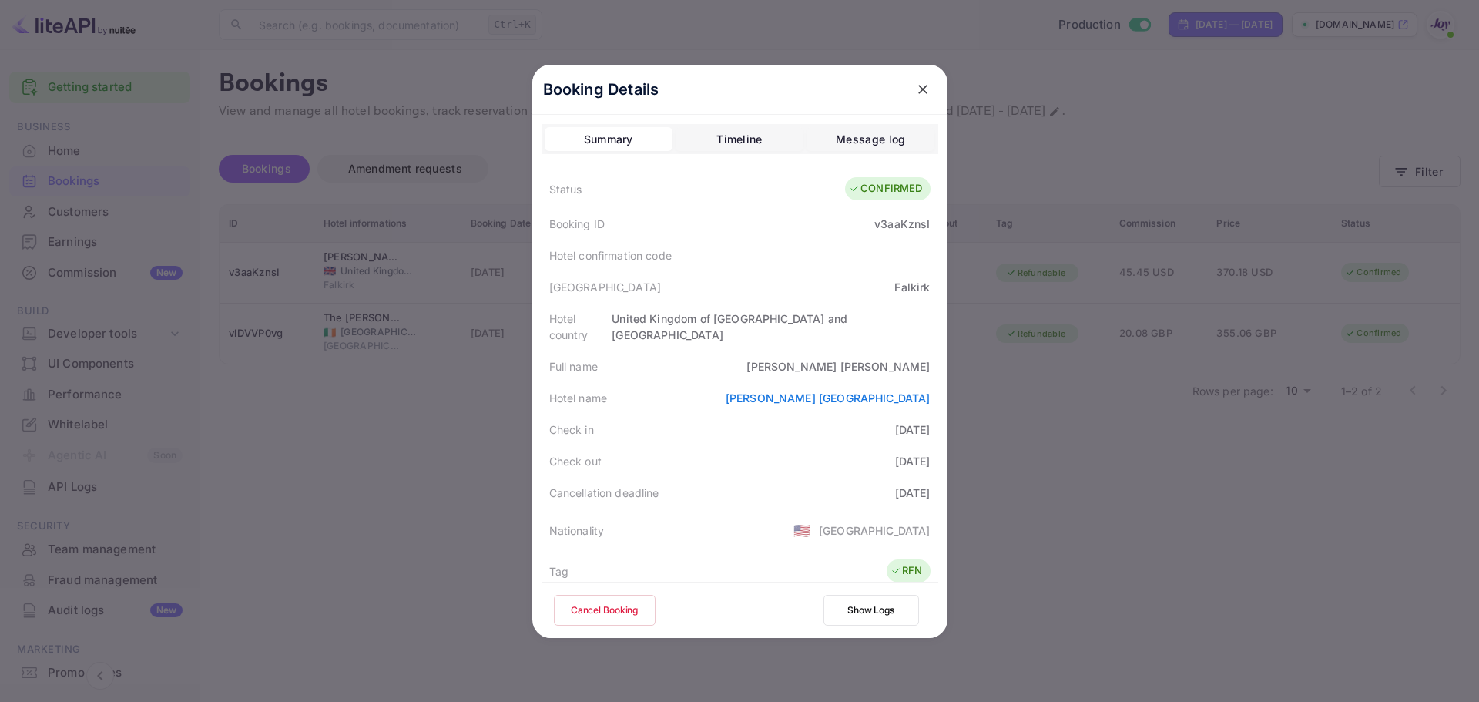
click at [918, 90] on icon "close" at bounding box center [922, 89] width 9 height 9
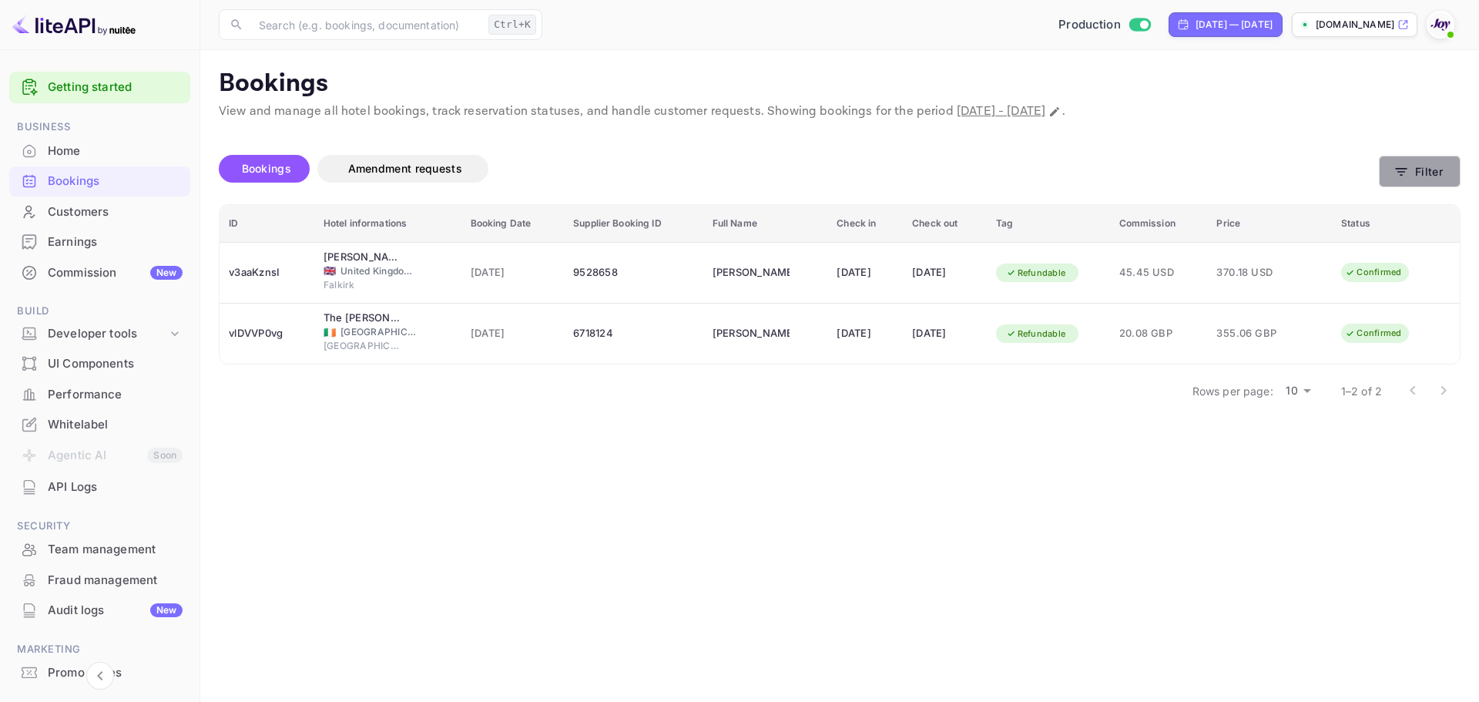
click at [1396, 178] on icon "button" at bounding box center [1401, 171] width 15 height 15
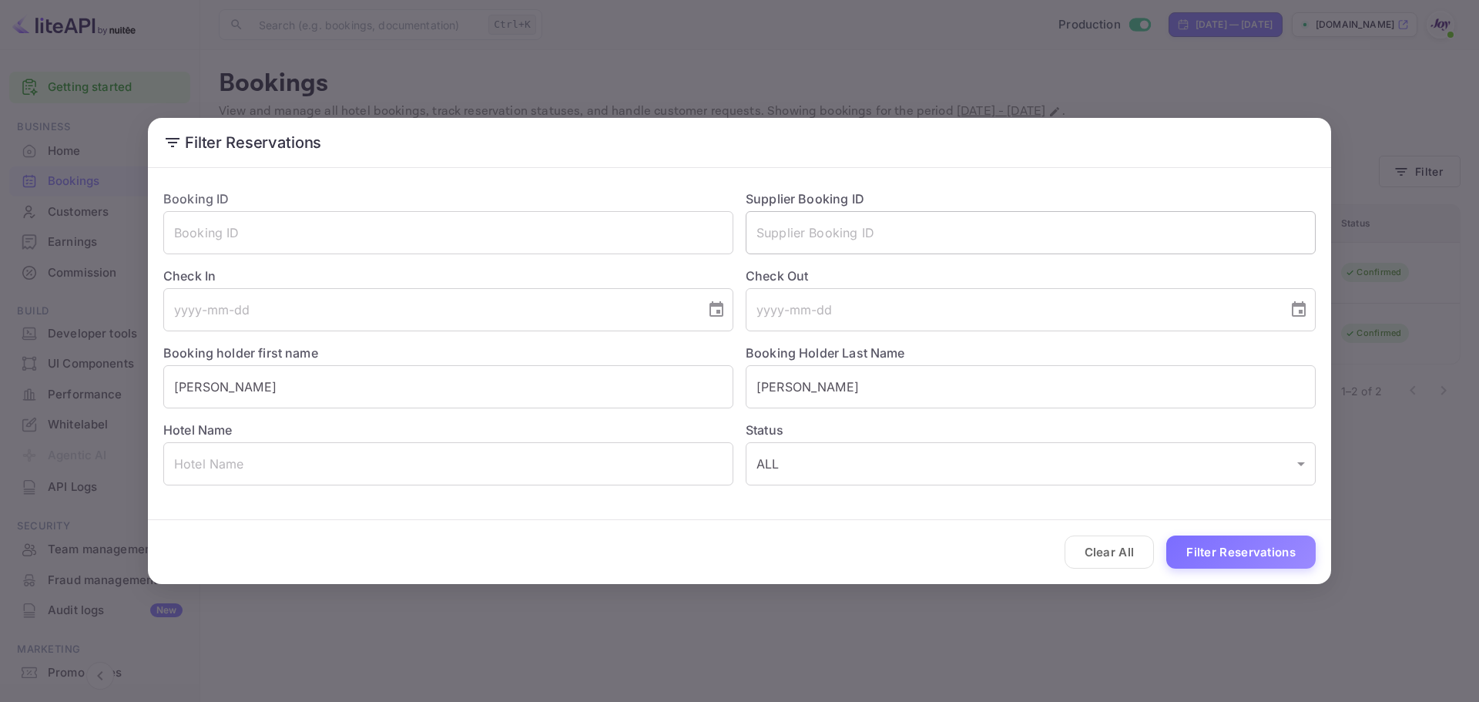
click at [844, 237] on input "text" at bounding box center [1031, 232] width 570 height 43
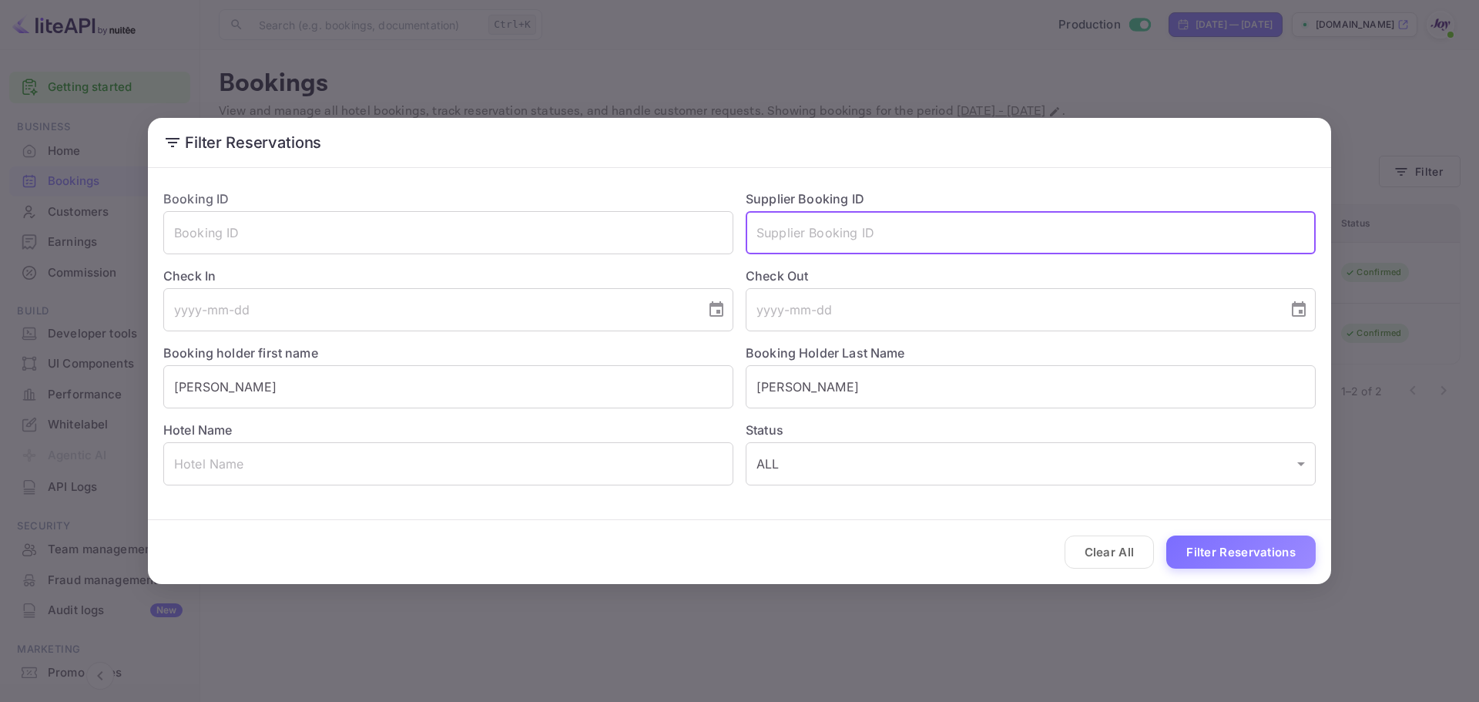
paste input "8308237"
type input "8308237"
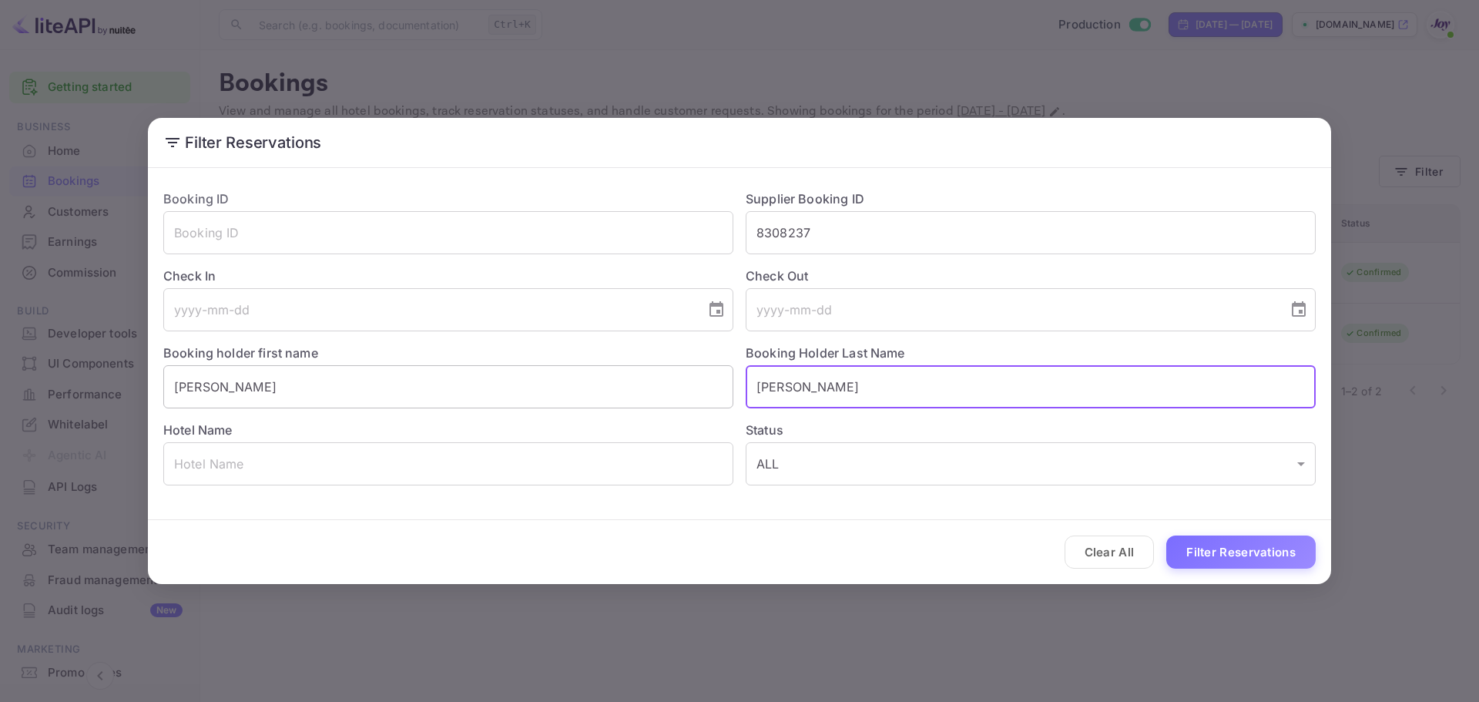
drag, startPoint x: 811, startPoint y: 376, endPoint x: 668, endPoint y: 387, distance: 142.9
click at [668, 387] on div "Booking ID ​ Supplier Booking ID 8308237 ​ Check In ​ Check Out ​ Booking holde…" at bounding box center [733, 331] width 1165 height 308
click at [290, 379] on input "Megan" at bounding box center [448, 386] width 570 height 43
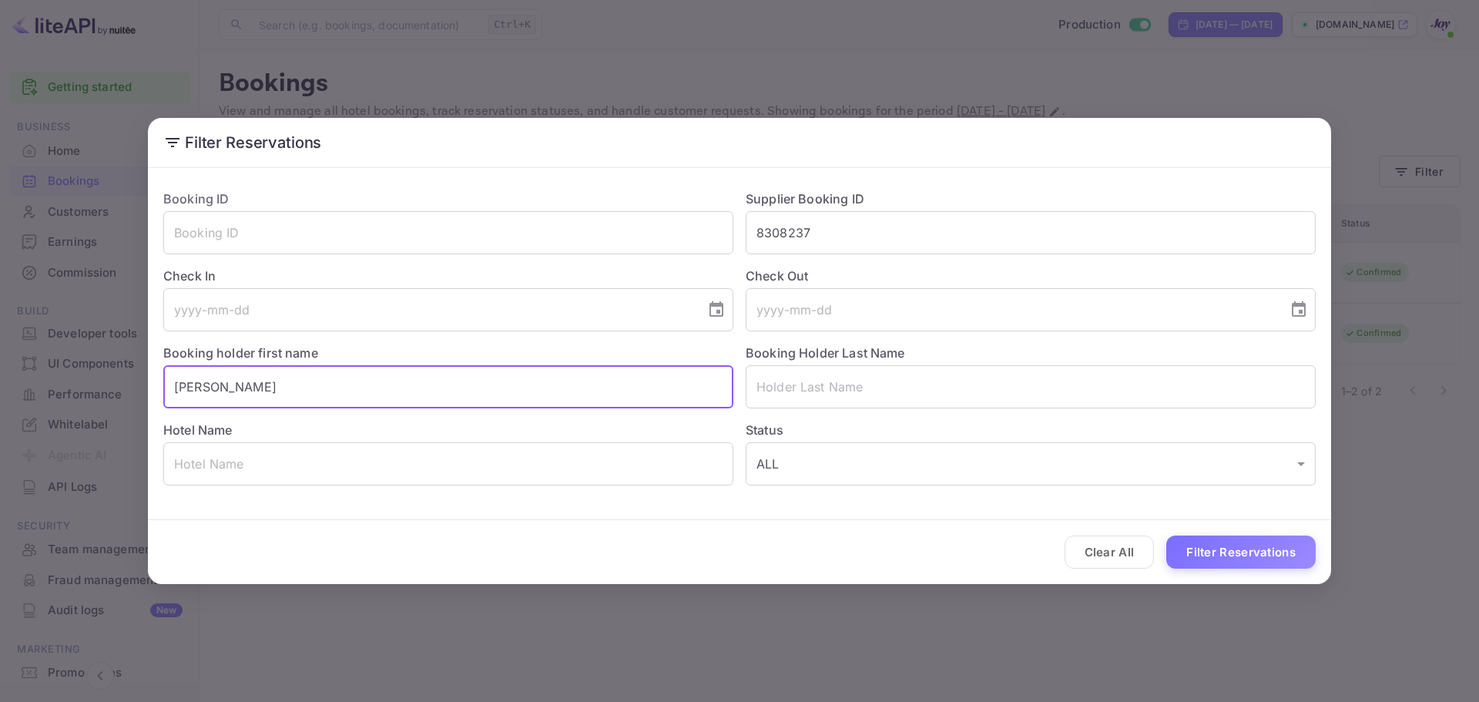
click at [290, 379] on input "Megan" at bounding box center [448, 386] width 570 height 43
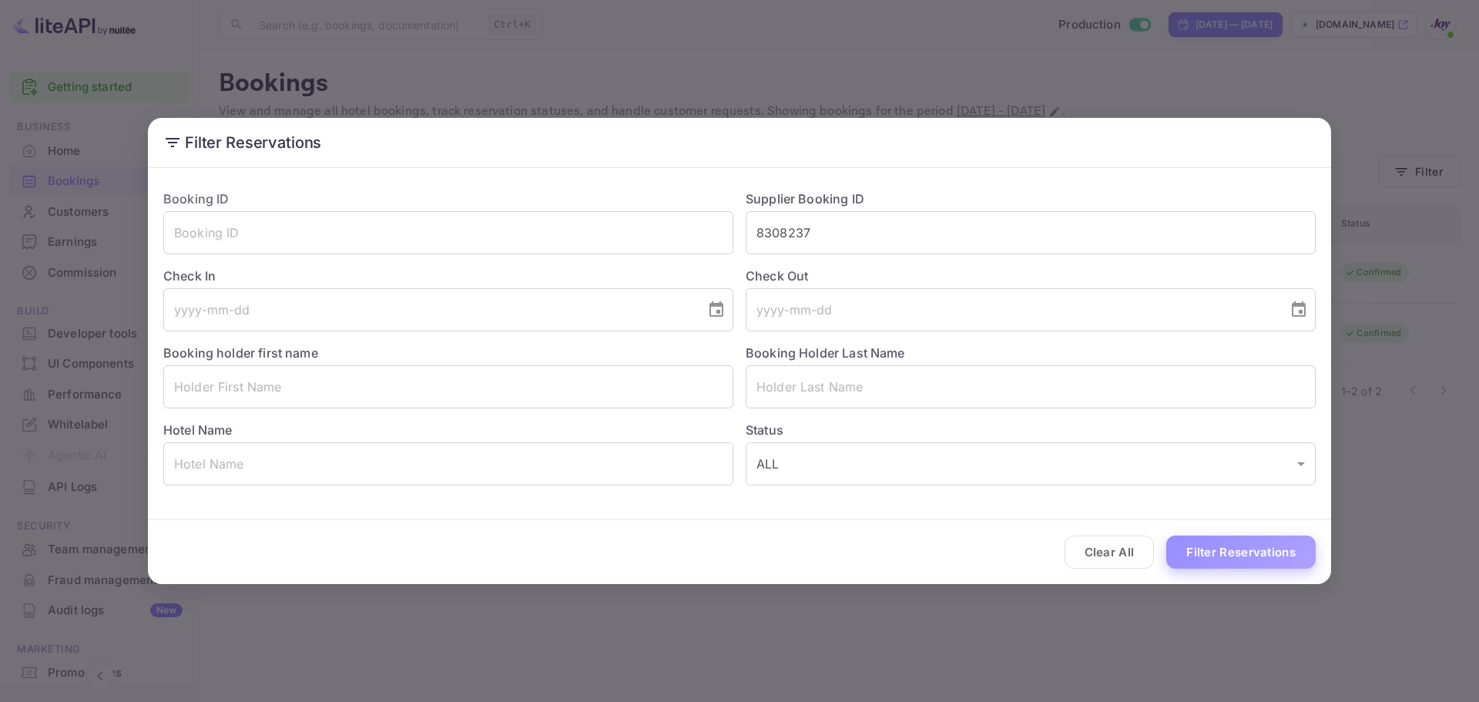
click at [1218, 554] on button "Filter Reservations" at bounding box center [1240, 551] width 149 height 33
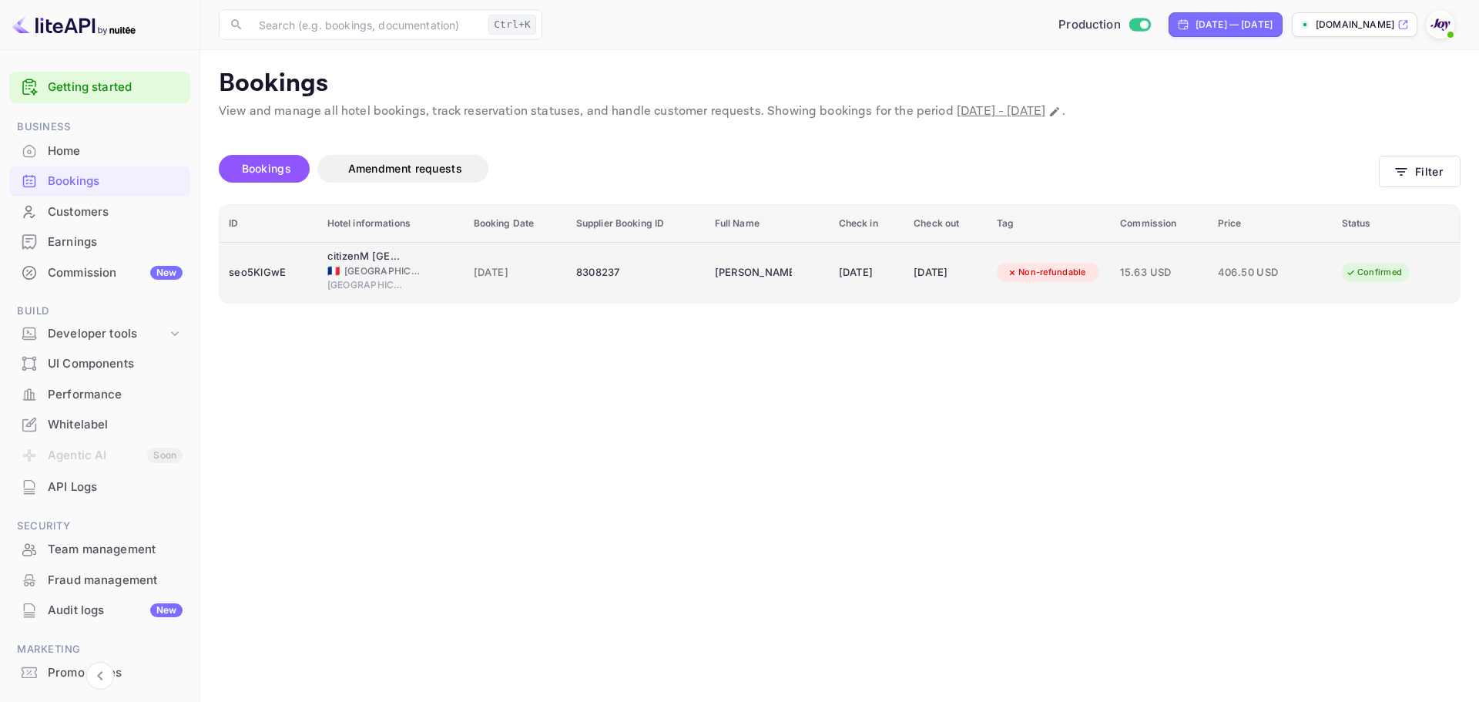
click at [784, 283] on td "YILDRY GONZALEZ CLASS" at bounding box center [768, 272] width 124 height 61
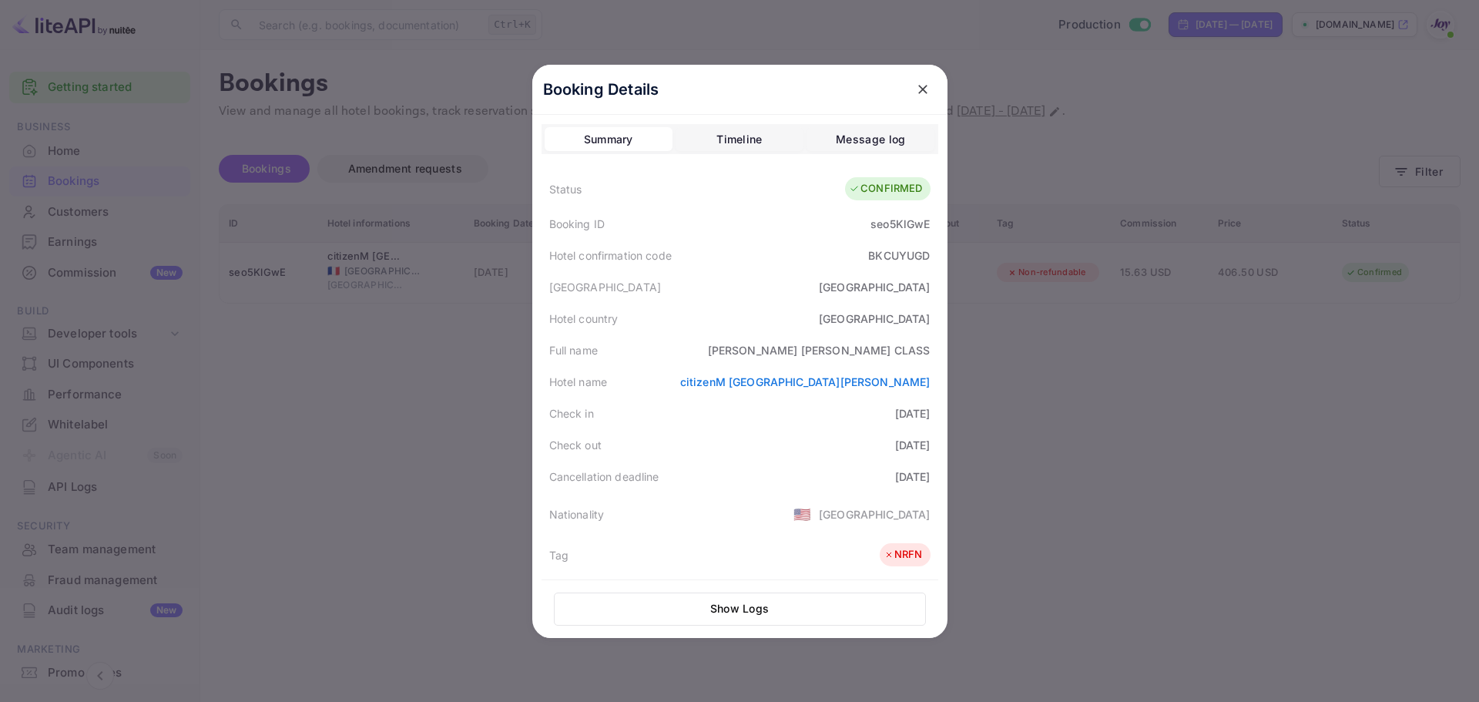
click at [915, 84] on icon "close" at bounding box center [922, 89] width 15 height 15
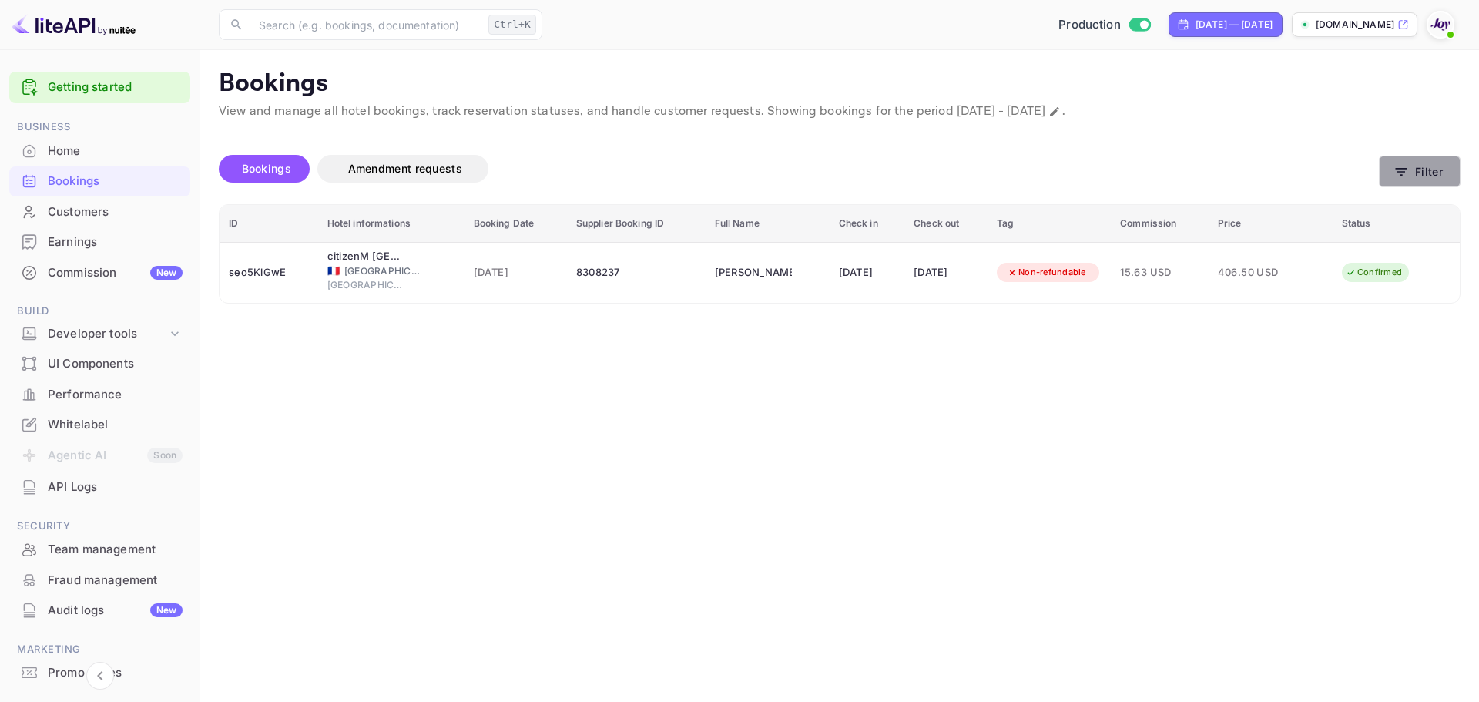
click at [1411, 173] on button "Filter" at bounding box center [1420, 172] width 82 height 32
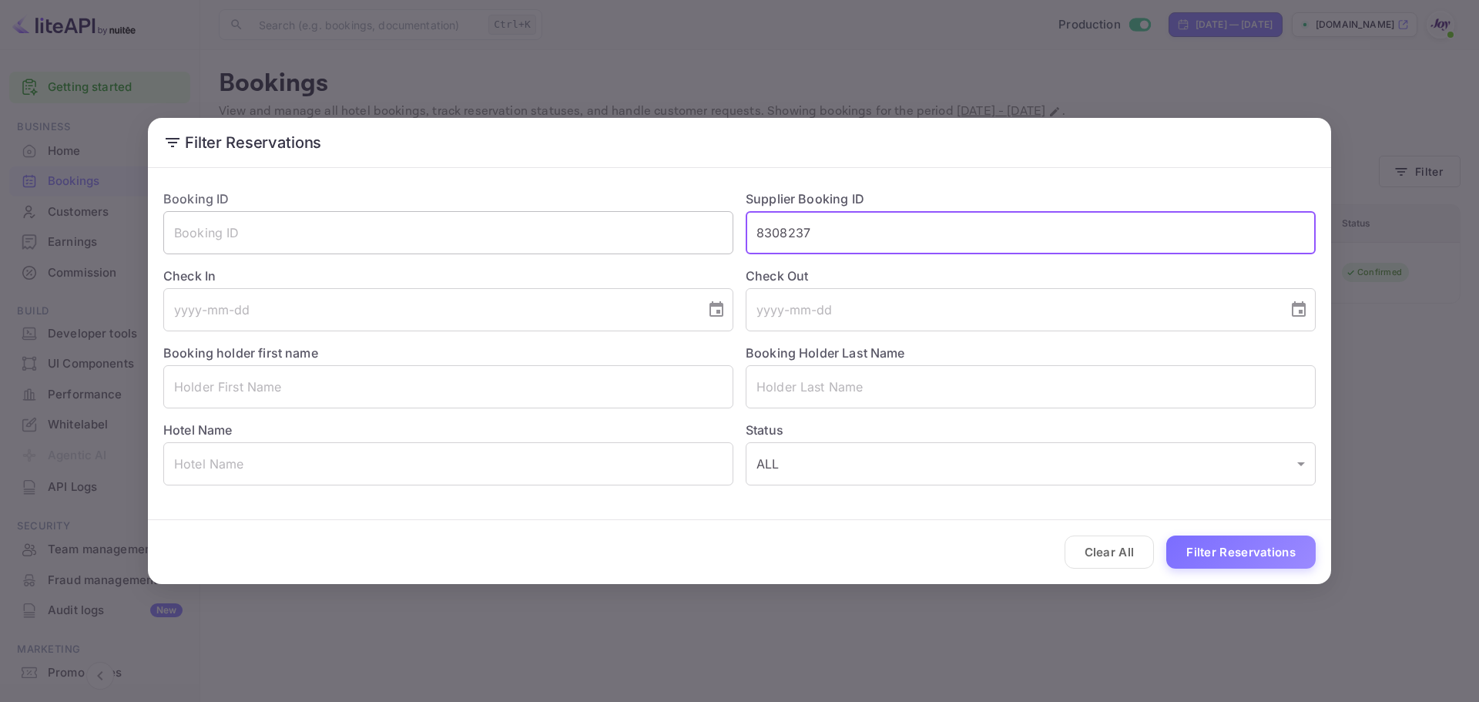
drag, startPoint x: 877, startPoint y: 230, endPoint x: 616, endPoint y: 238, distance: 261.3
click at [616, 238] on div "Booking ID ​ Supplier Booking ID 8308237 ​ Check In ​ Check Out ​ Booking holde…" at bounding box center [733, 331] width 1165 height 308
type input "6632058"
click at [1215, 530] on div "Clear All Filter Reservations" at bounding box center [739, 552] width 1183 height 64
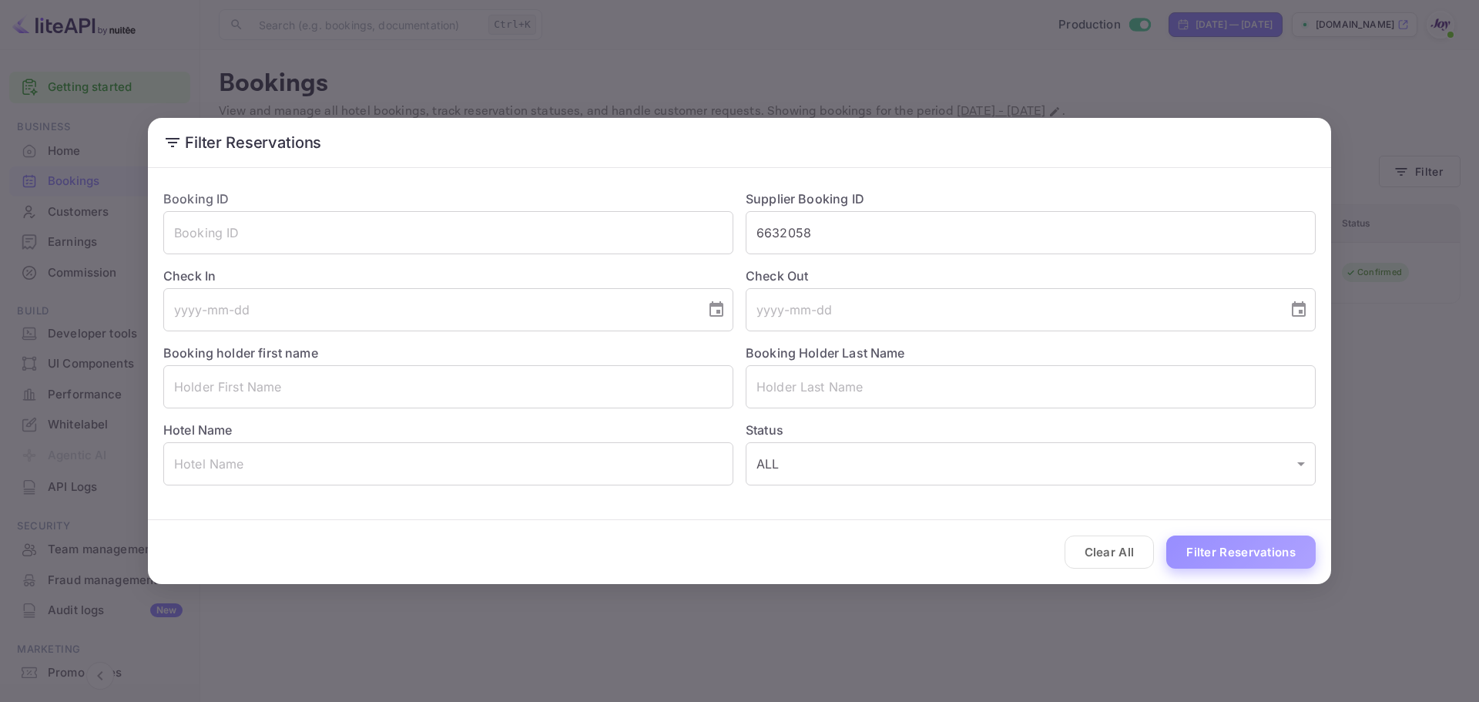
click at [1223, 548] on button "Filter Reservations" at bounding box center [1240, 551] width 149 height 33
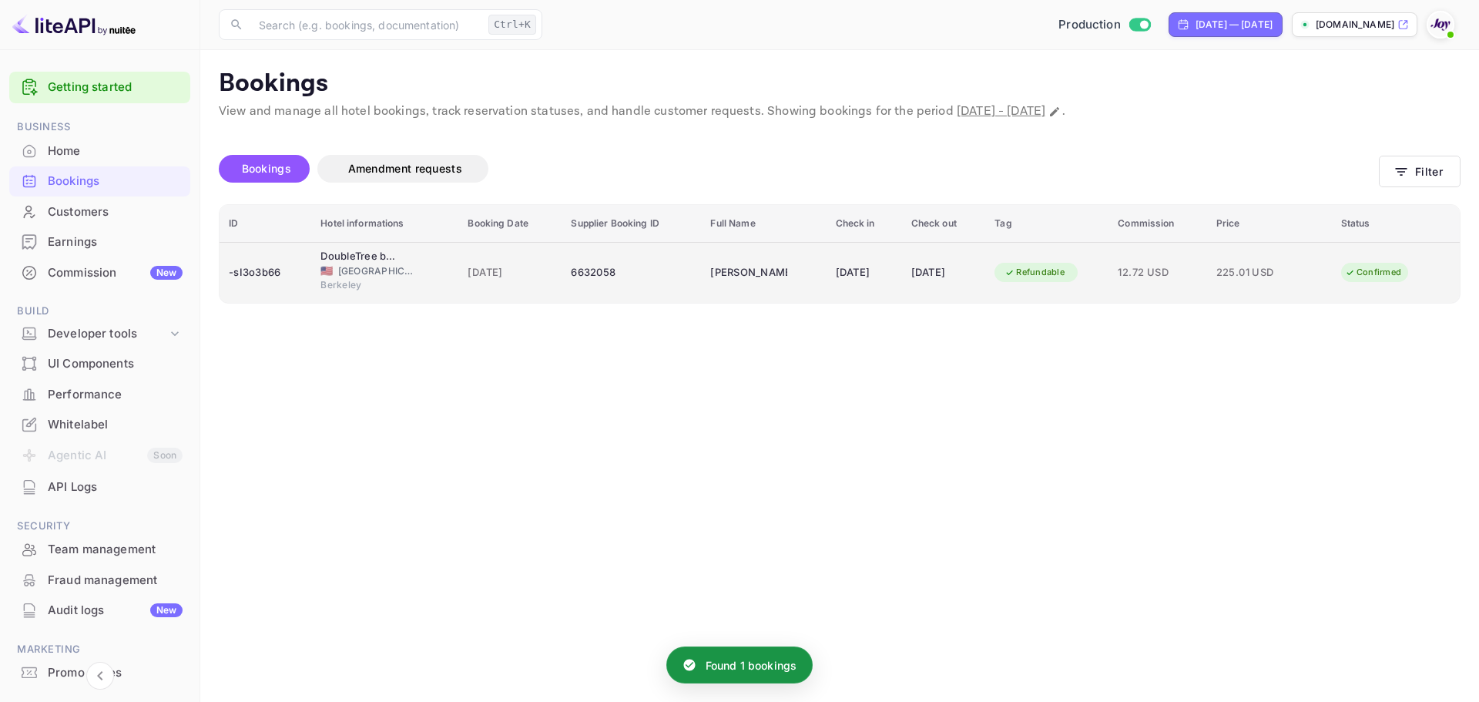
click at [935, 262] on div "16 Jun 2025" at bounding box center [943, 272] width 65 height 25
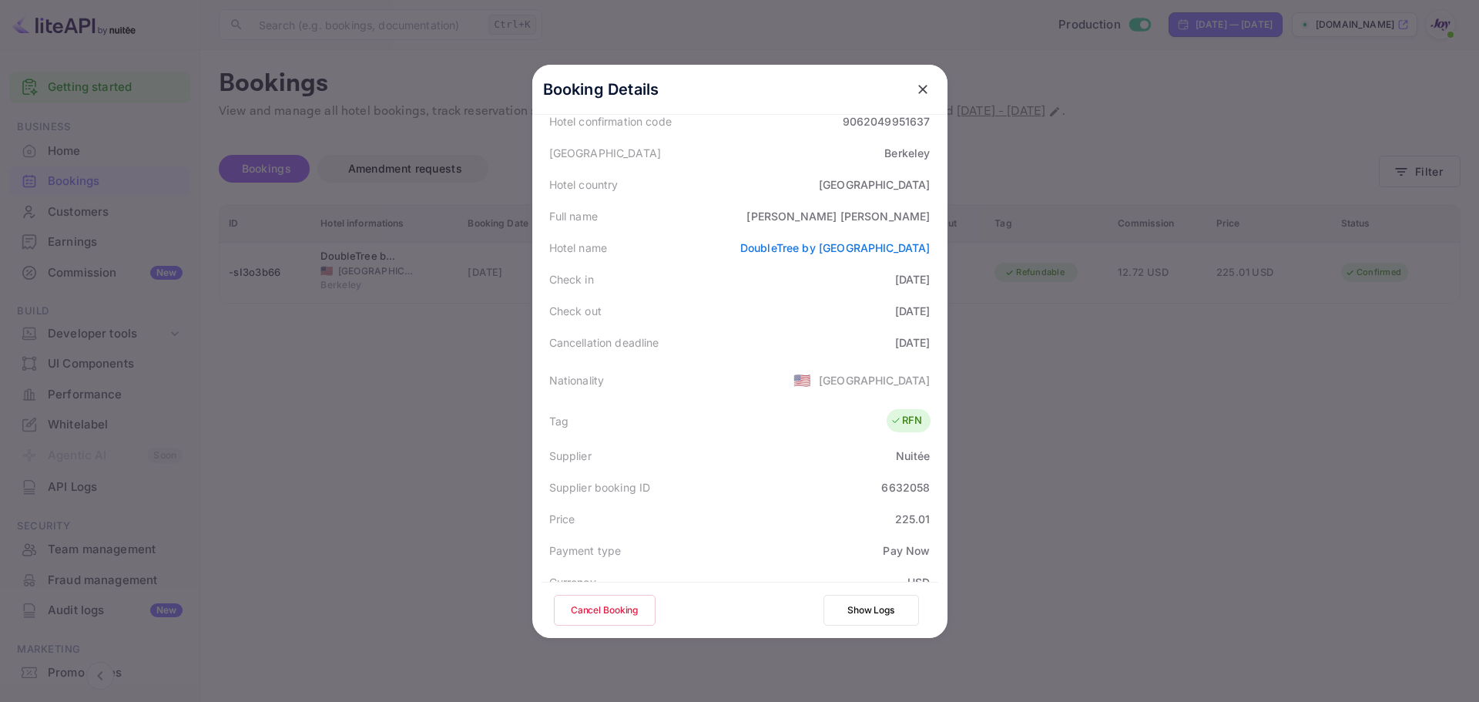
scroll to position [374, 0]
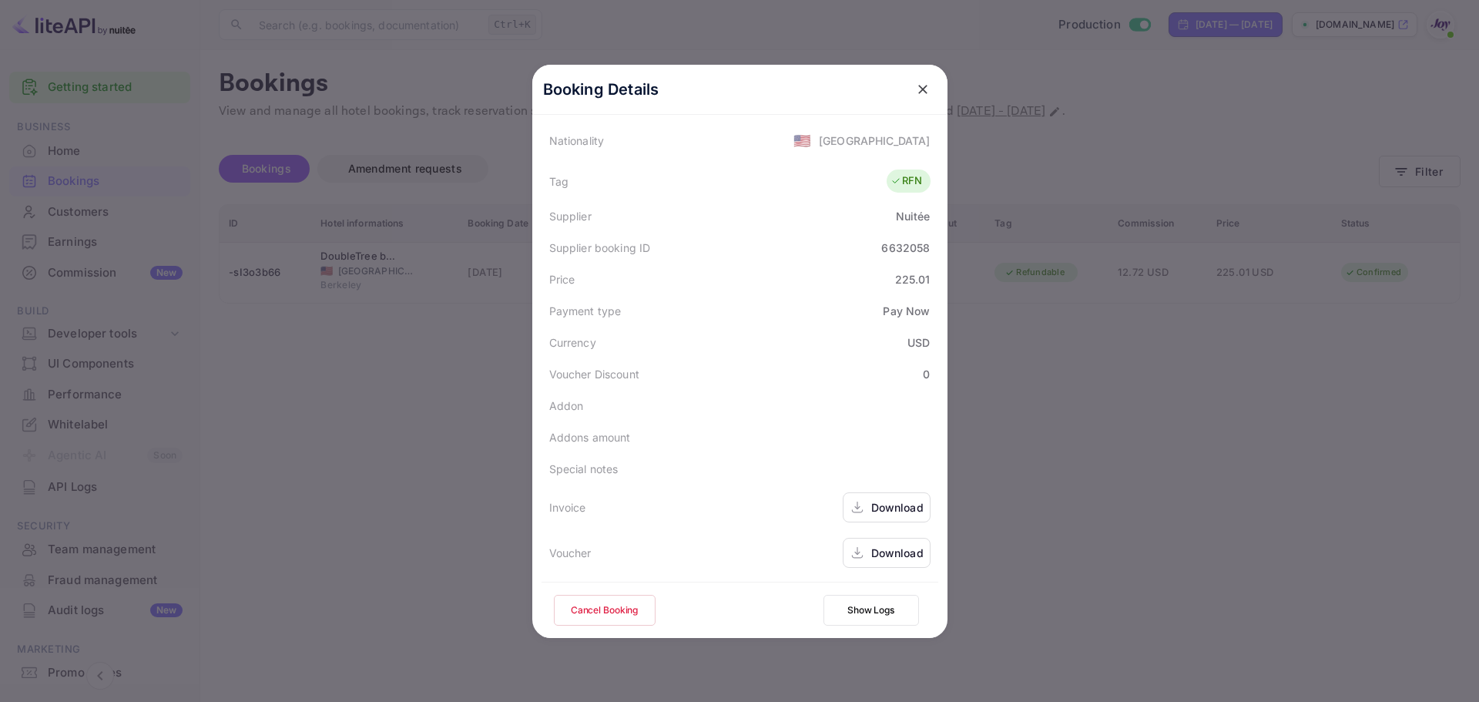
click at [861, 554] on div "Download" at bounding box center [887, 553] width 88 height 30
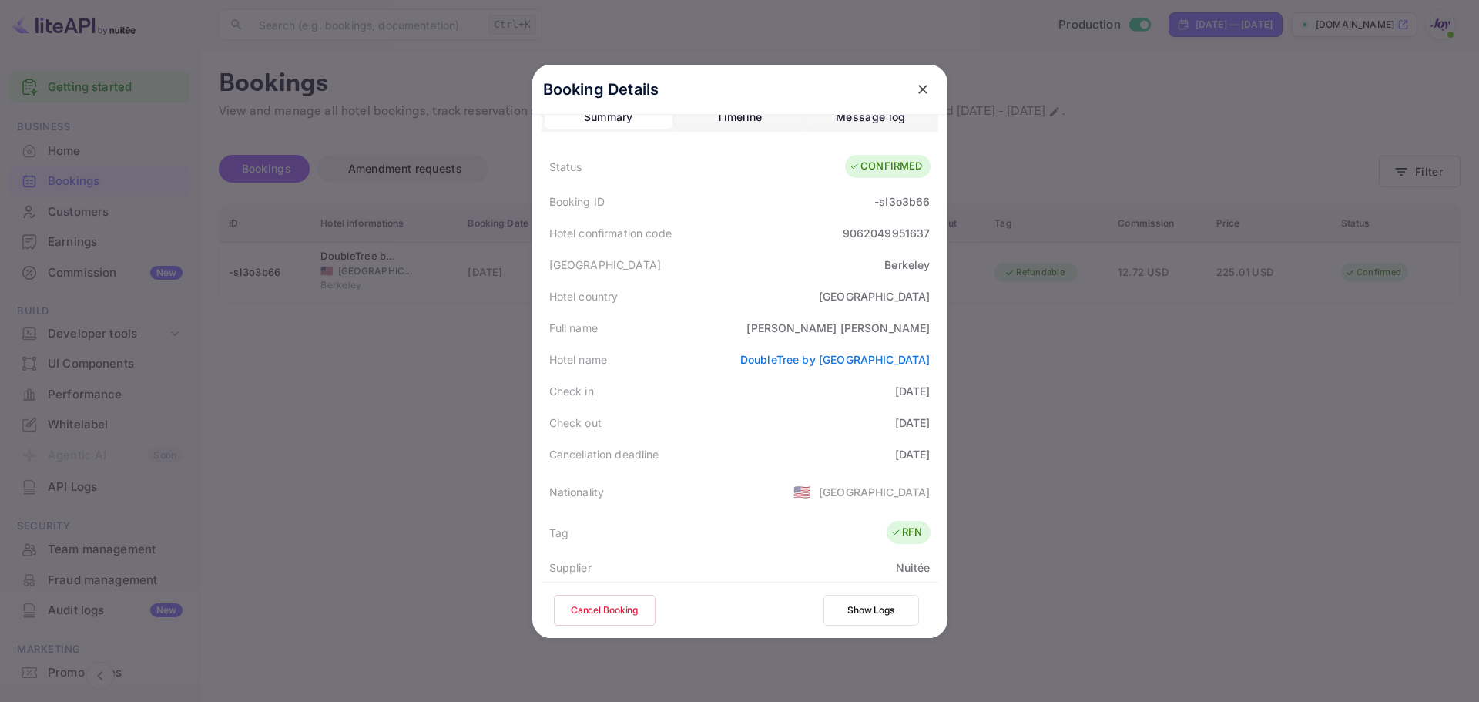
scroll to position [0, 0]
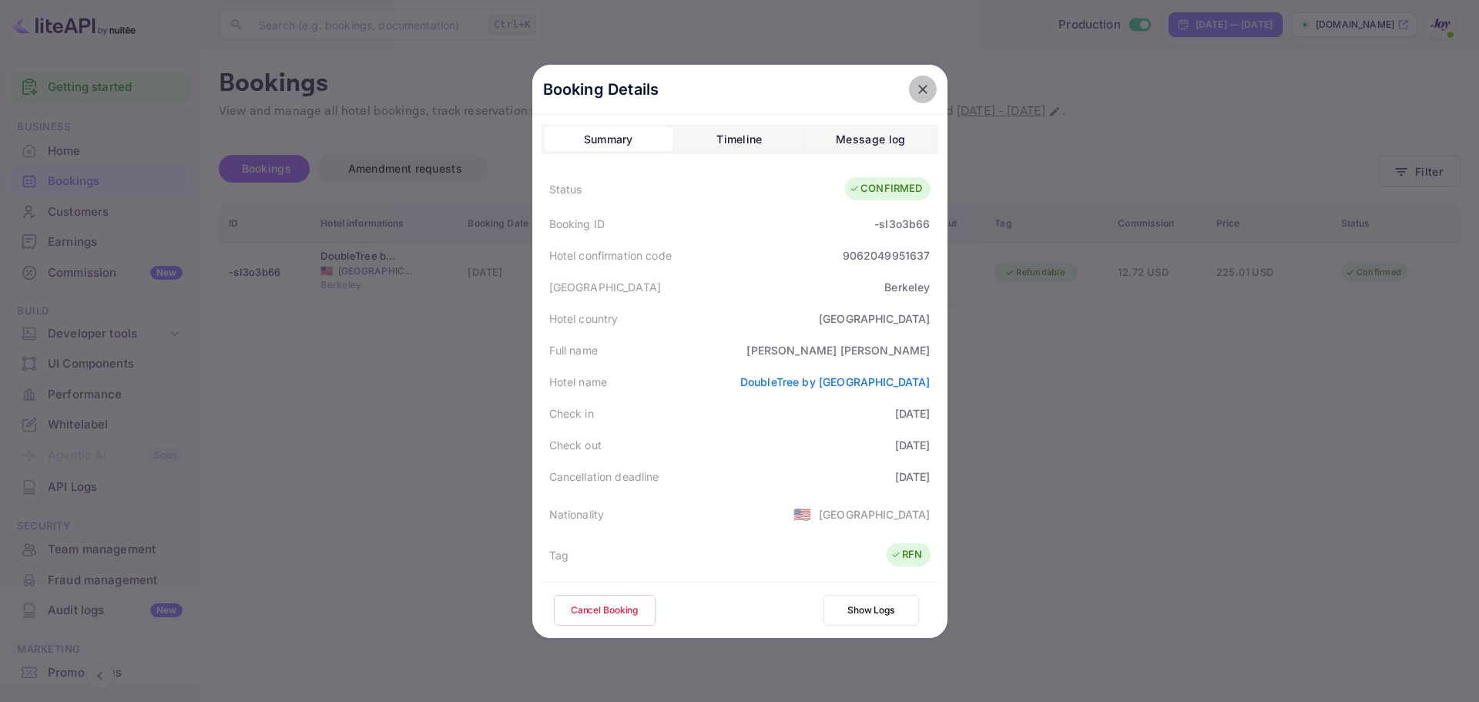
drag, startPoint x: 917, startPoint y: 95, endPoint x: 938, endPoint y: 102, distance: 22.7
click at [917, 95] on icon "close" at bounding box center [922, 89] width 15 height 15
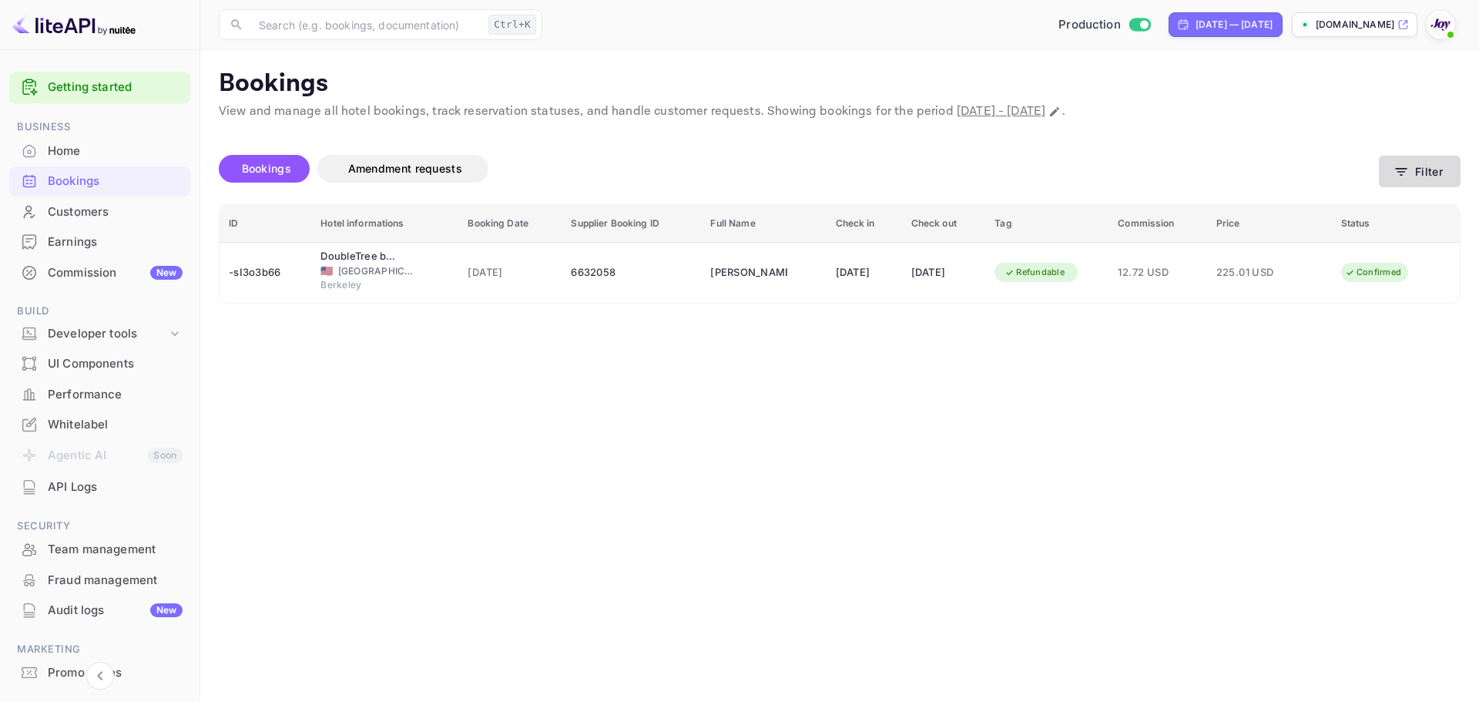
click at [1452, 180] on button "Filter" at bounding box center [1420, 172] width 82 height 32
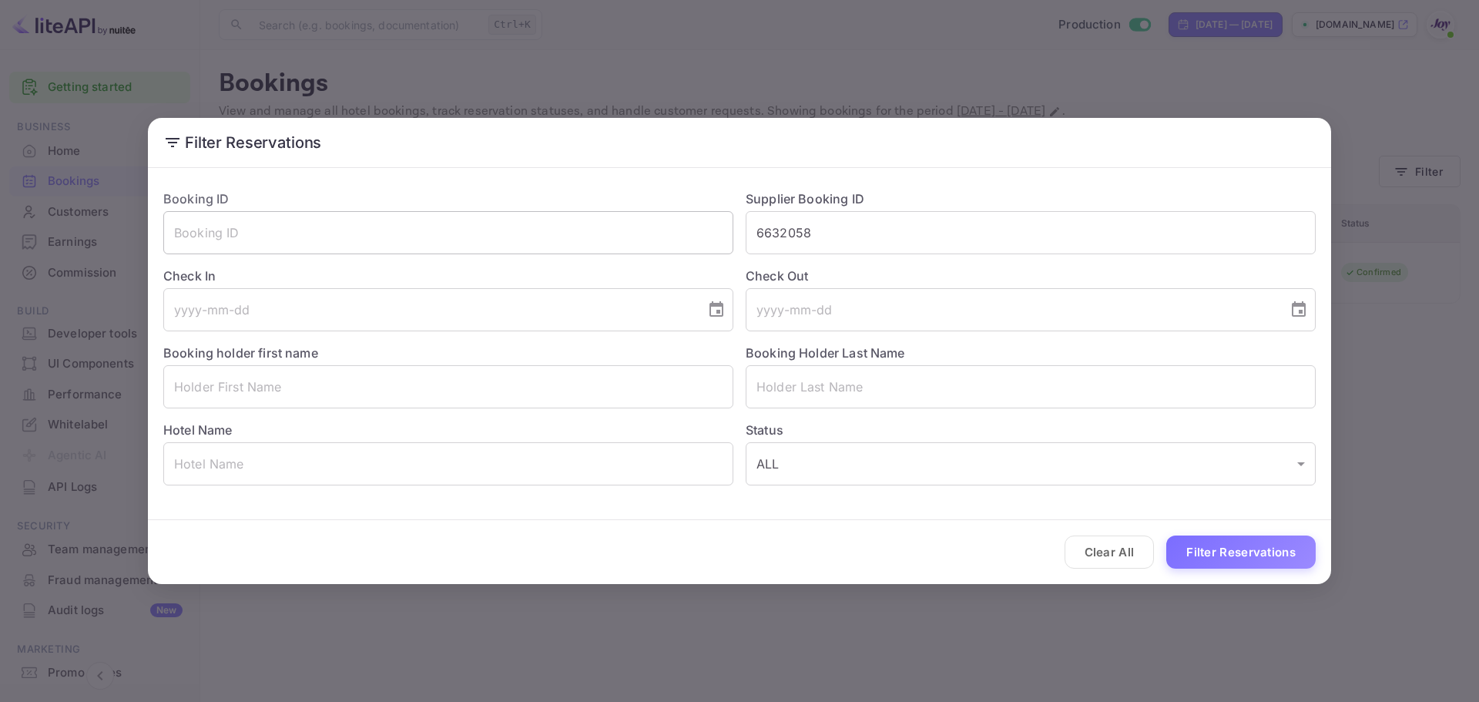
drag, startPoint x: 690, startPoint y: 239, endPoint x: 636, endPoint y: 246, distance: 54.4
click at [636, 245] on div "Booking ID ​ Supplier Booking ID 6632058 ​ Check In ​ Check Out ​ Booking holde…" at bounding box center [733, 331] width 1165 height 308
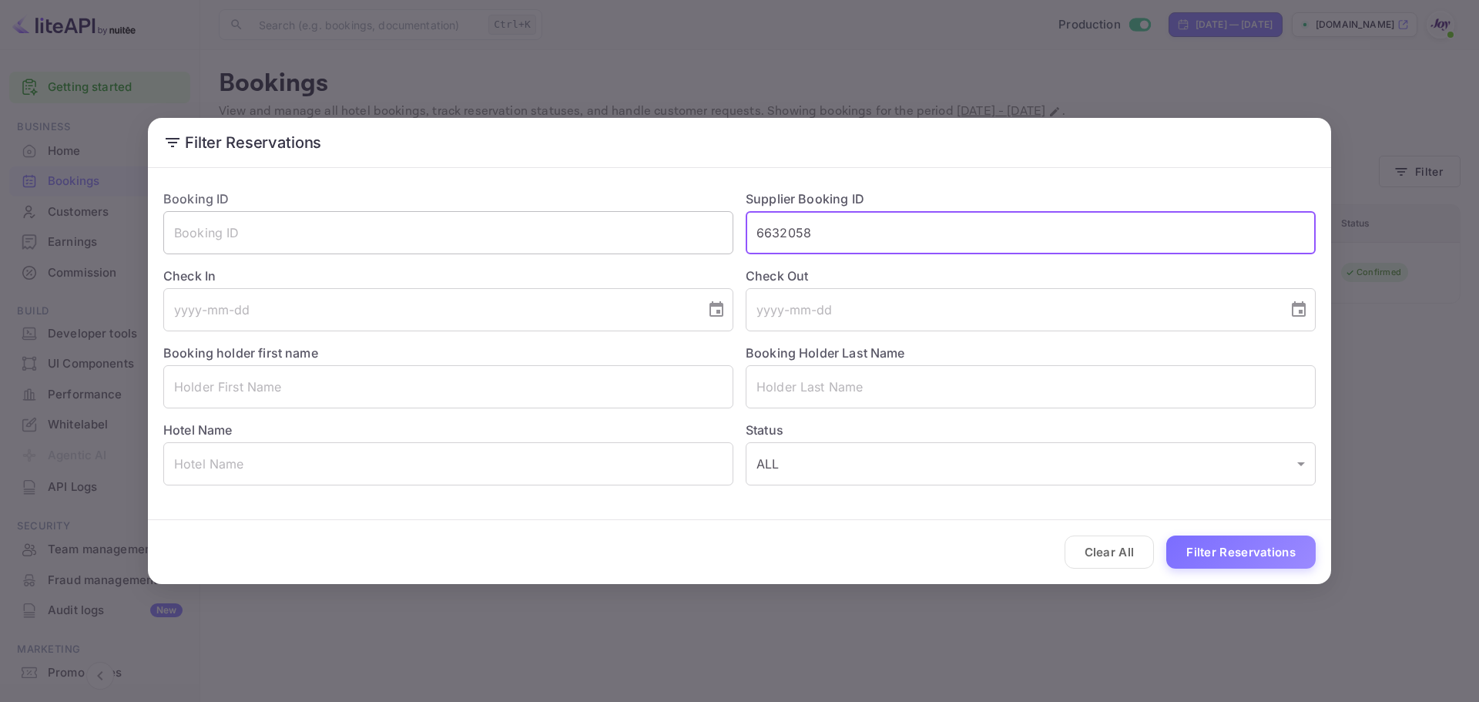
paste input "8308237"
type input "8308237"
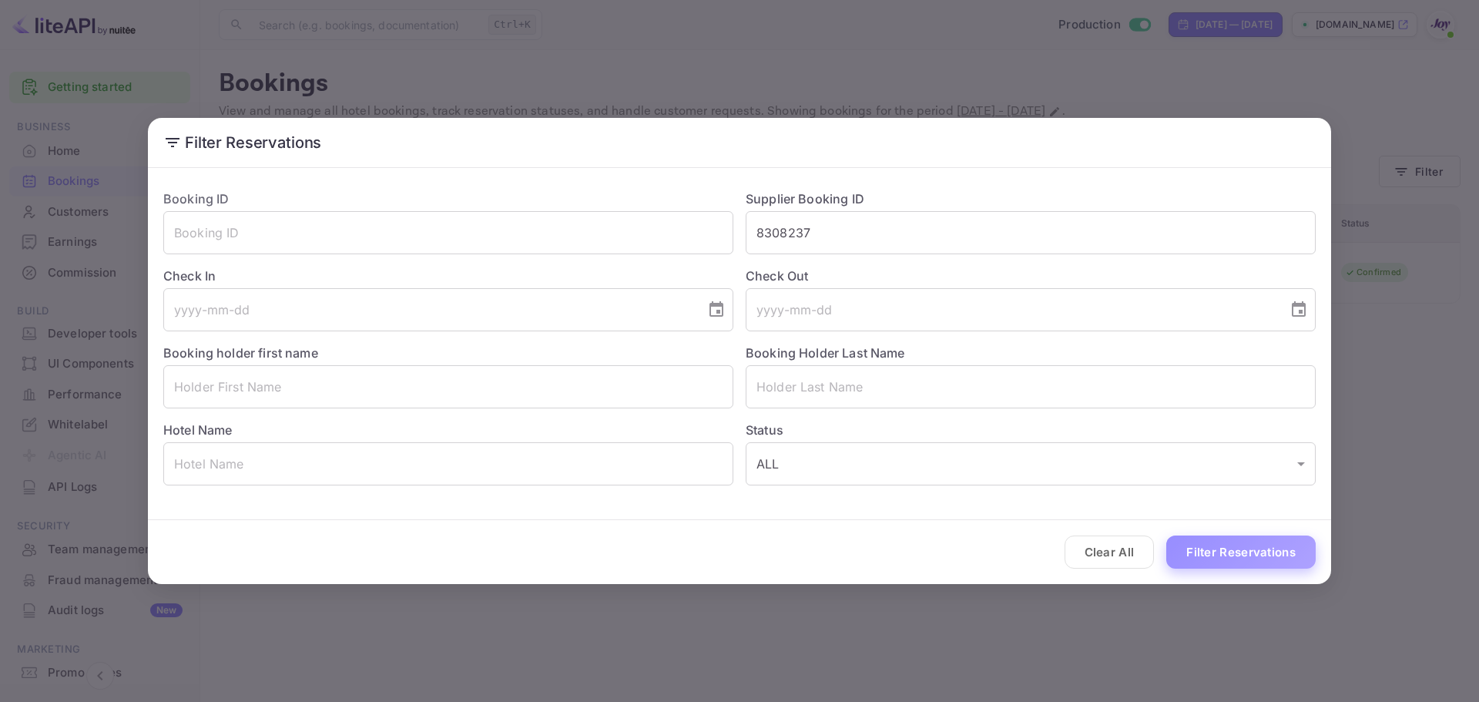
click at [1276, 556] on button "Filter Reservations" at bounding box center [1240, 551] width 149 height 33
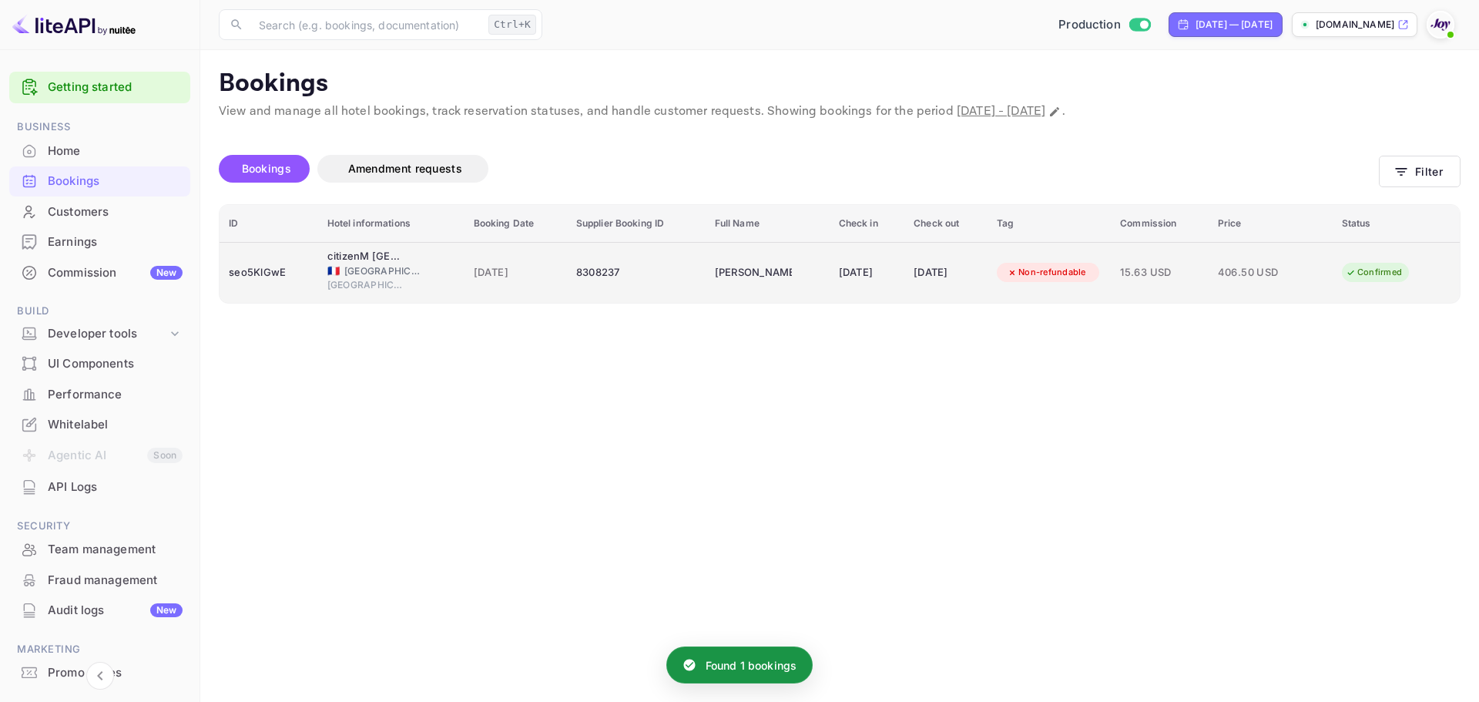
click at [763, 280] on div "YILDRY GONZALEZ CLASS" at bounding box center [753, 272] width 77 height 25
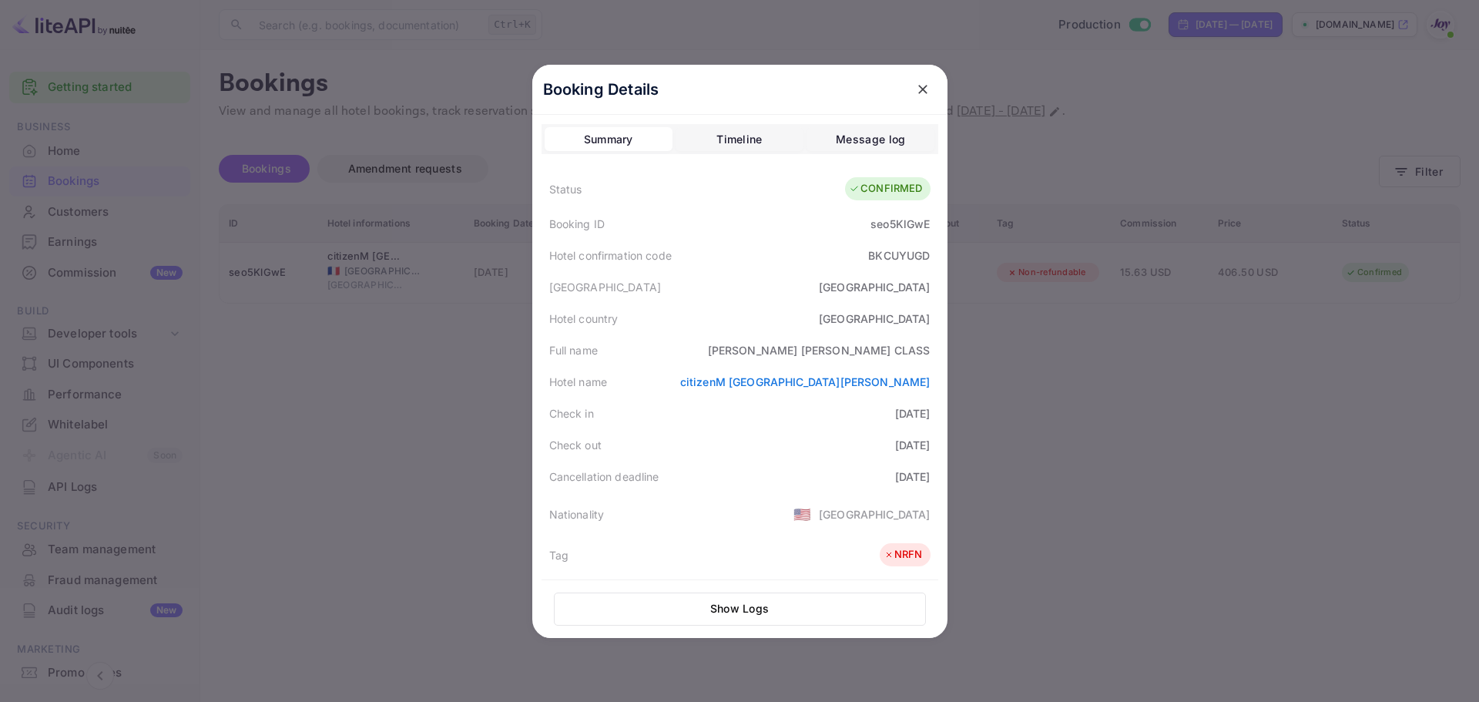
click at [918, 87] on icon "close" at bounding box center [922, 89] width 9 height 9
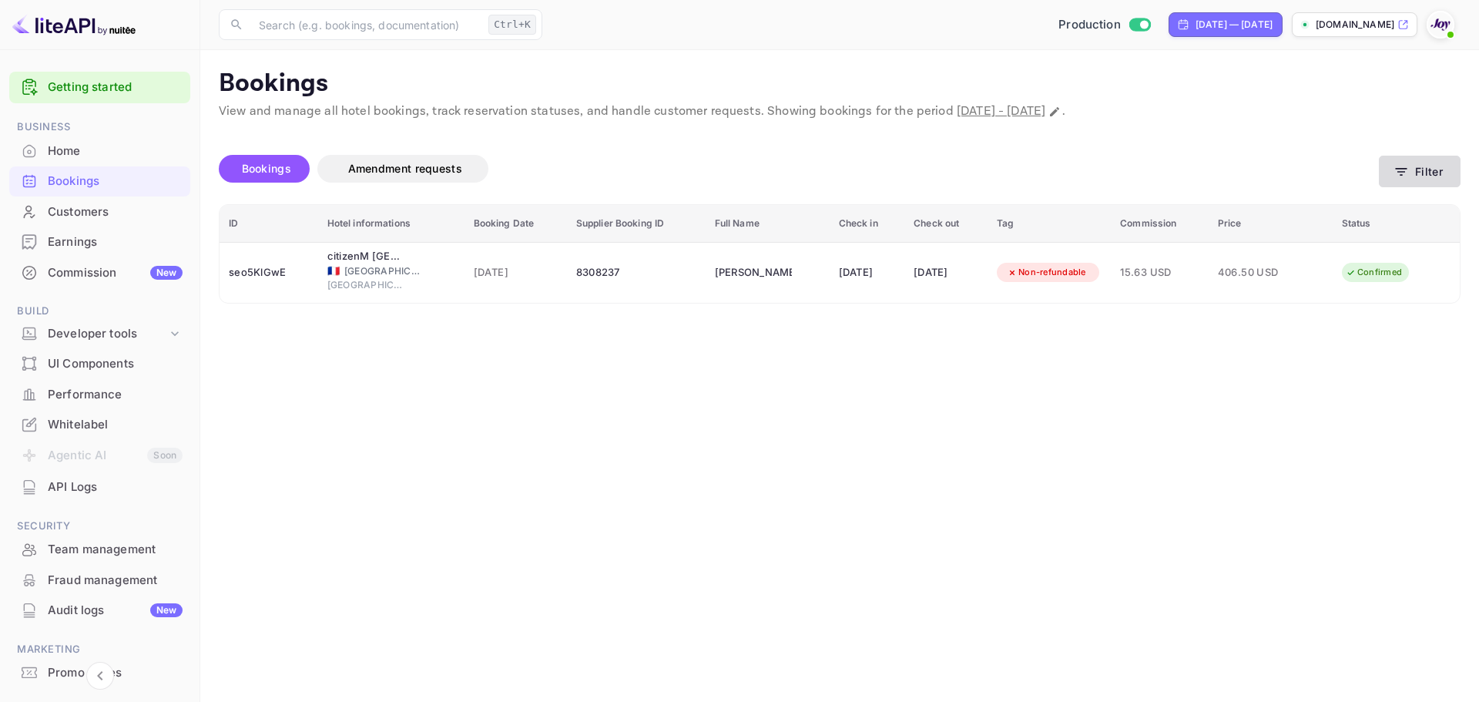
click at [1424, 174] on button "Filter" at bounding box center [1420, 172] width 82 height 32
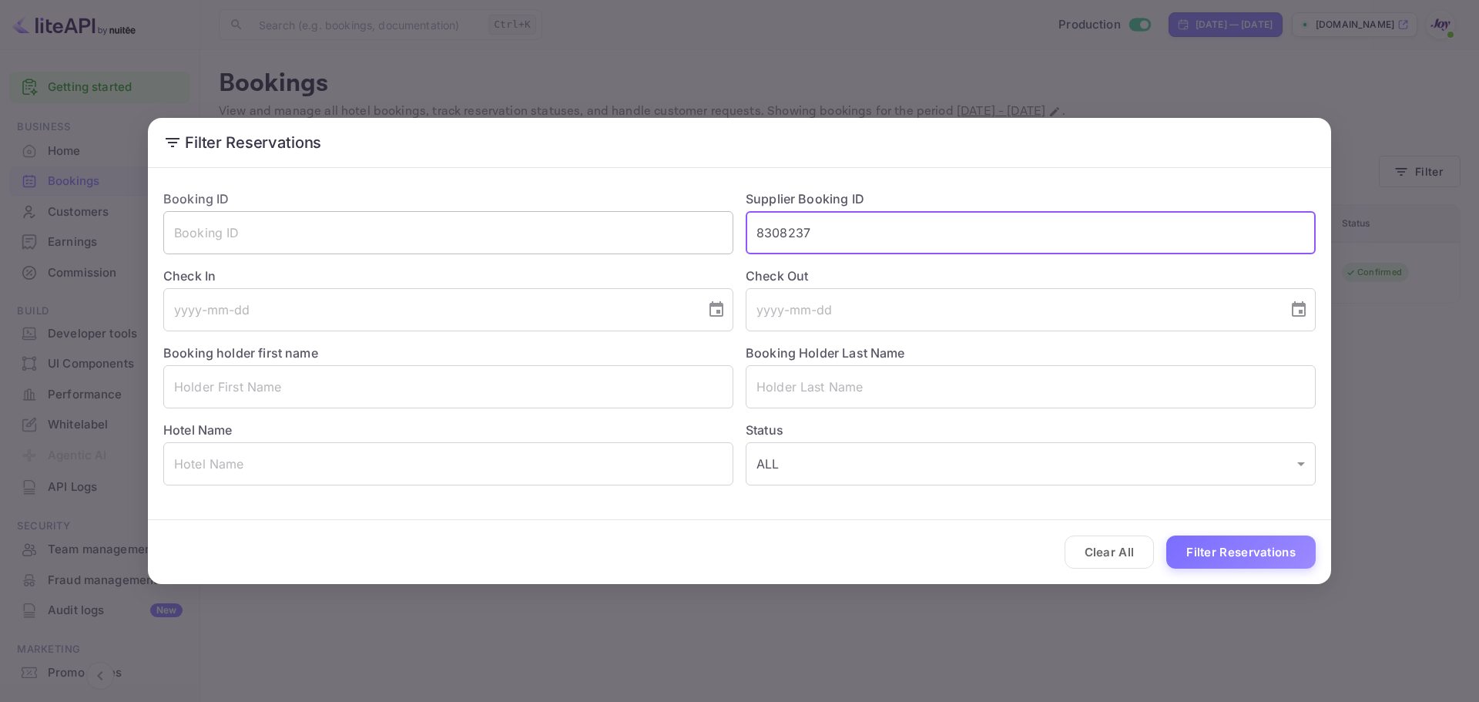
drag, startPoint x: 864, startPoint y: 240, endPoint x: 596, endPoint y: 233, distance: 268.2
click at [596, 233] on div "Booking ID ​ Supplier Booking ID 8308237 ​ Check In ​ Check Out ​ Booking holde…" at bounding box center [733, 331] width 1165 height 308
type input "6632058"
click at [1166, 535] on button "Filter Reservations" at bounding box center [1240, 551] width 149 height 33
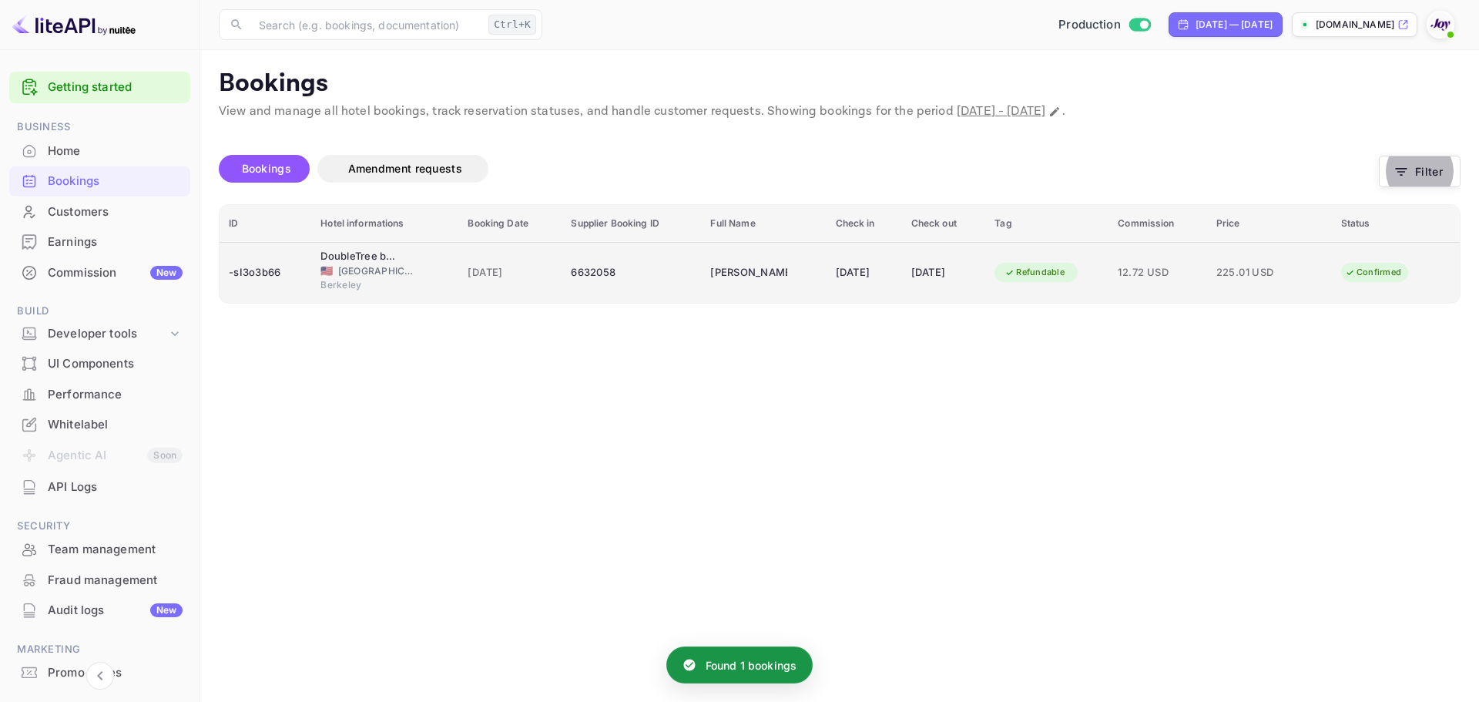
click at [920, 282] on div "16 Jun 2025" at bounding box center [943, 272] width 65 height 25
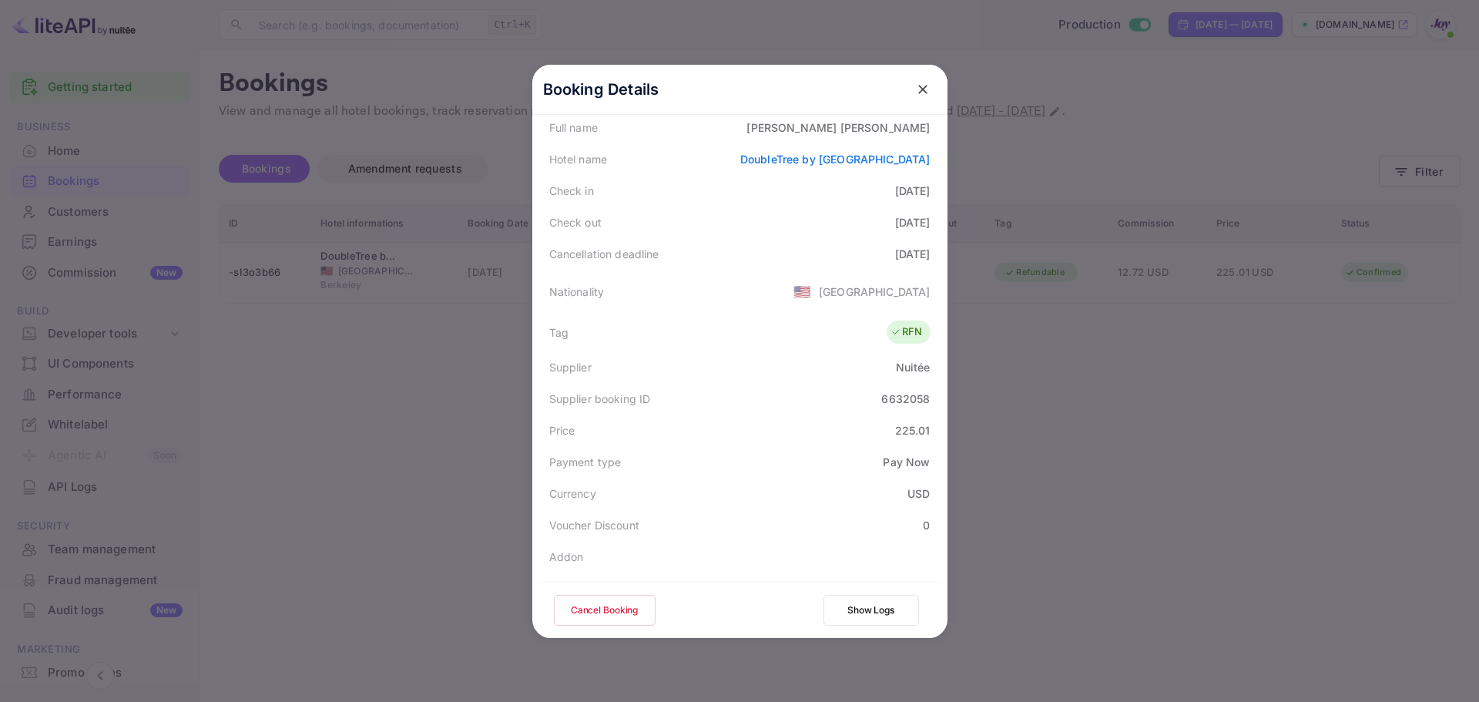
scroll to position [308, 0]
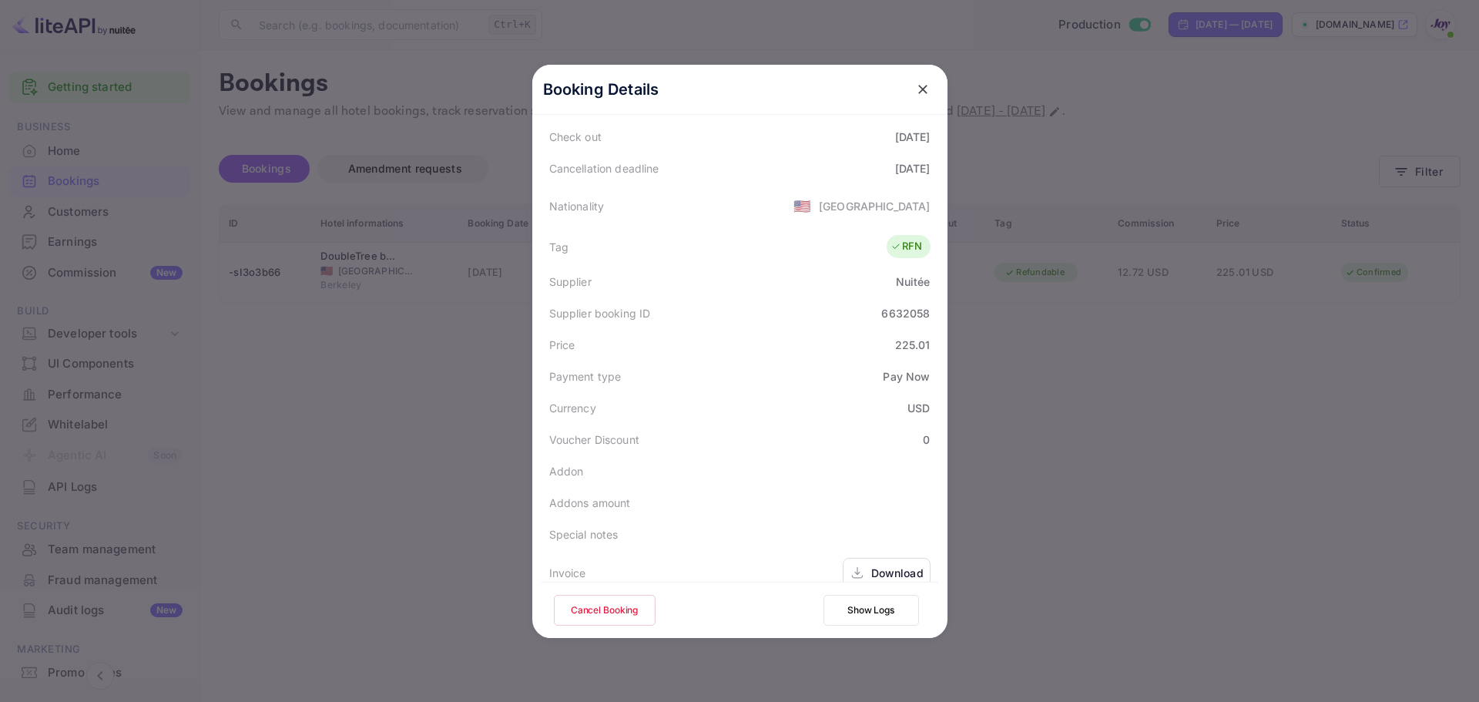
click at [911, 319] on div "6632058" at bounding box center [905, 313] width 49 height 16
copy div "6632058"
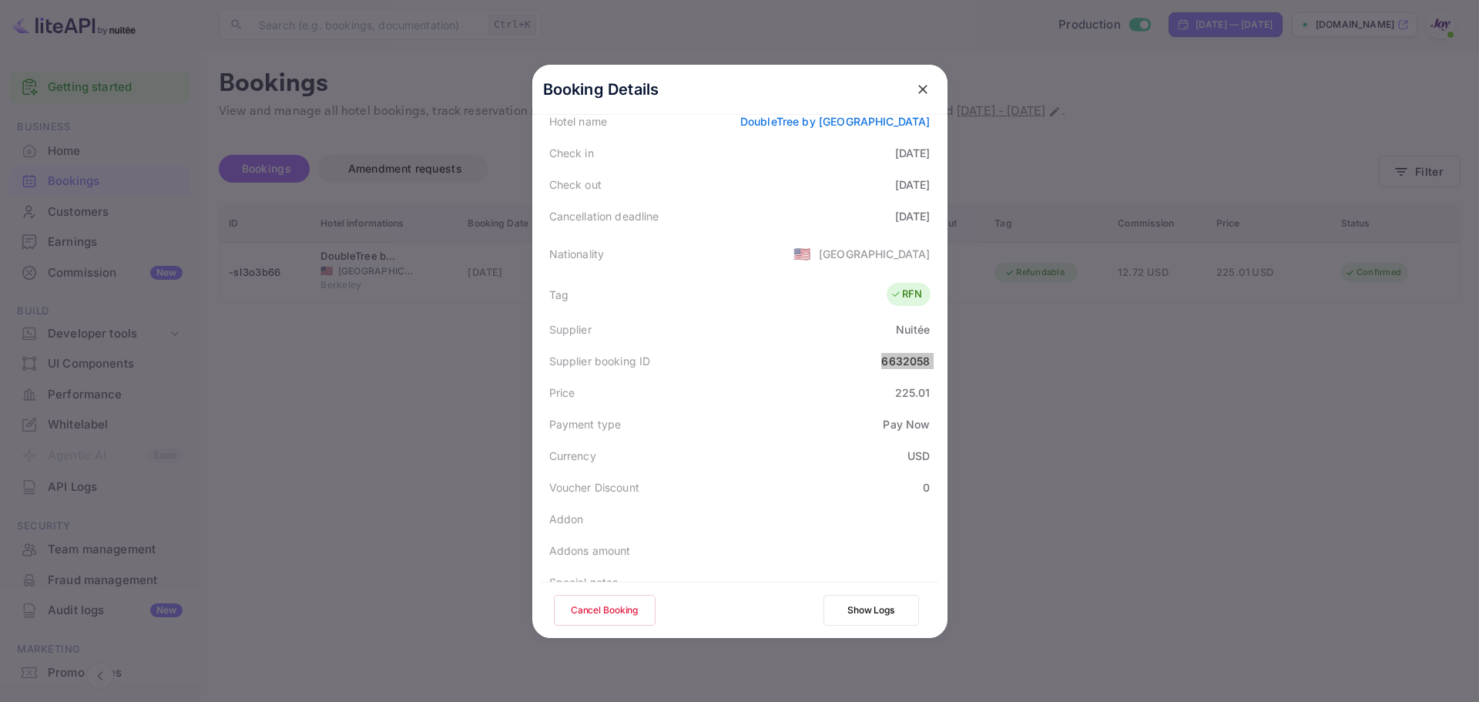
scroll to position [154, 0]
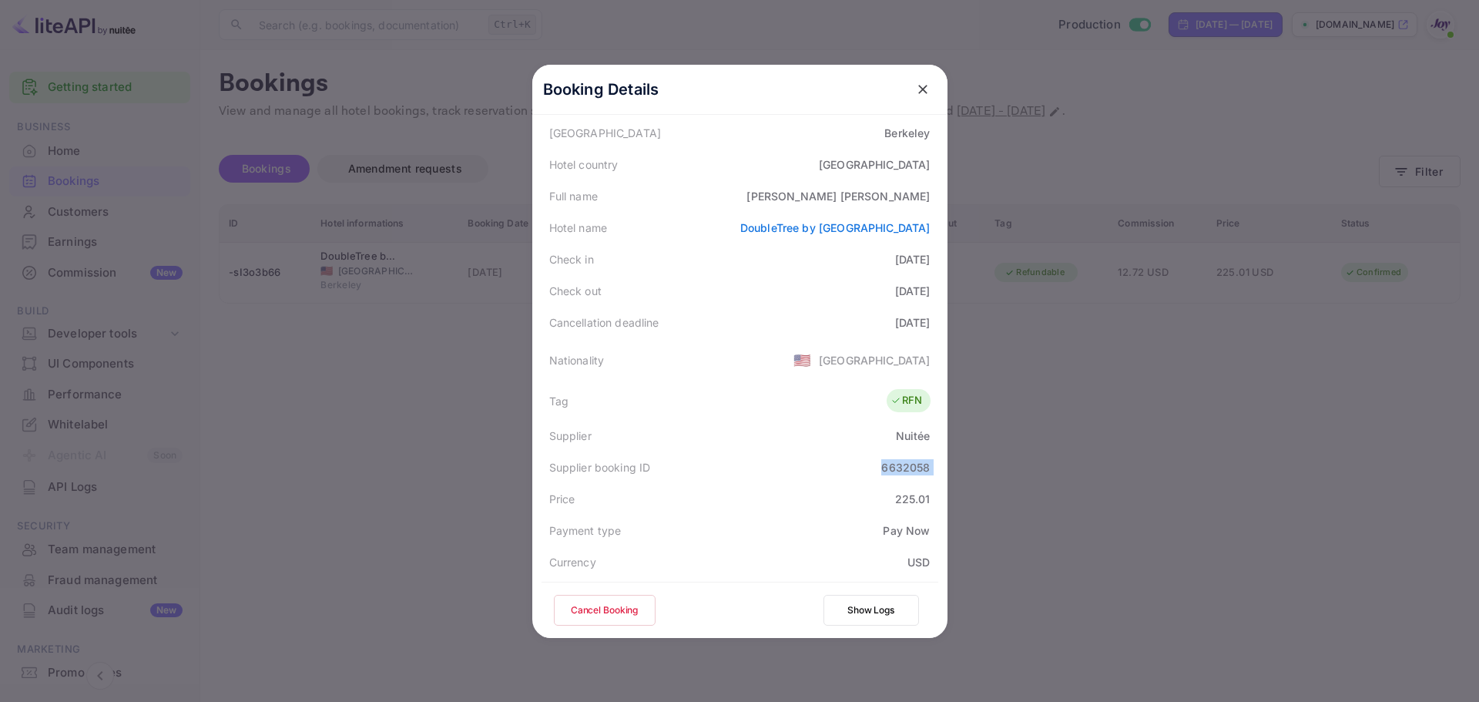
drag, startPoint x: 689, startPoint y: 227, endPoint x: 933, endPoint y: 235, distance: 244.4
click at [933, 235] on div "Booking Details Summary Timeline Message log Status CONFIRMED Booking ID -sI3o3…" at bounding box center [739, 197] width 415 height 573
copy link "DoubleTree by Hilton Hotel Berkeley Marina"
